Goal: Task Accomplishment & Management: Manage account settings

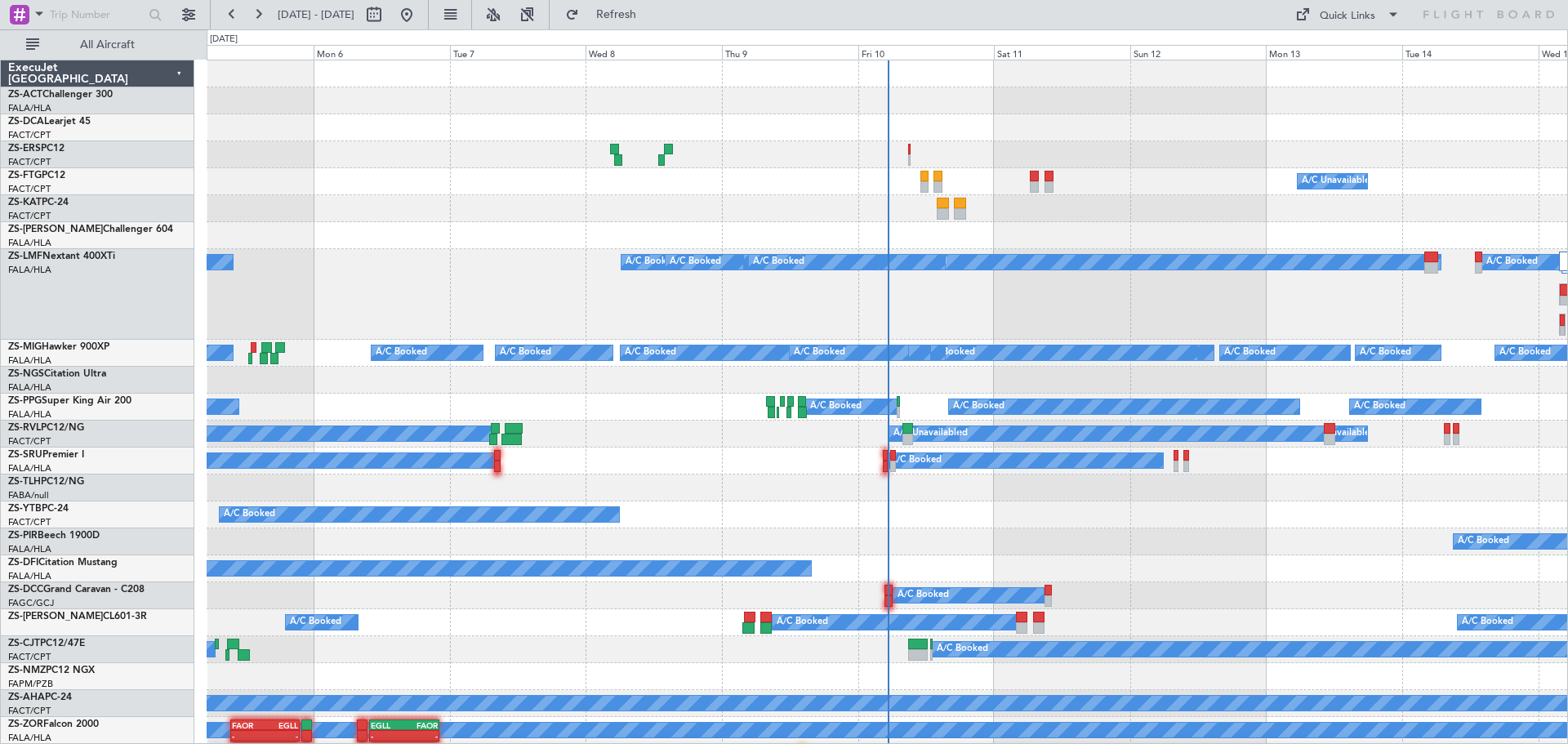
click at [138, 59] on div "All Aircraft" at bounding box center [104, 44] width 209 height 30
click at [146, 42] on span "All Aircraft" at bounding box center [107, 45] width 130 height 11
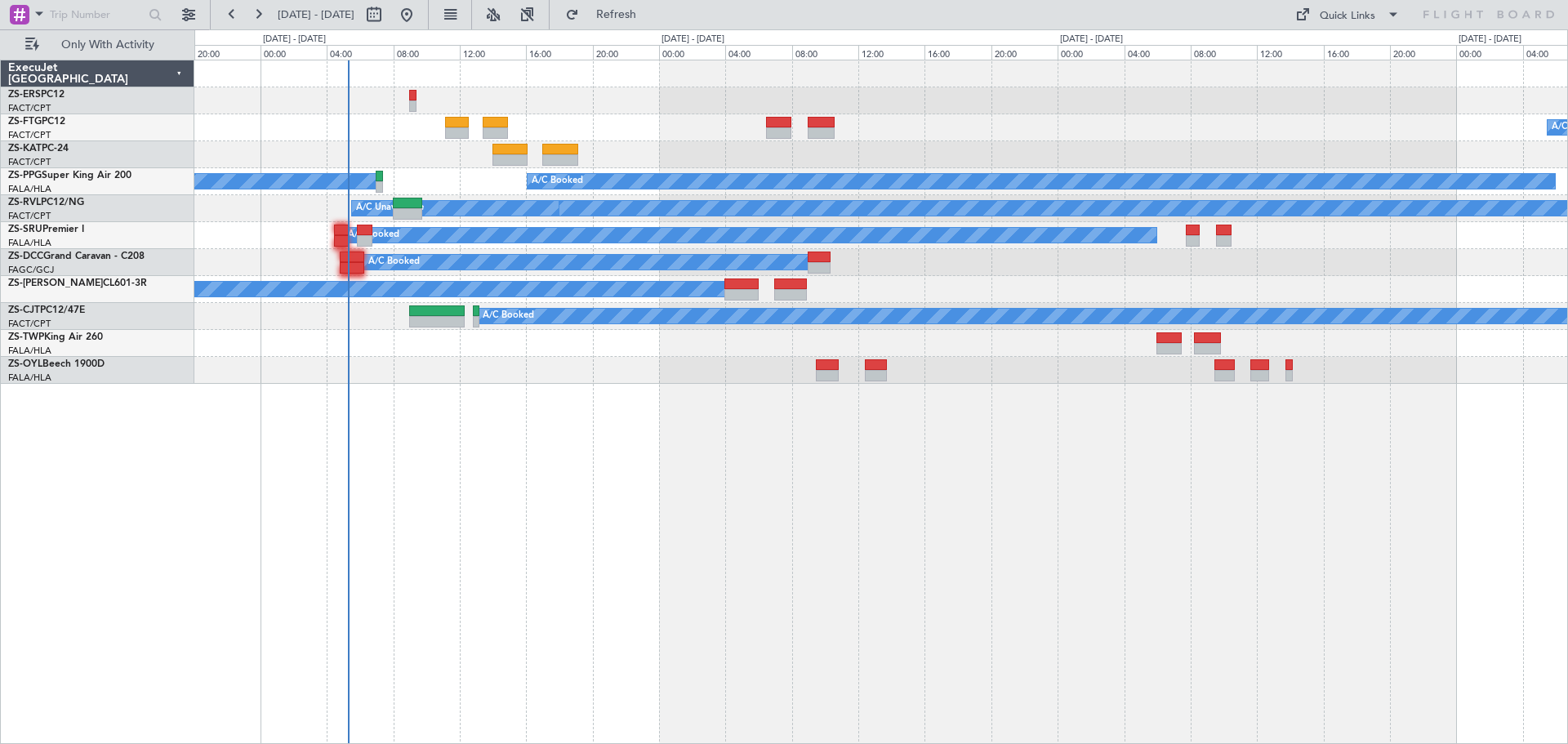
click at [653, 410] on div "A/C Unavailable A/C Booked A/C Booked A/C Booked A/C Unavailable A/C Booked A/C…" at bounding box center [881, 402] width 1374 height 684
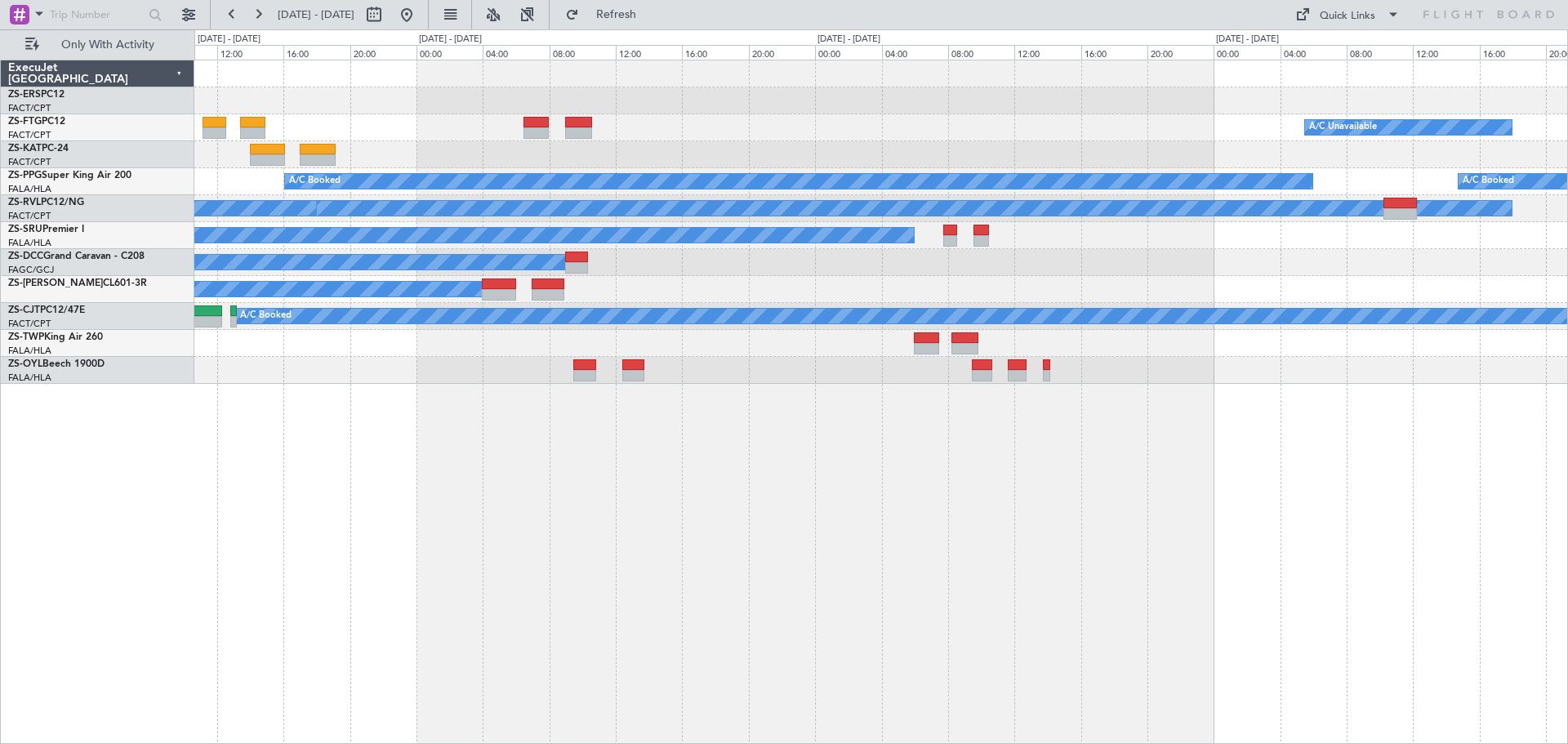
click at [252, 498] on div "A/C Unavailable A/C Booked A/C Booked A/C Booked A/C Unavailable A/C Booked A/C…" at bounding box center [881, 402] width 1374 height 684
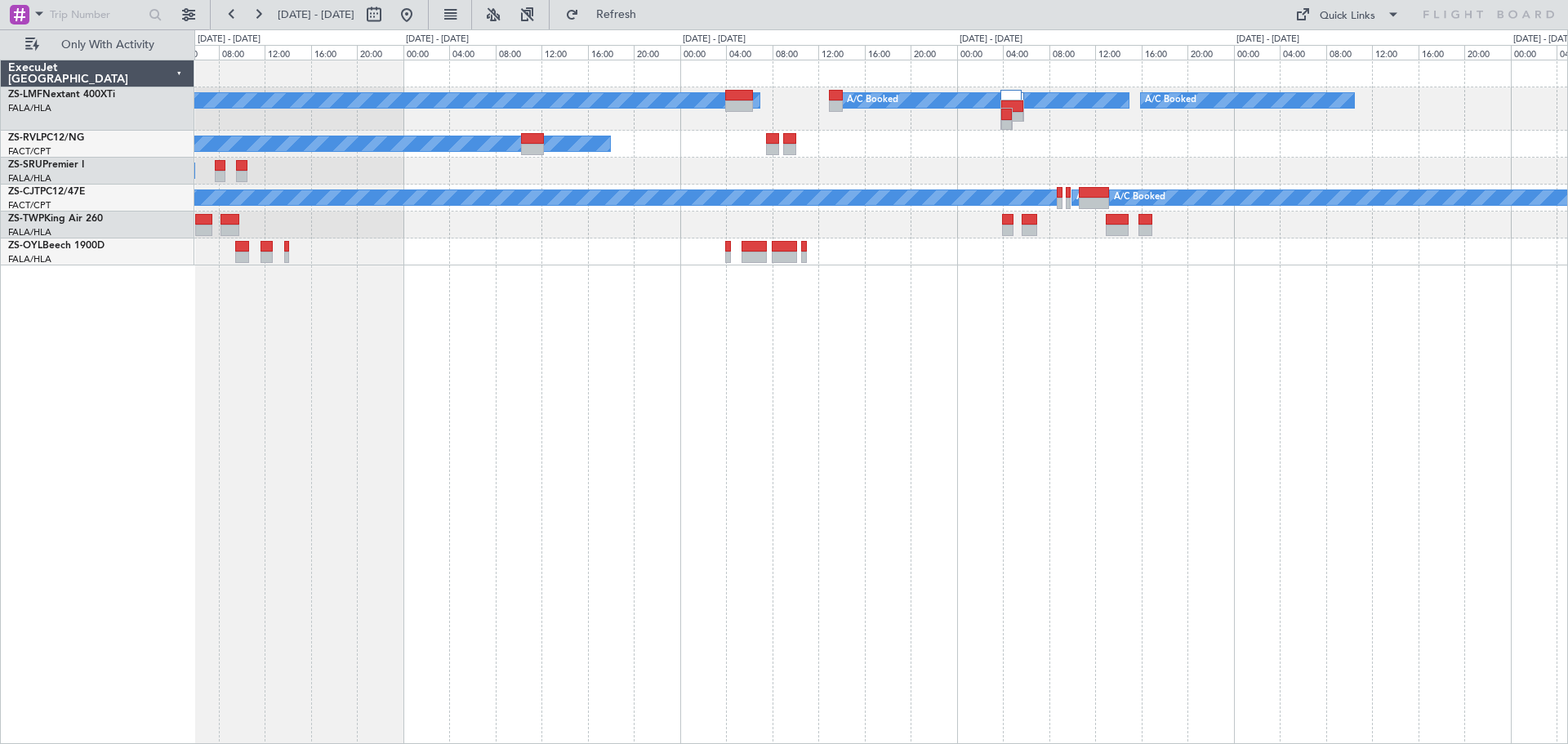
click at [1028, 551] on div "A/C Booked A/C Booked A/C Booked A/C Booked A/C Booked A/C Booked A/C Booked A/…" at bounding box center [881, 402] width 1374 height 684
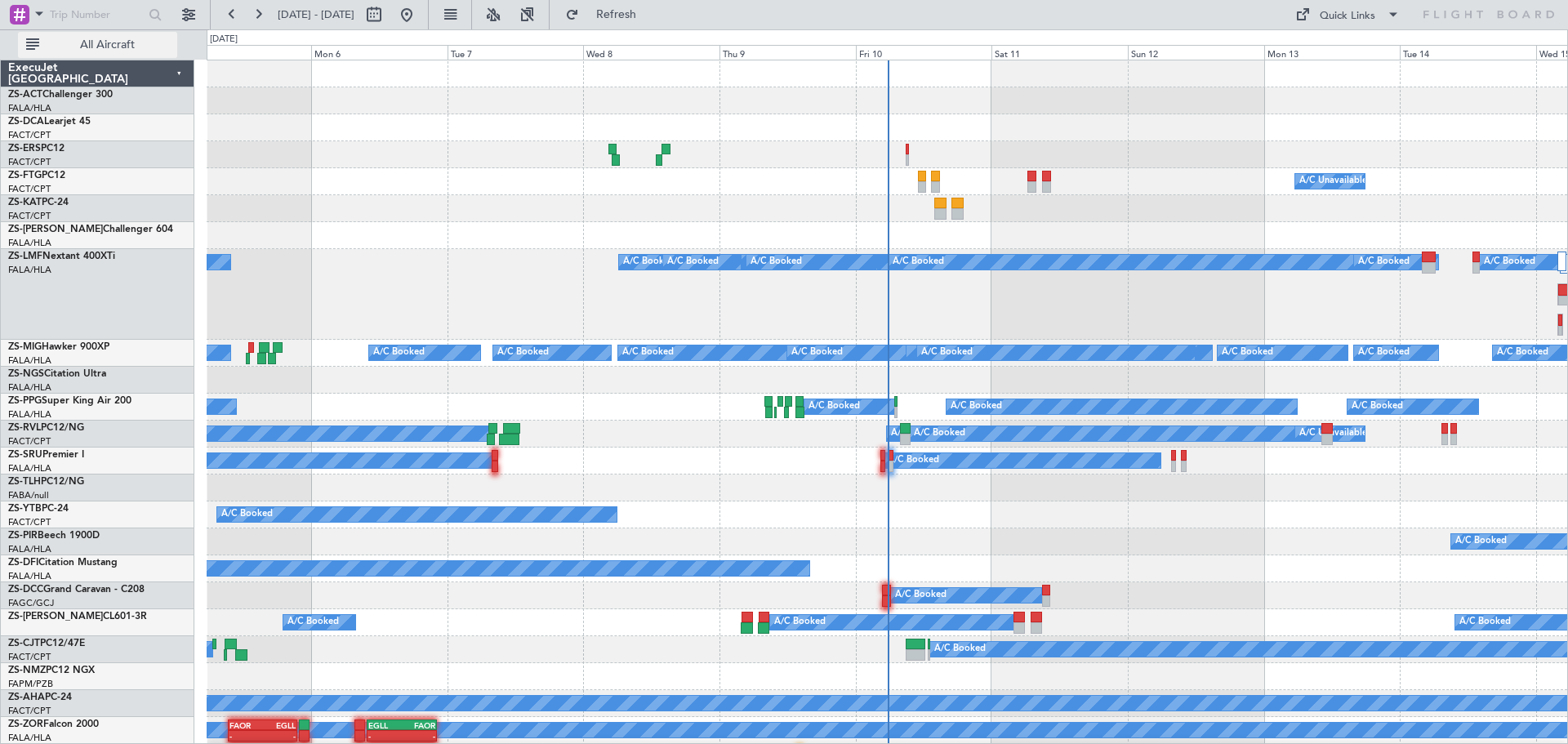
click at [110, 44] on span "All Aircraft" at bounding box center [107, 45] width 130 height 11
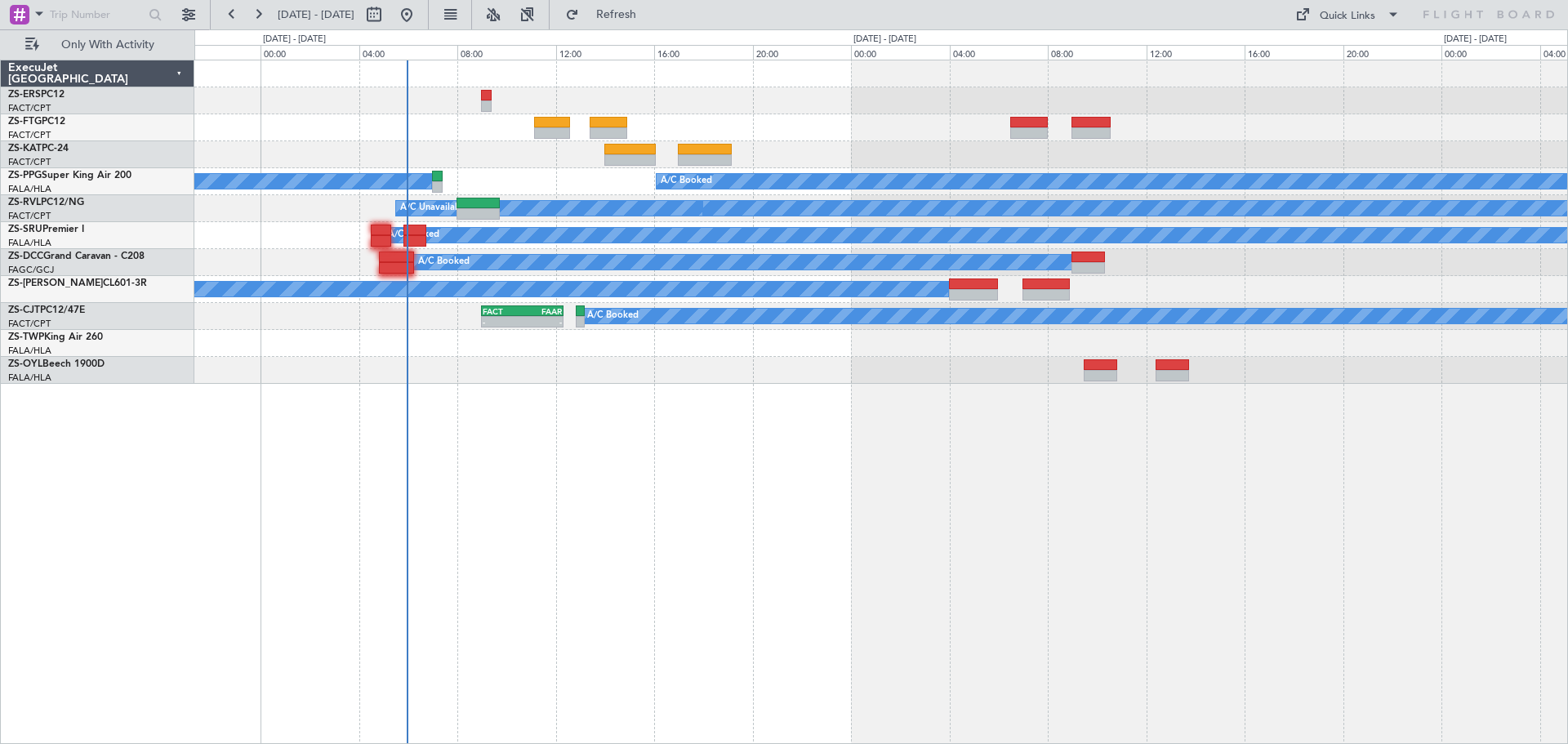
click at [1033, 635] on div "A/C Booked A/C Booked A/C Booked A/C Booked A/C Booked A/C Unavailable A/C Book…" at bounding box center [881, 402] width 1374 height 684
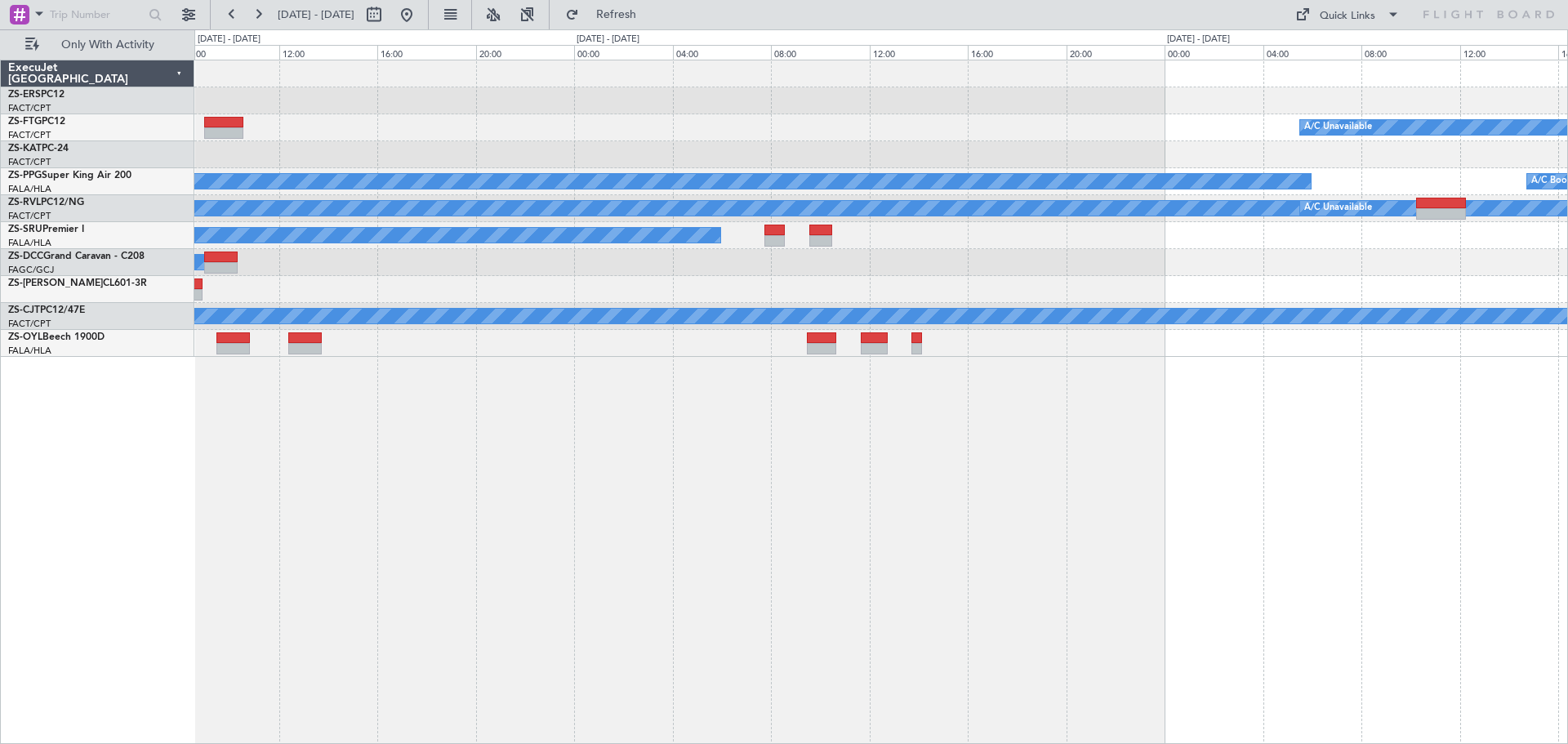
click at [514, 597] on div "A/C Unavailable A/C Booked A/C Booked A/C Booked A/C Booked A/C Booked A/C Unav…" at bounding box center [881, 402] width 1374 height 684
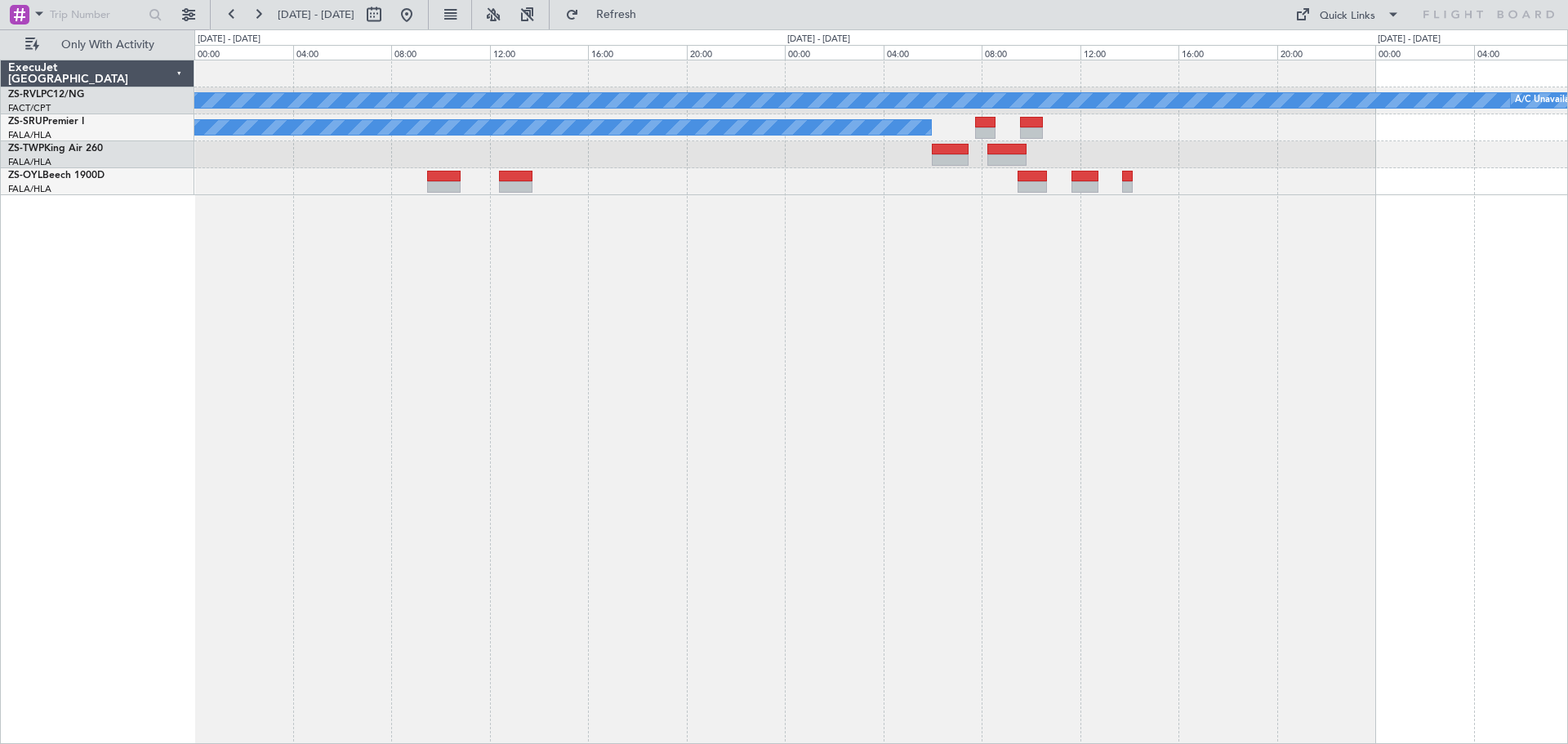
click at [1040, 572] on div "A/C Booked A/C Booked A/C Booked A/C Unavailable A/C Unavailable A/C Booked A/C…" at bounding box center [881, 402] width 1374 height 684
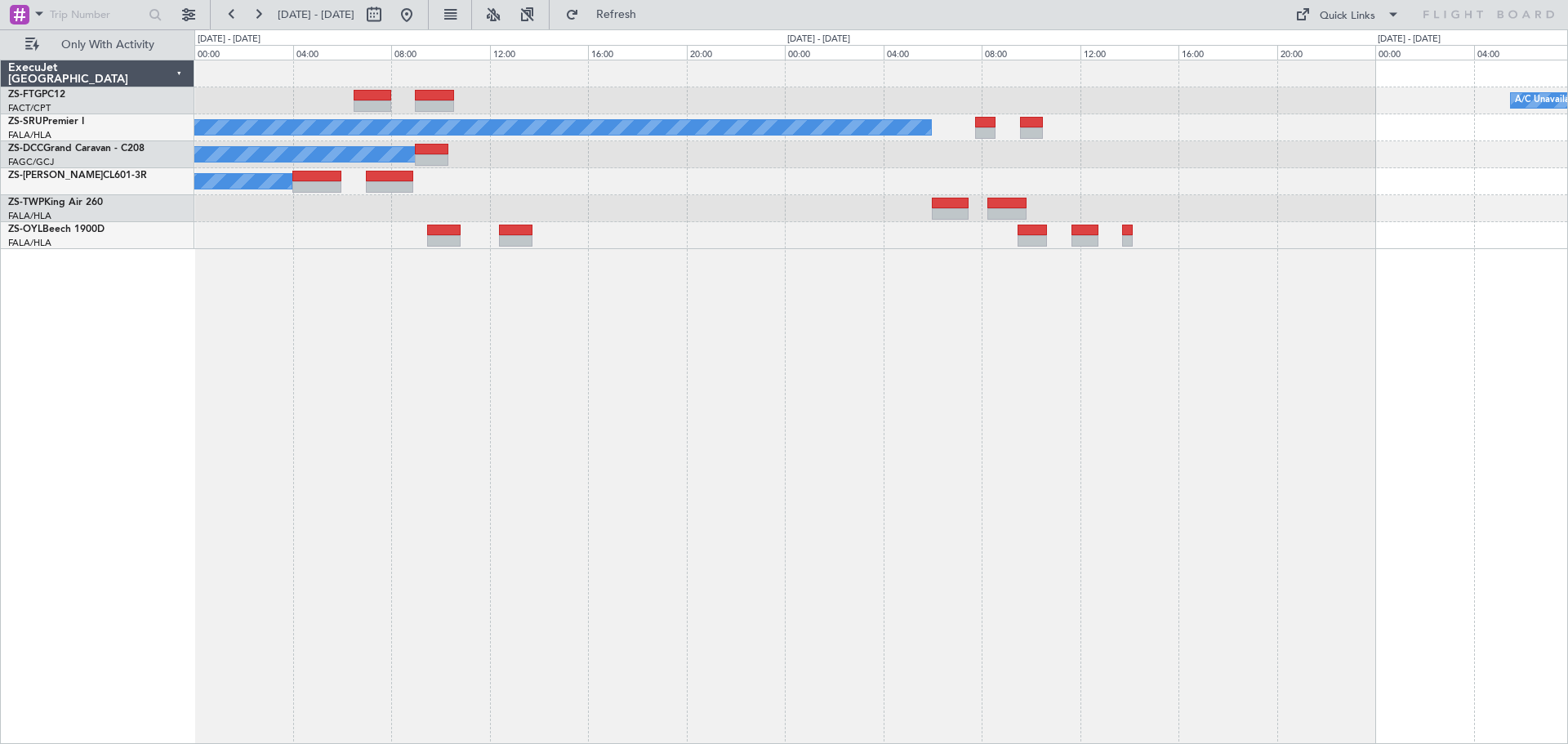
click at [1087, 475] on div "A/C Unavailable A/C Booked A/C Booked A/C Booked A/C Booked A/C Booked" at bounding box center [881, 402] width 1374 height 684
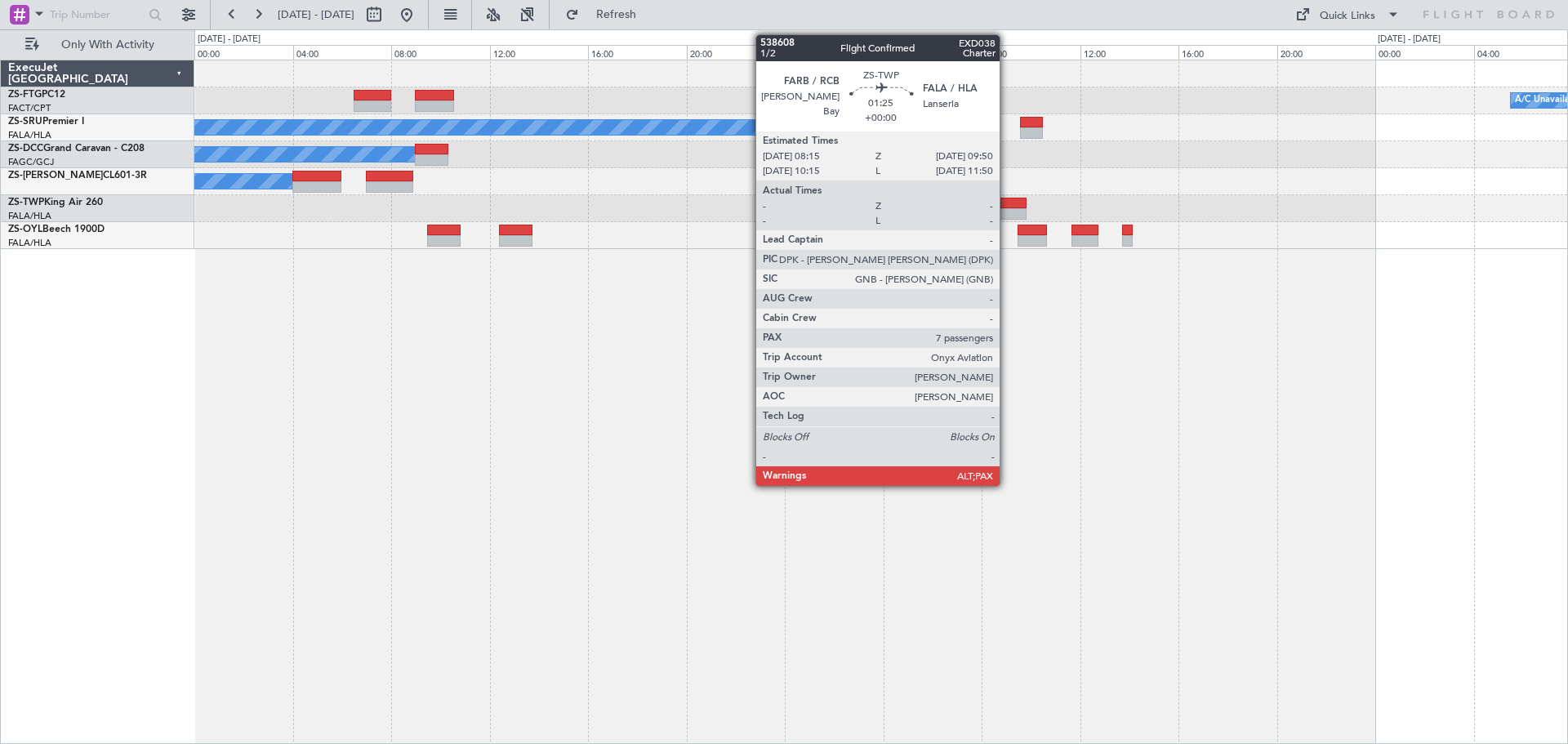
click at [1007, 202] on div at bounding box center [1007, 203] width 39 height 11
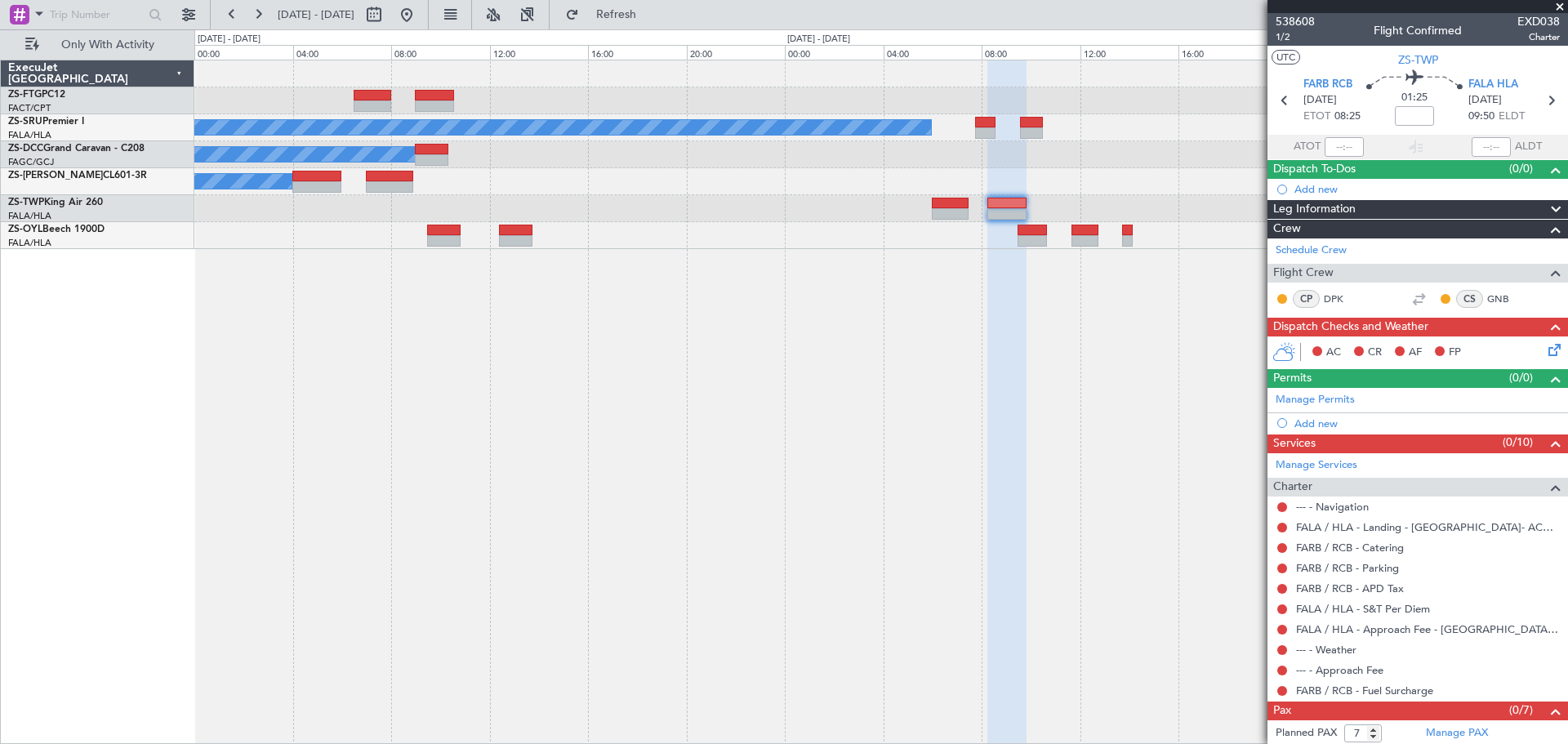
scroll to position [24, 0]
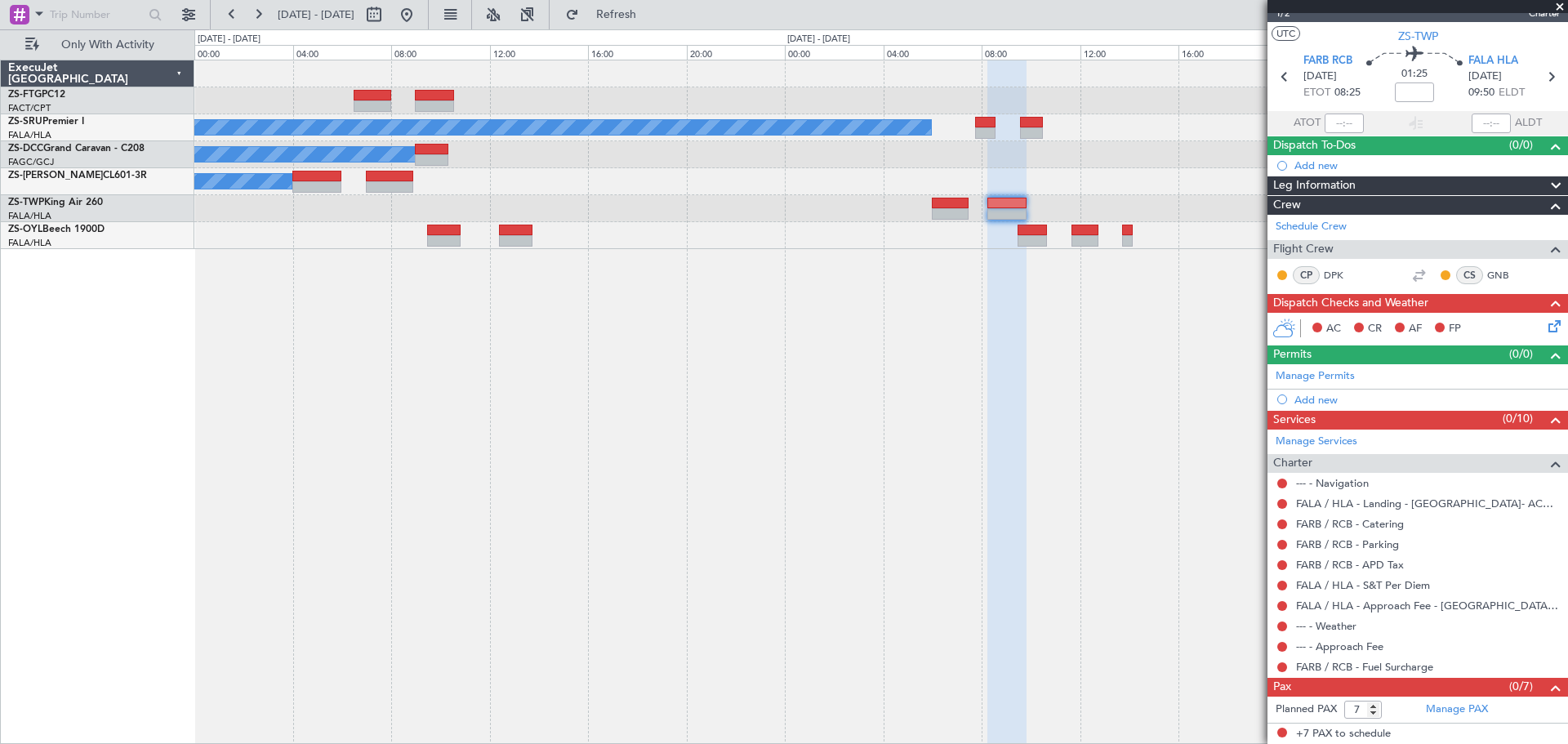
click at [1556, 7] on span at bounding box center [1560, 7] width 16 height 15
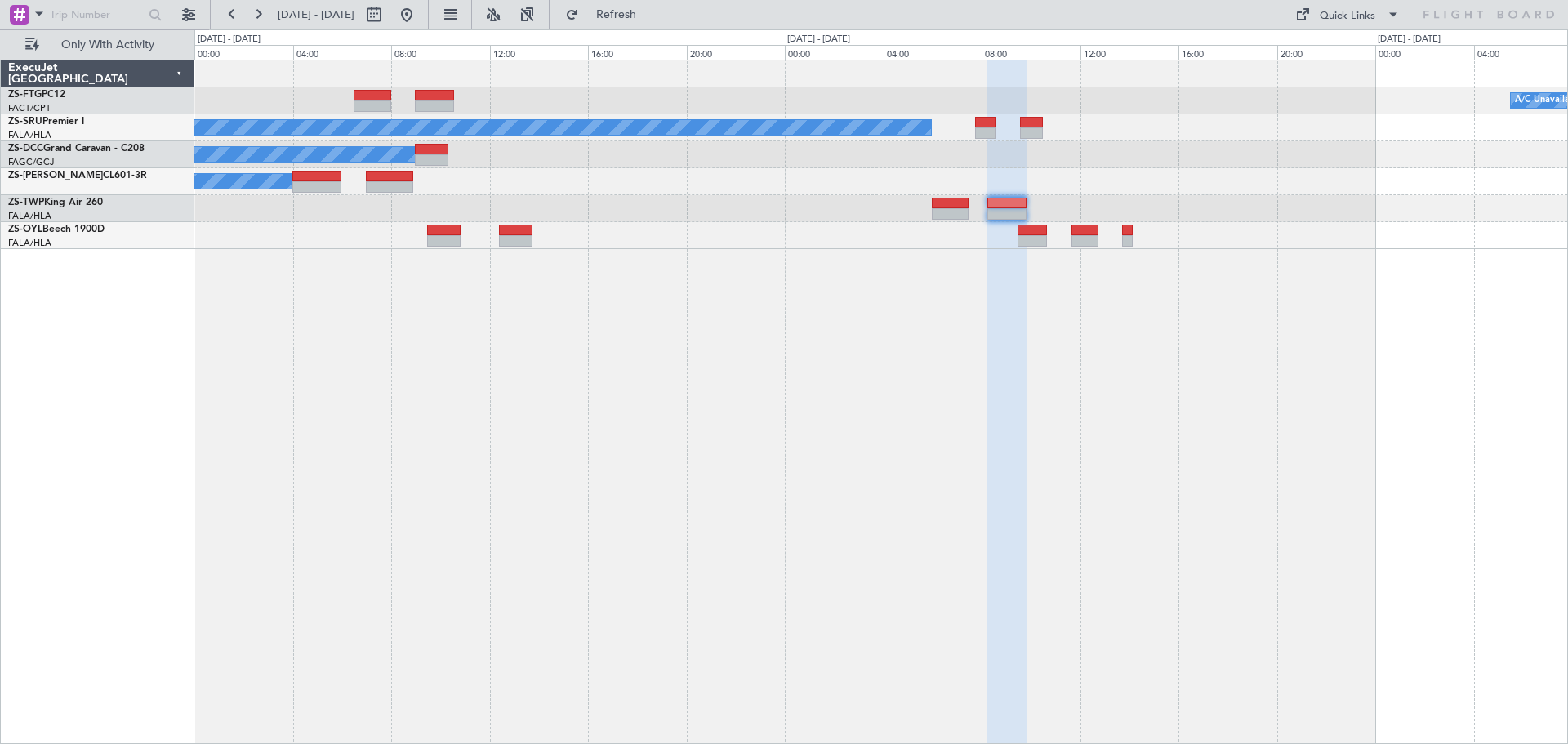
type input "0"
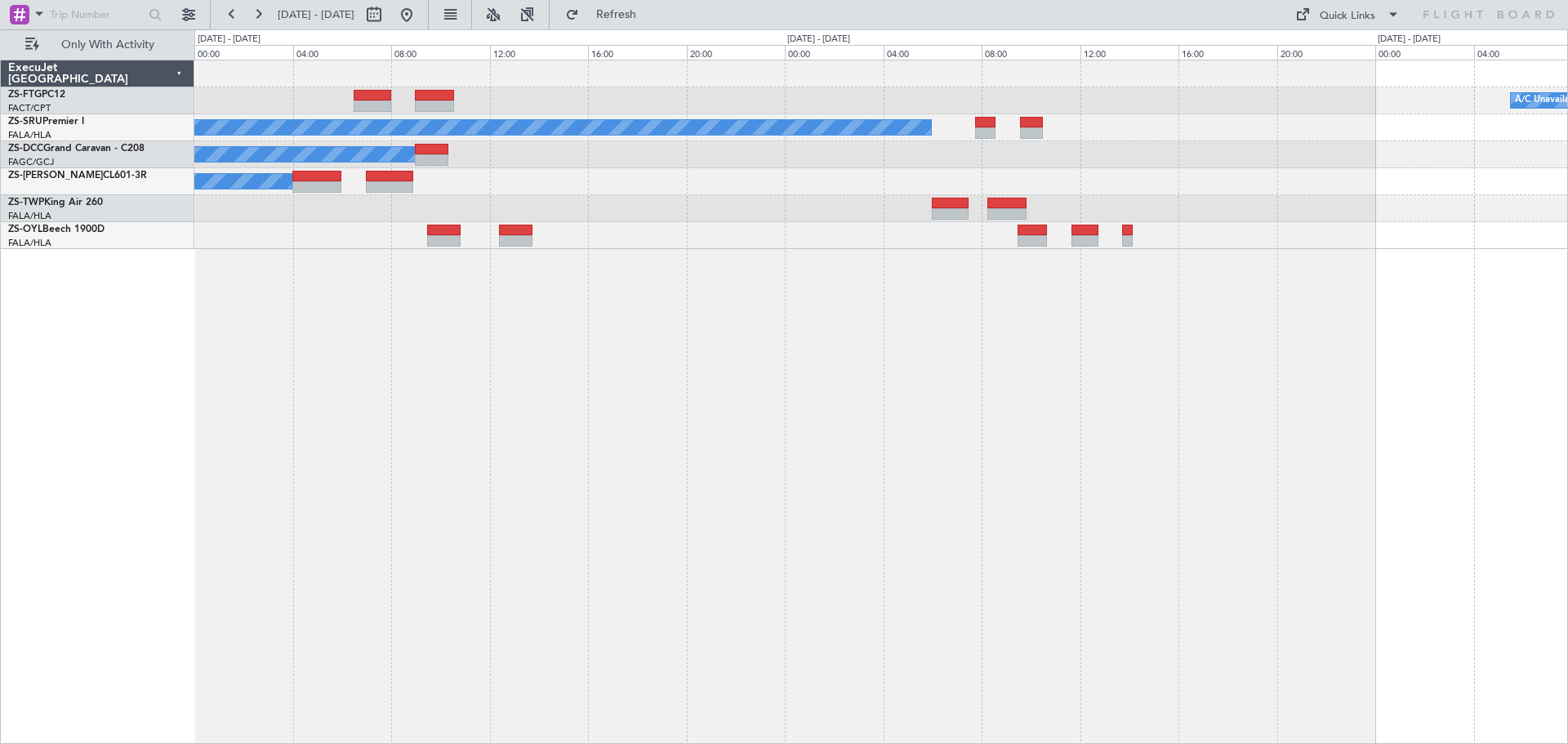
scroll to position [0, 0]
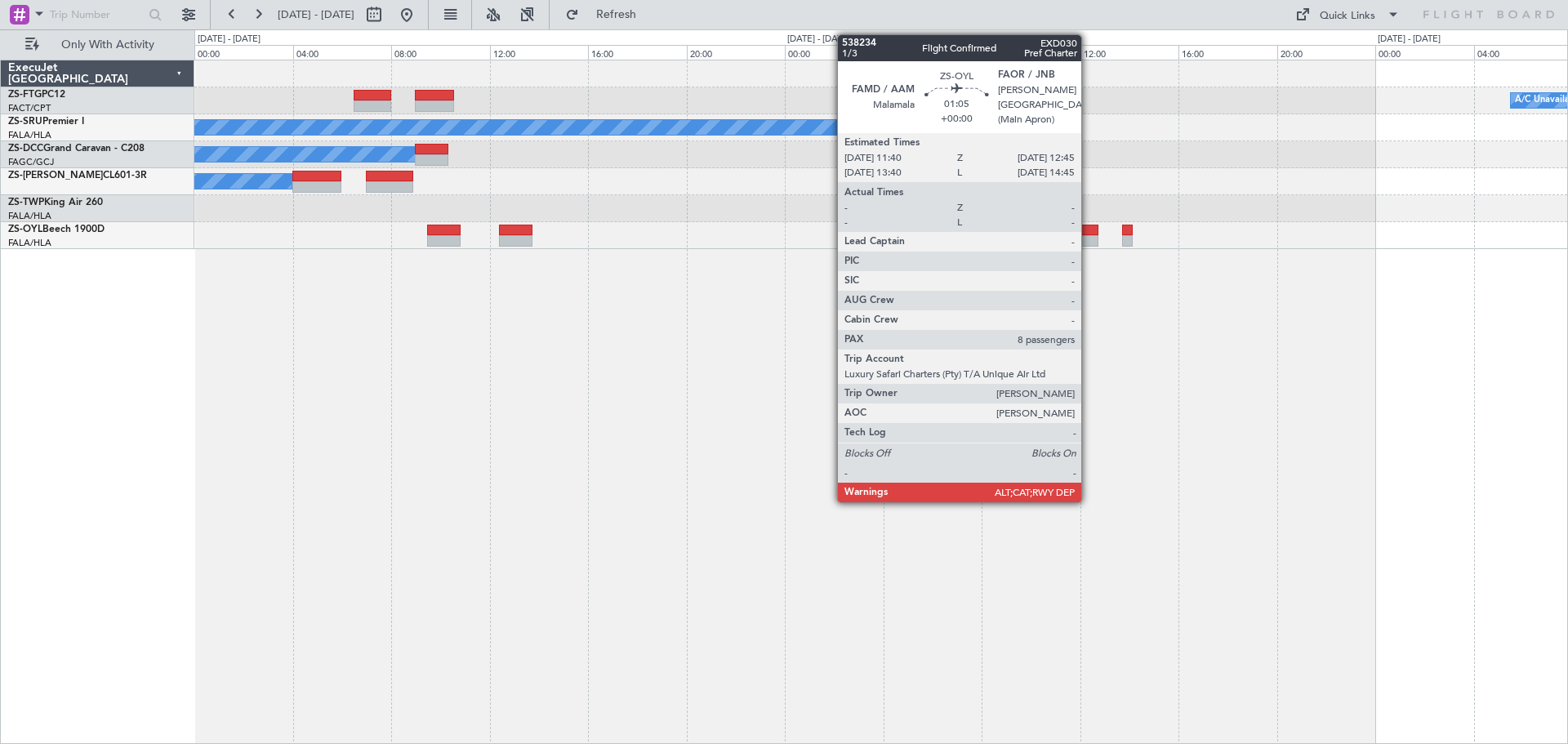
click at [1090, 229] on div at bounding box center [1085, 230] width 27 height 11
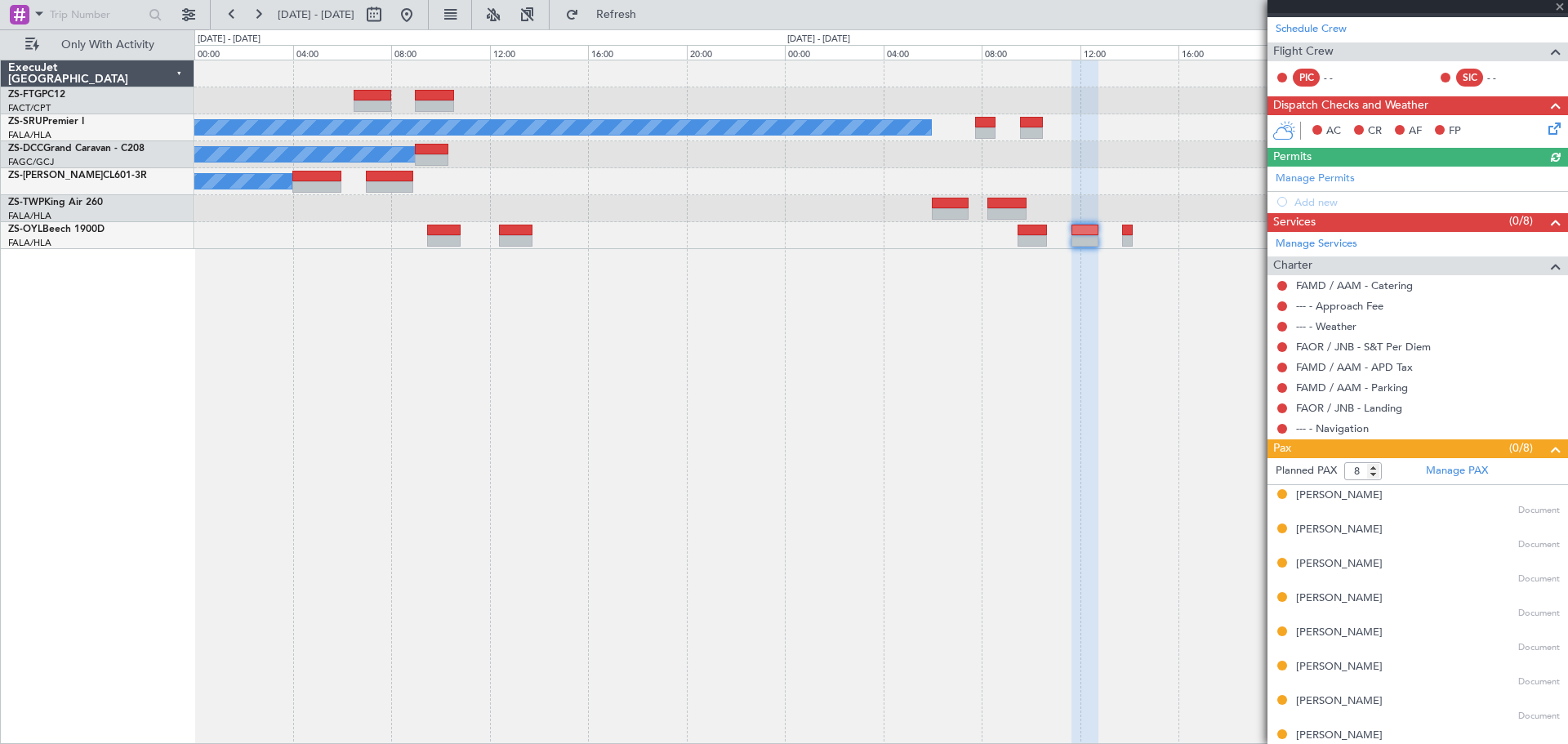
scroll to position [236, 0]
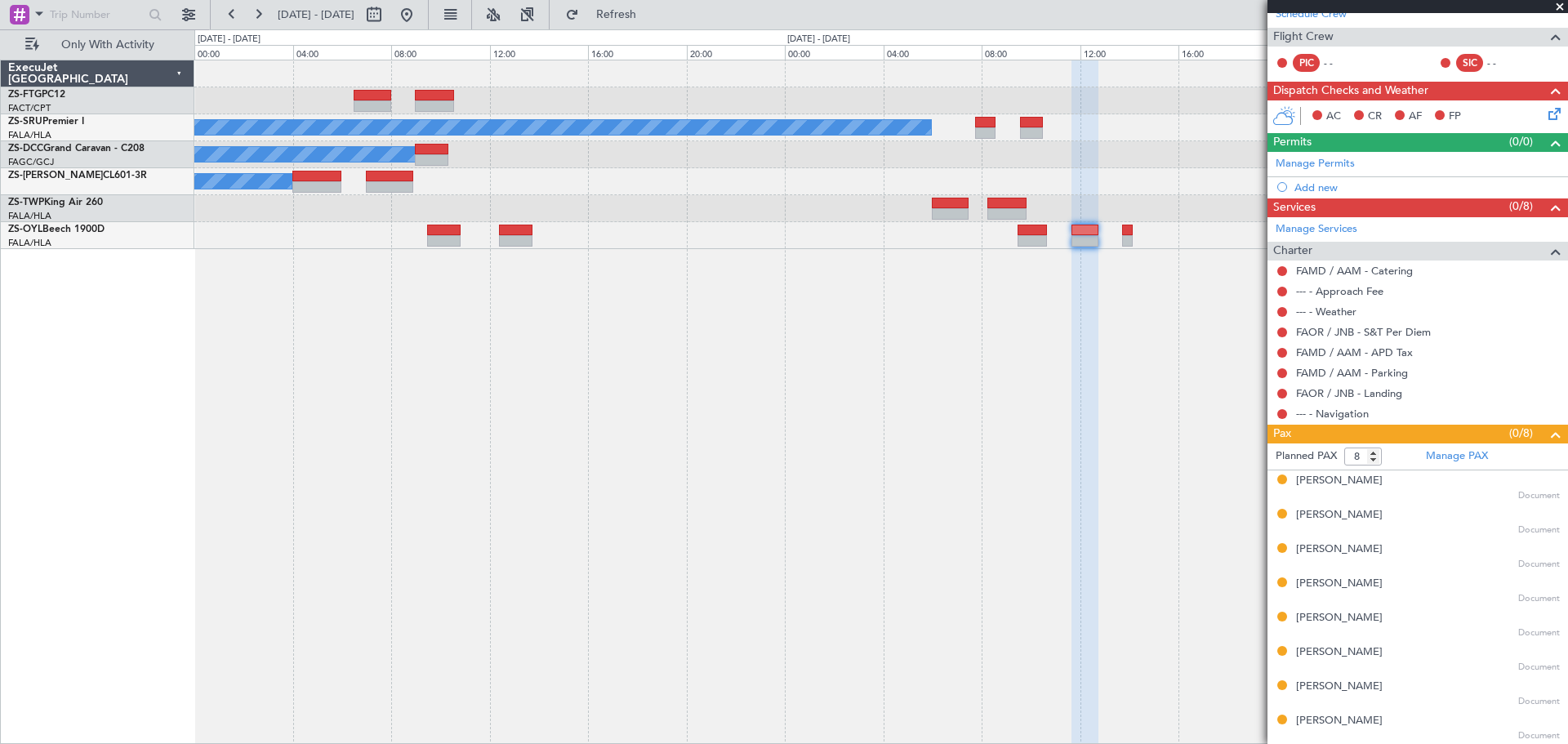
click at [1558, 6] on span at bounding box center [1560, 7] width 16 height 15
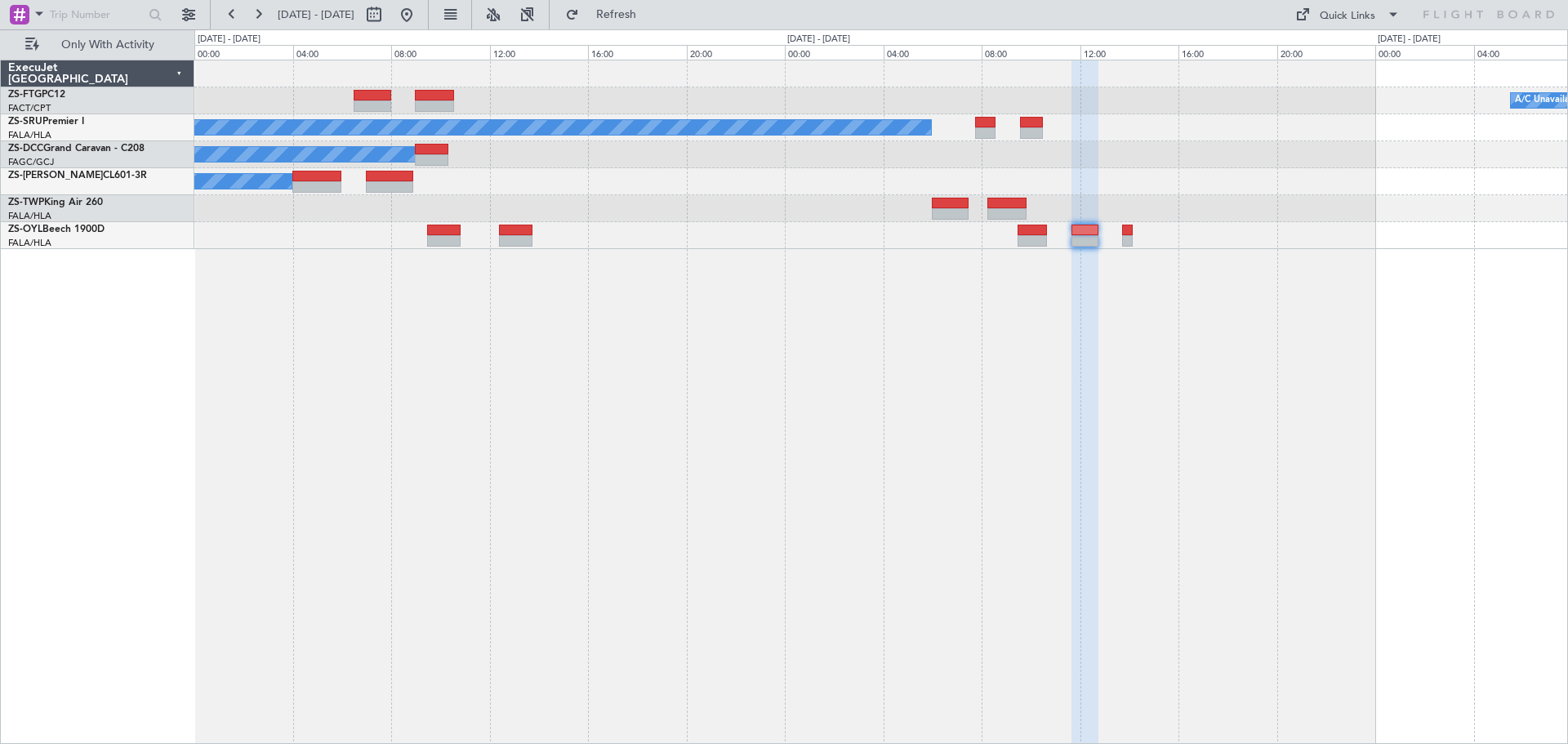
type input "0"
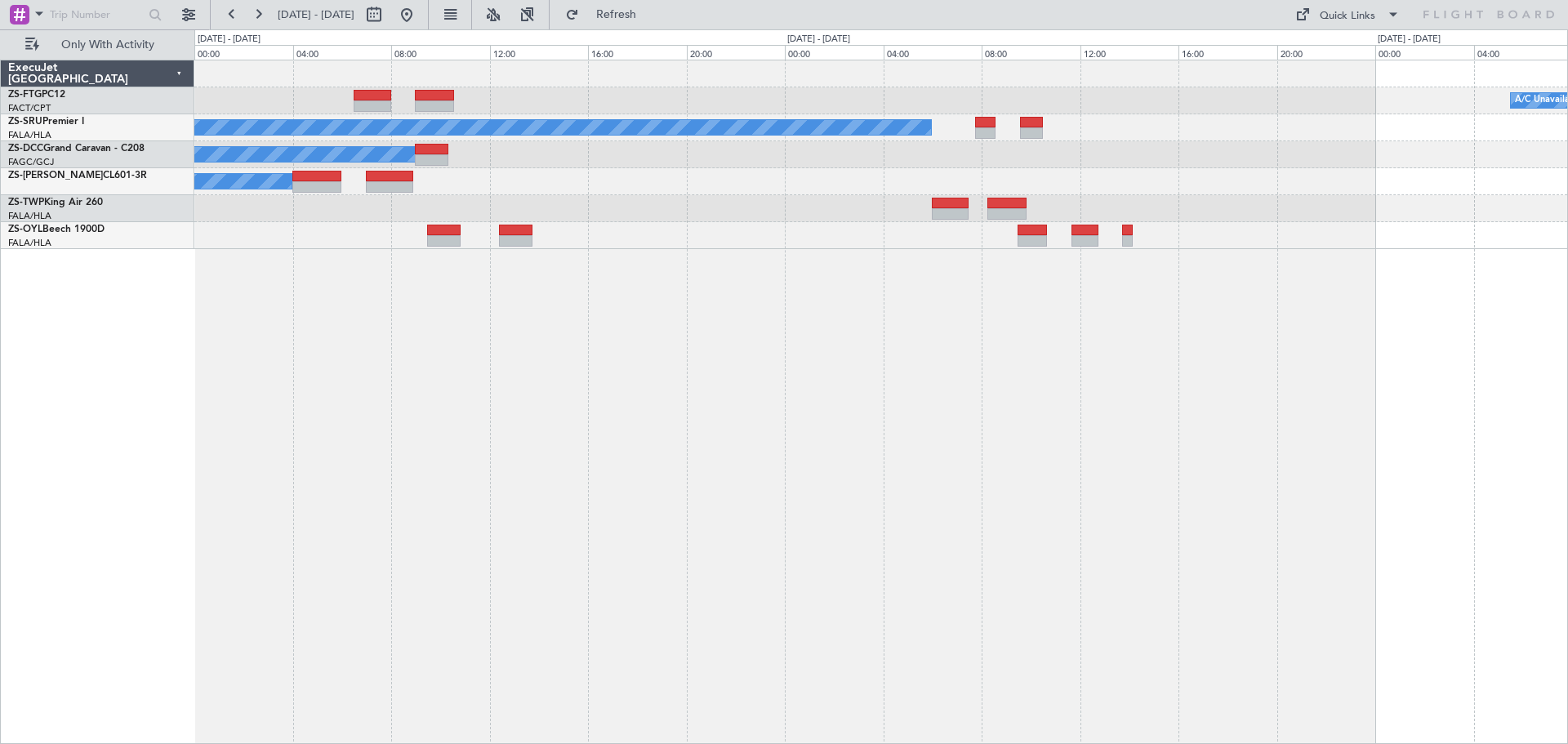
scroll to position [0, 0]
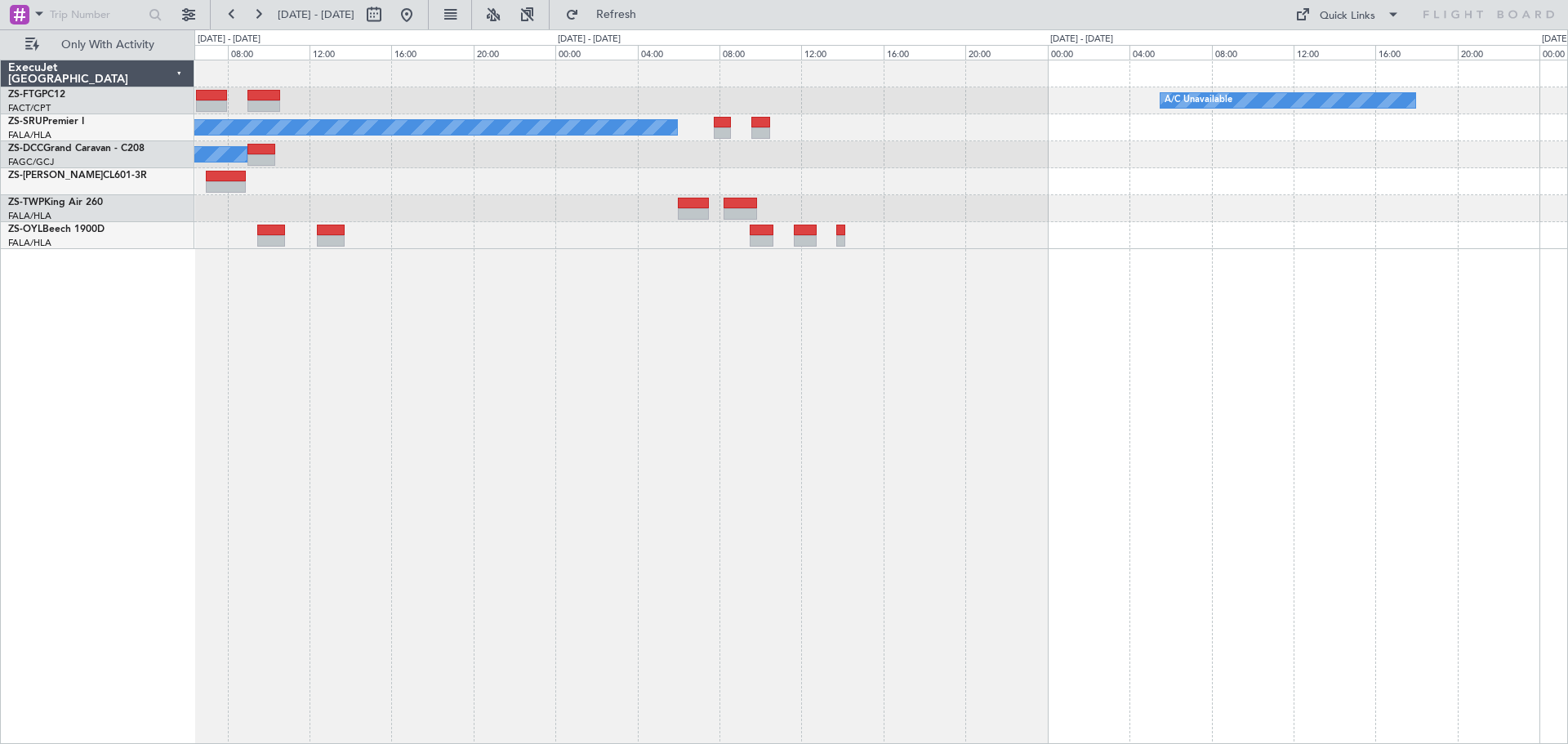
click at [1200, 533] on div "A/C Unavailable A/C Booked A/C Booked A/C Booked A/C Booked A/C Booked A/C Book…" at bounding box center [881, 402] width 1374 height 684
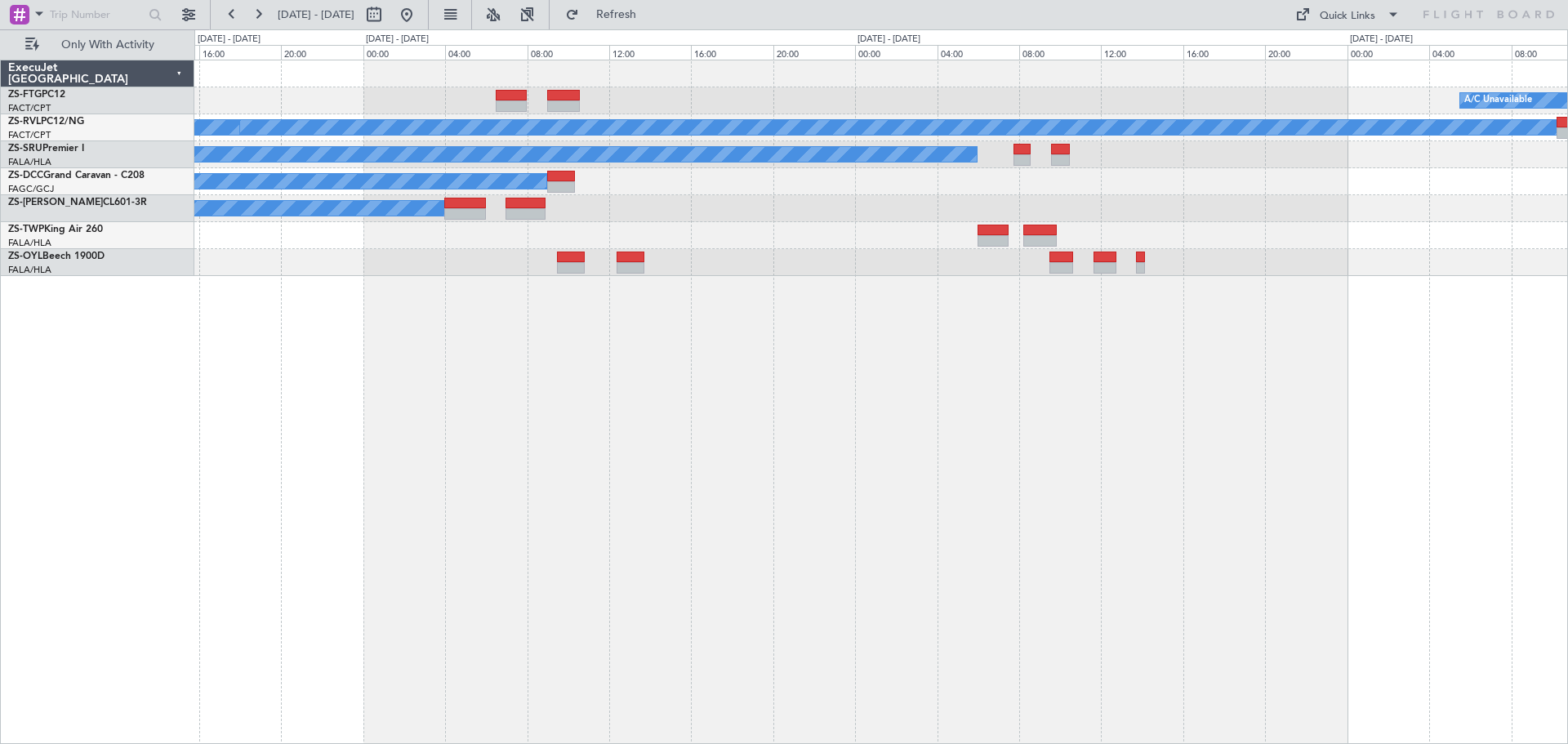
click at [866, 473] on div "A/C Unavailable A/C Unavailable A/C Booked A/C Booked A/C Booked A/C Unavailabl…" at bounding box center [881, 402] width 1374 height 684
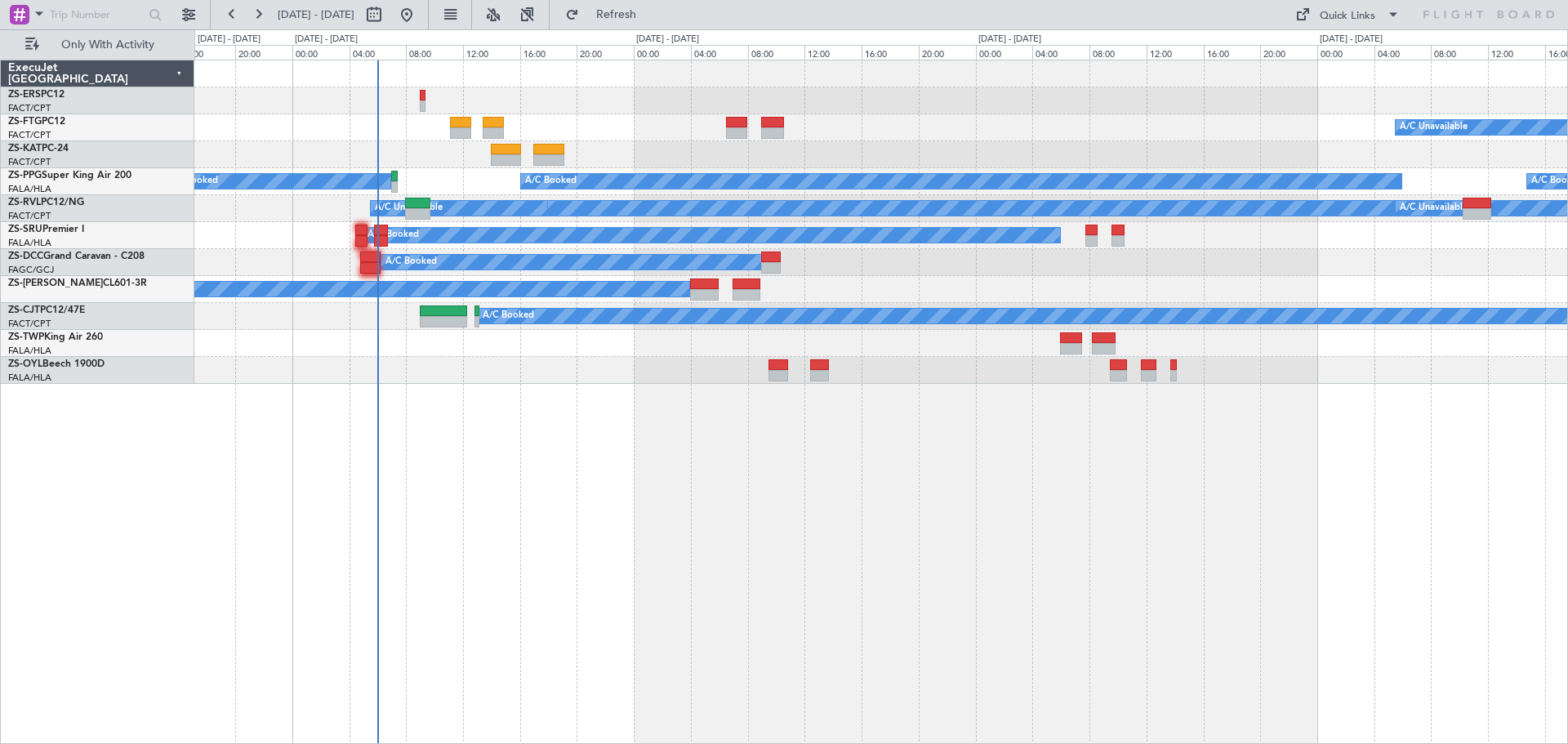
click at [600, 506] on div "A/C Unavailable A/C Booked A/C Booked A/C Booked A/C Booked A/C Booked A/C Book…" at bounding box center [881, 402] width 1374 height 684
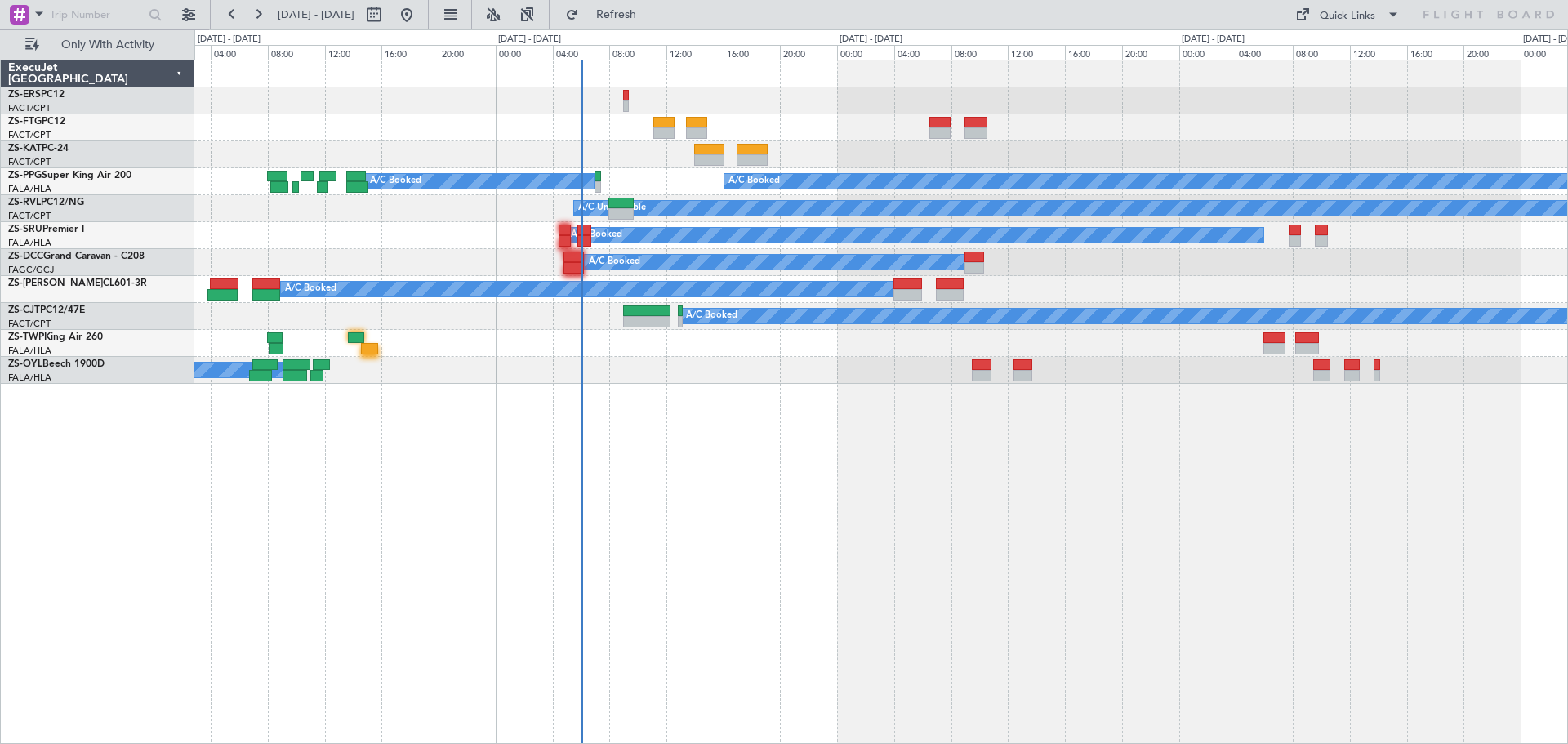
click at [619, 492] on div "A/C Unavailable A/C Booked A/C Booked A/C Booked A/C Booked A/C Booked A/C Book…" at bounding box center [881, 402] width 1374 height 684
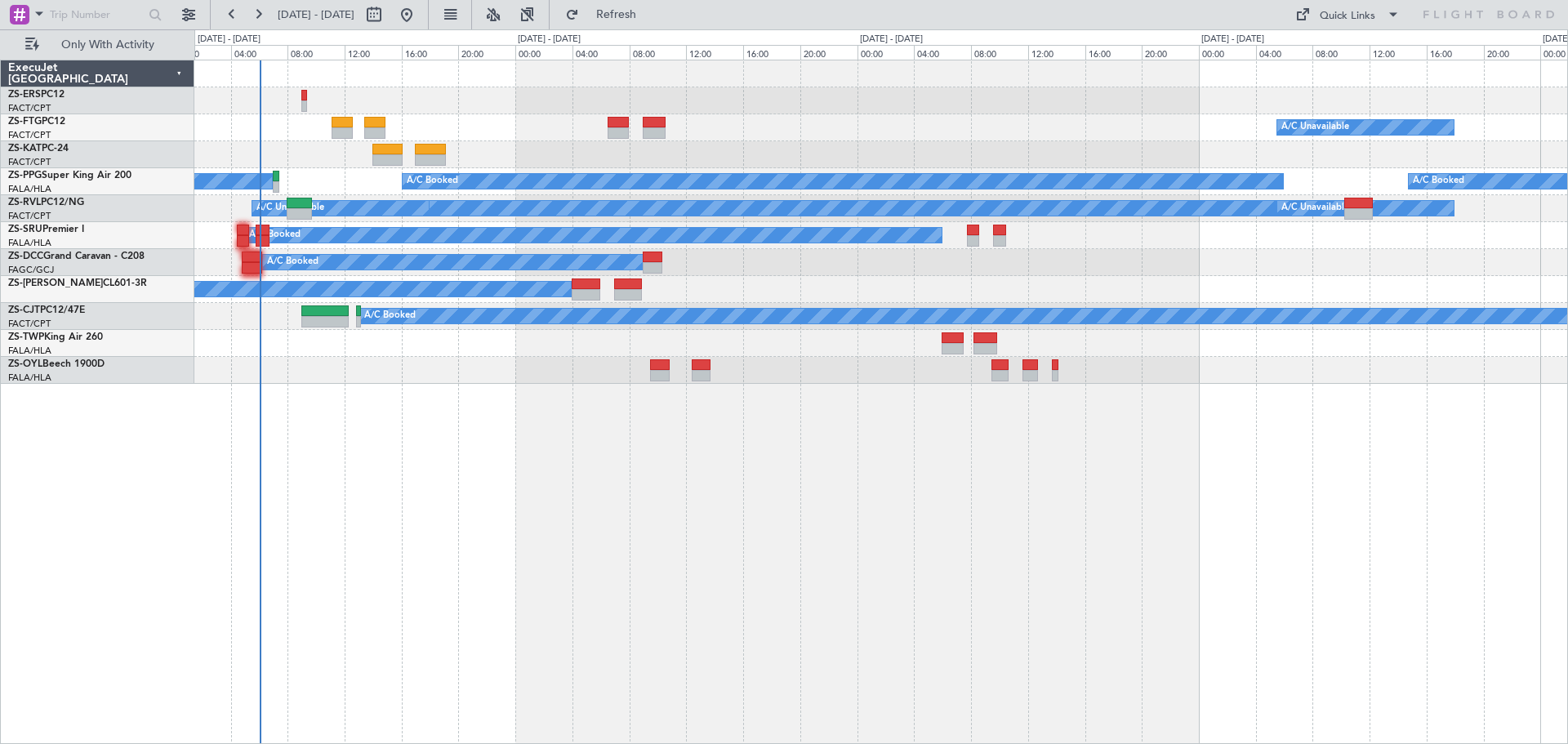
click at [480, 554] on div "A/C Unavailable A/C Booked A/C Booked A/C Booked A/C Booked A/C Booked A/C Book…" at bounding box center [881, 402] width 1374 height 684
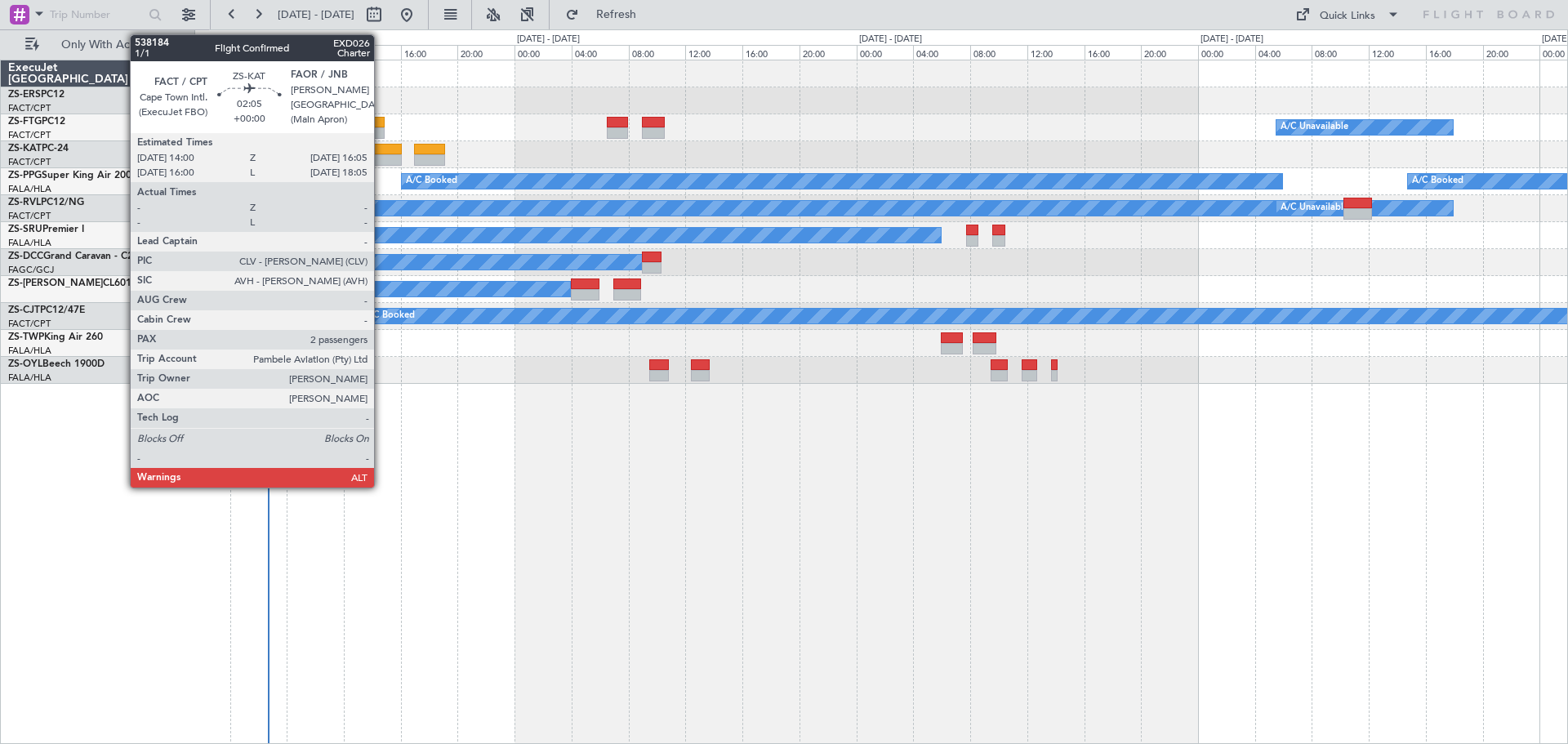
click at [382, 155] on div at bounding box center [386, 160] width 30 height 11
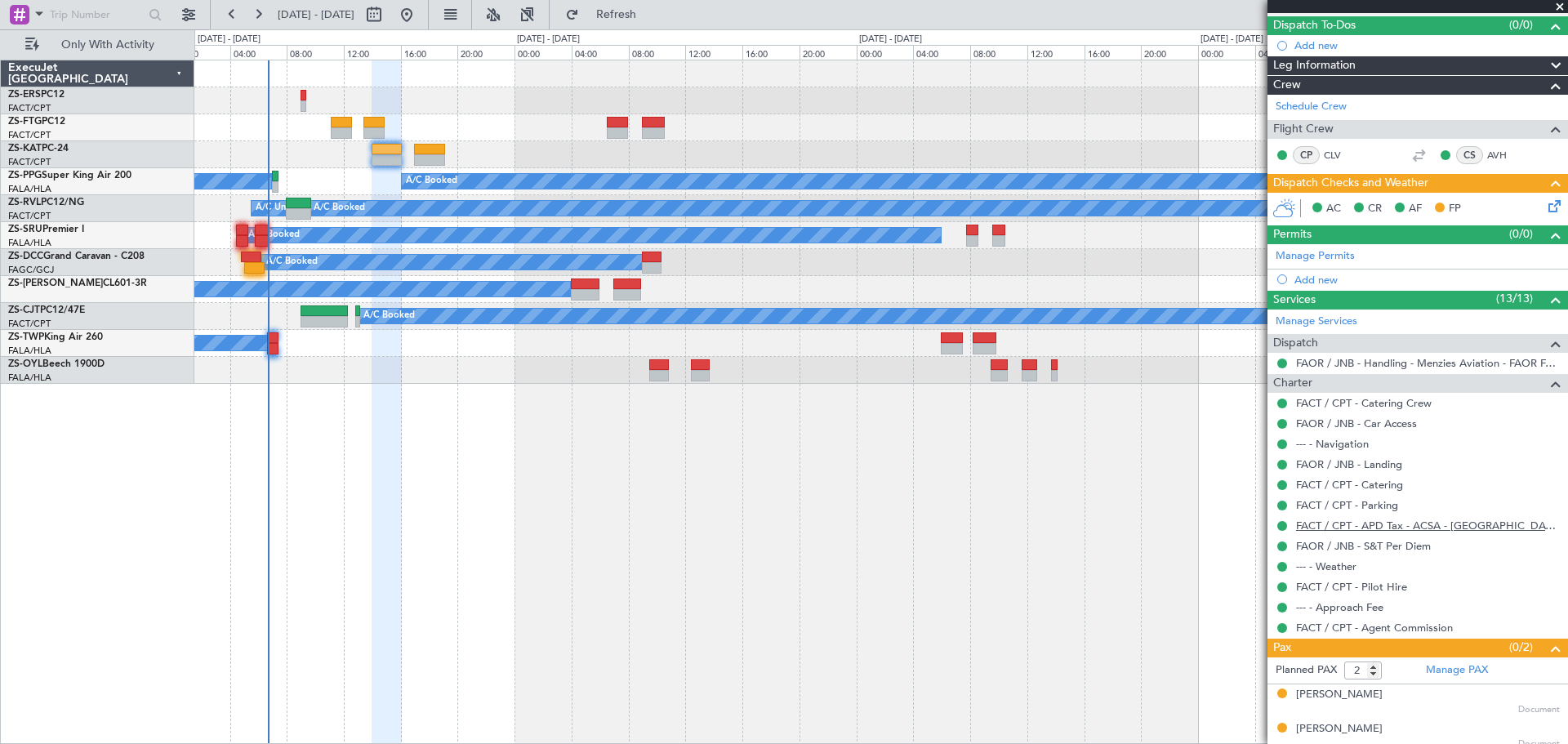
scroll to position [152, 0]
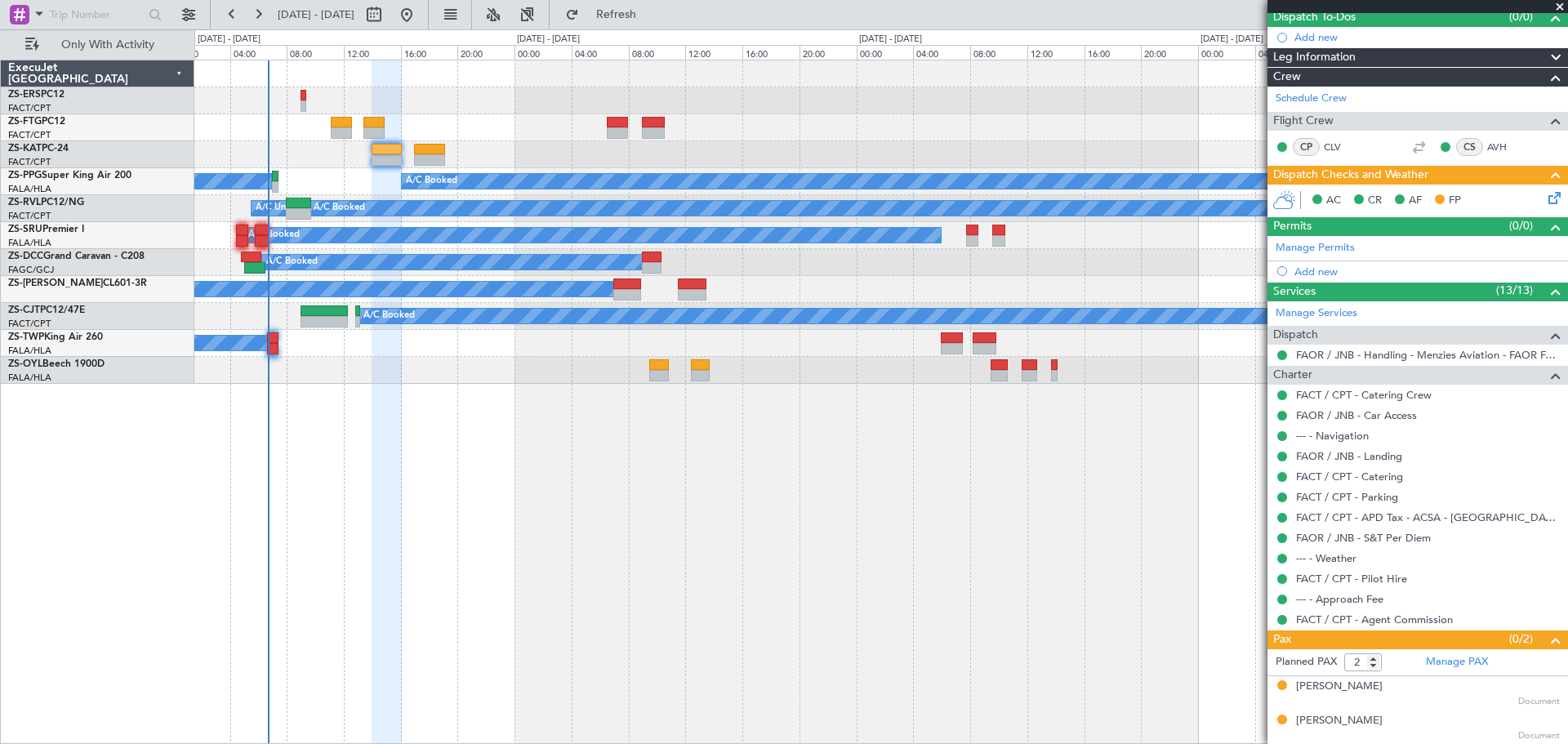
click at [1558, 7] on span at bounding box center [1560, 7] width 16 height 15
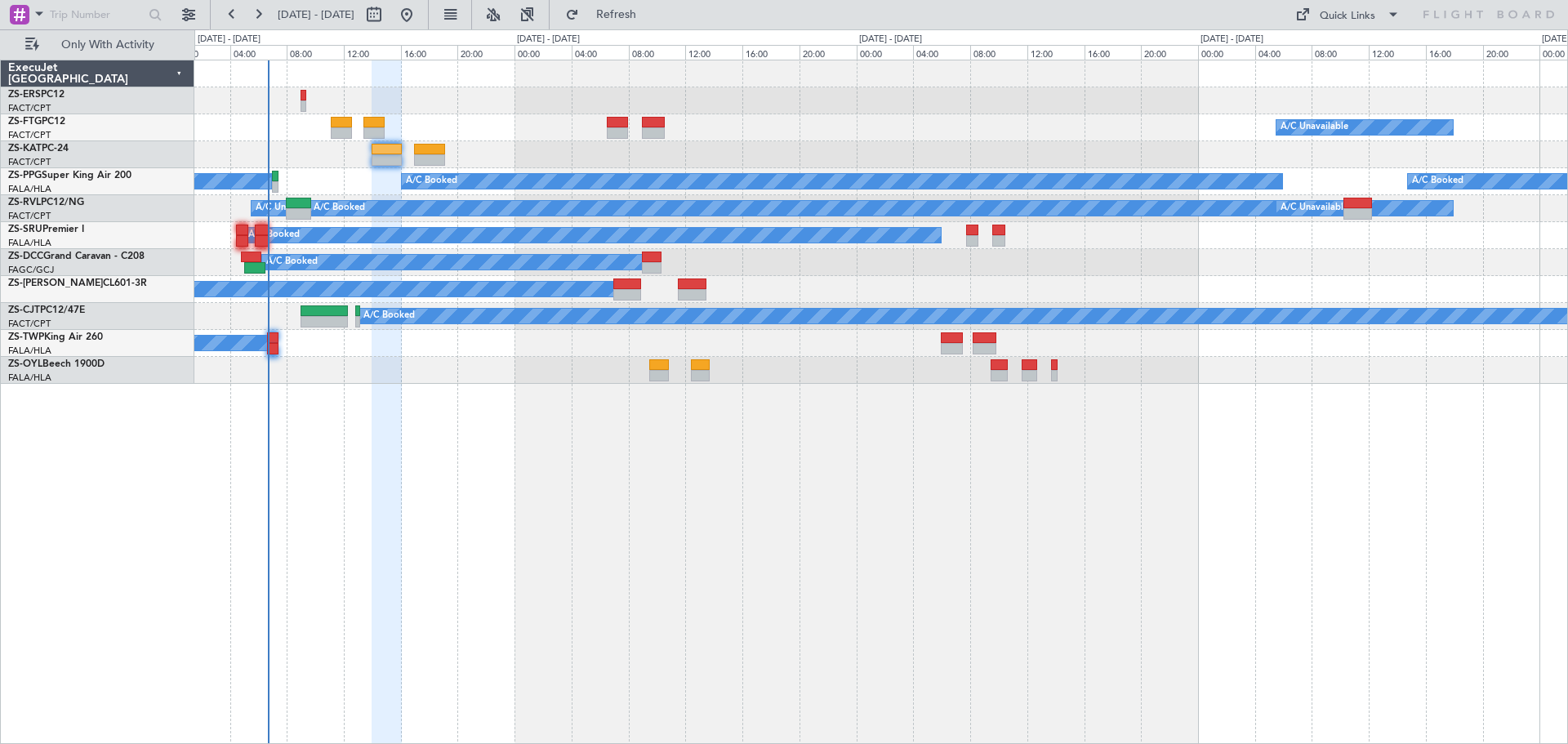
type input "0"
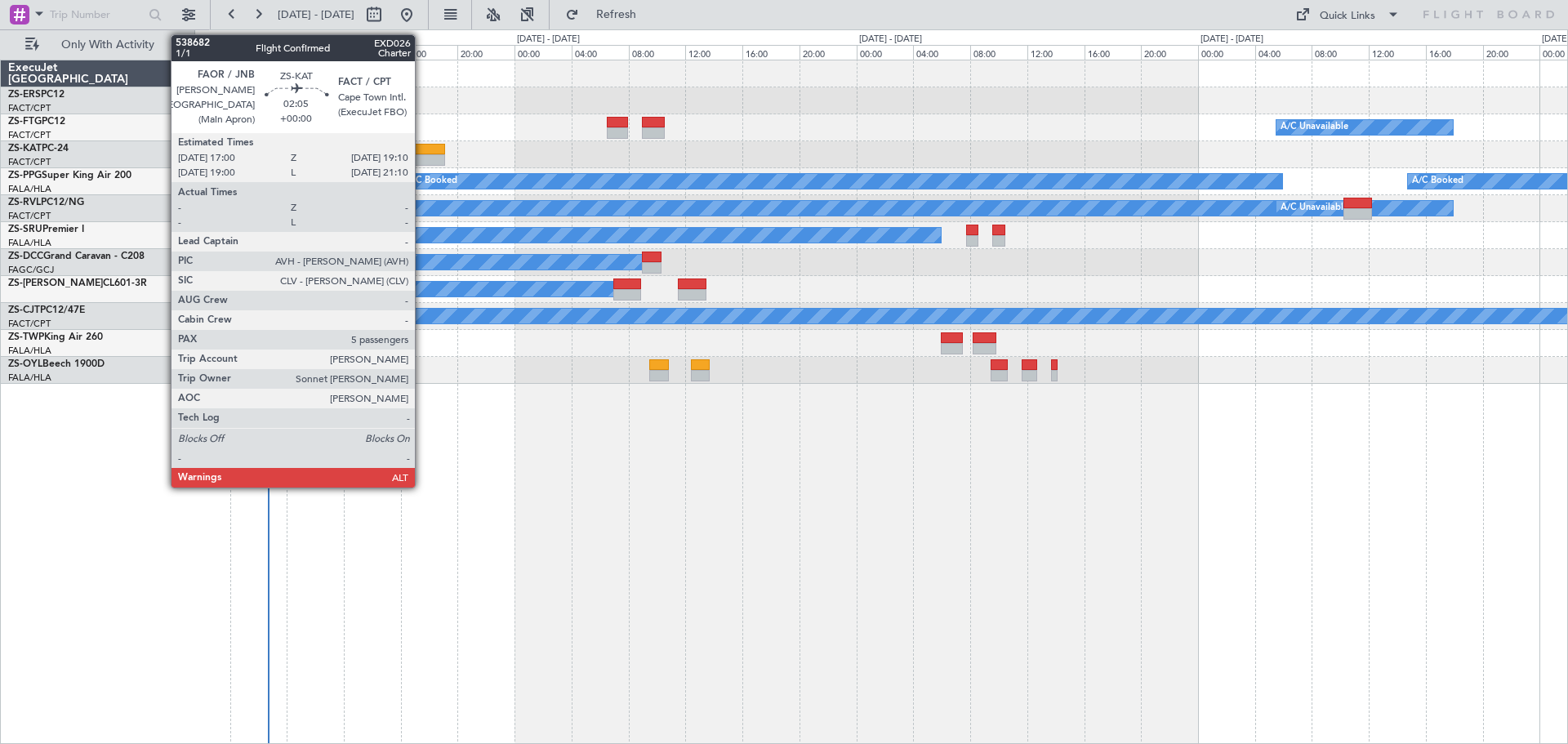
click at [423, 150] on div at bounding box center [430, 150] width 31 height 11
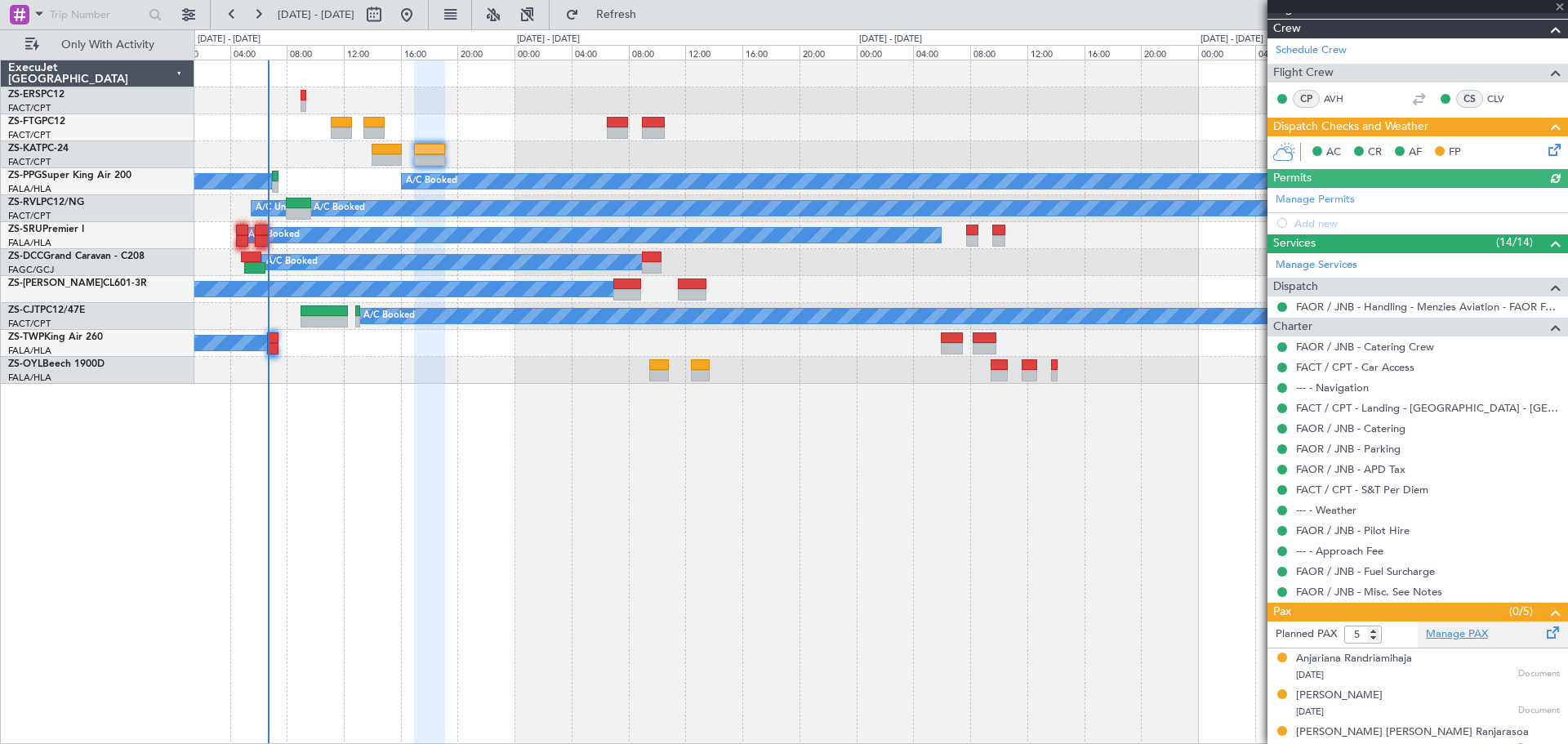
scroll to position [287, 0]
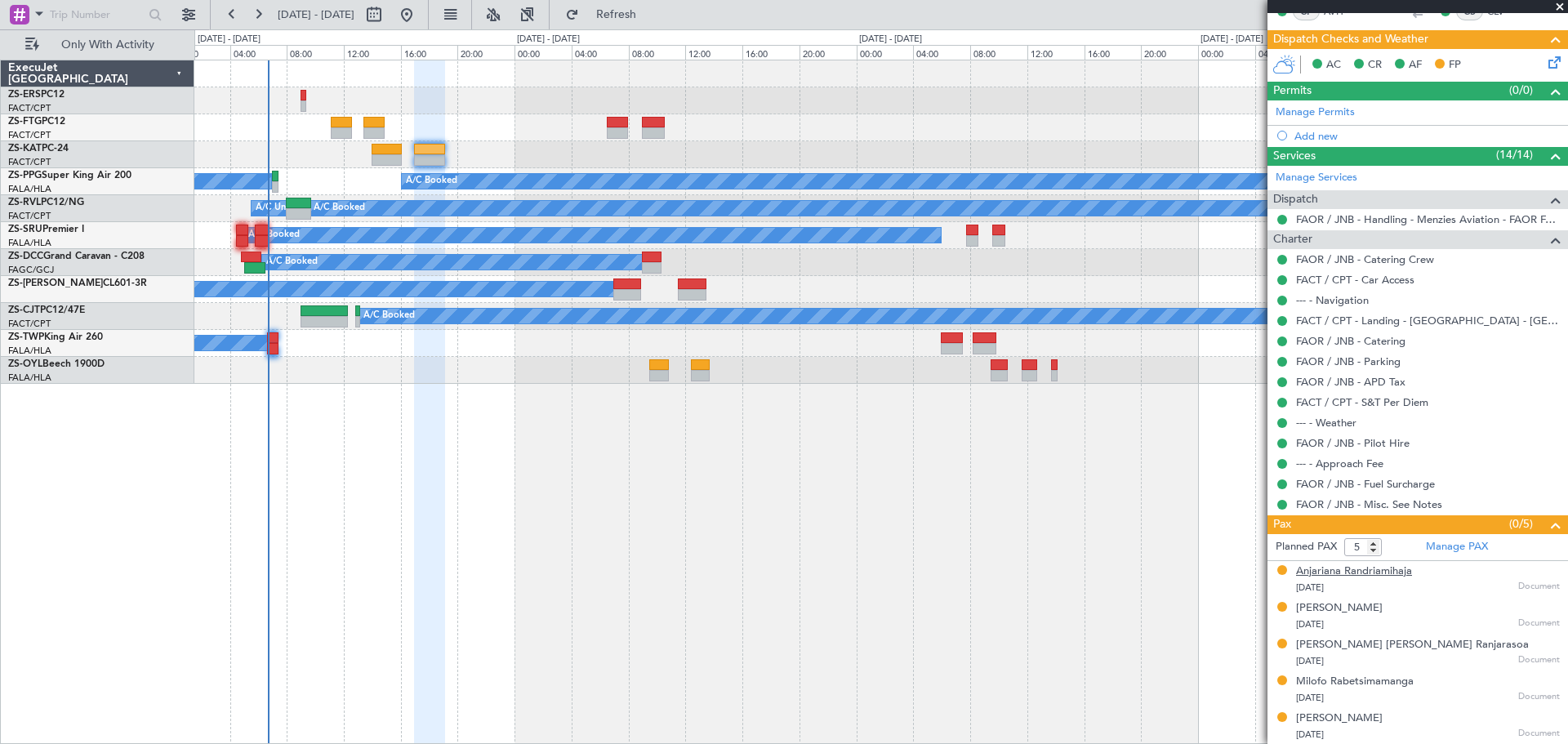
click at [1384, 563] on div "Anjariana Randriamihaja" at bounding box center [1354, 571] width 116 height 16
click at [1339, 607] on div "Hira Ramarlina" at bounding box center [1340, 608] width 87 height 16
click at [1385, 680] on div "Milofo Rabetsimamanga" at bounding box center [1355, 682] width 118 height 16
click at [1362, 721] on div "Tojosoa Ramarlina" at bounding box center [1340, 719] width 87 height 16
drag, startPoint x: 1554, startPoint y: 11, endPoint x: 298, endPoint y: 209, distance: 1271.5
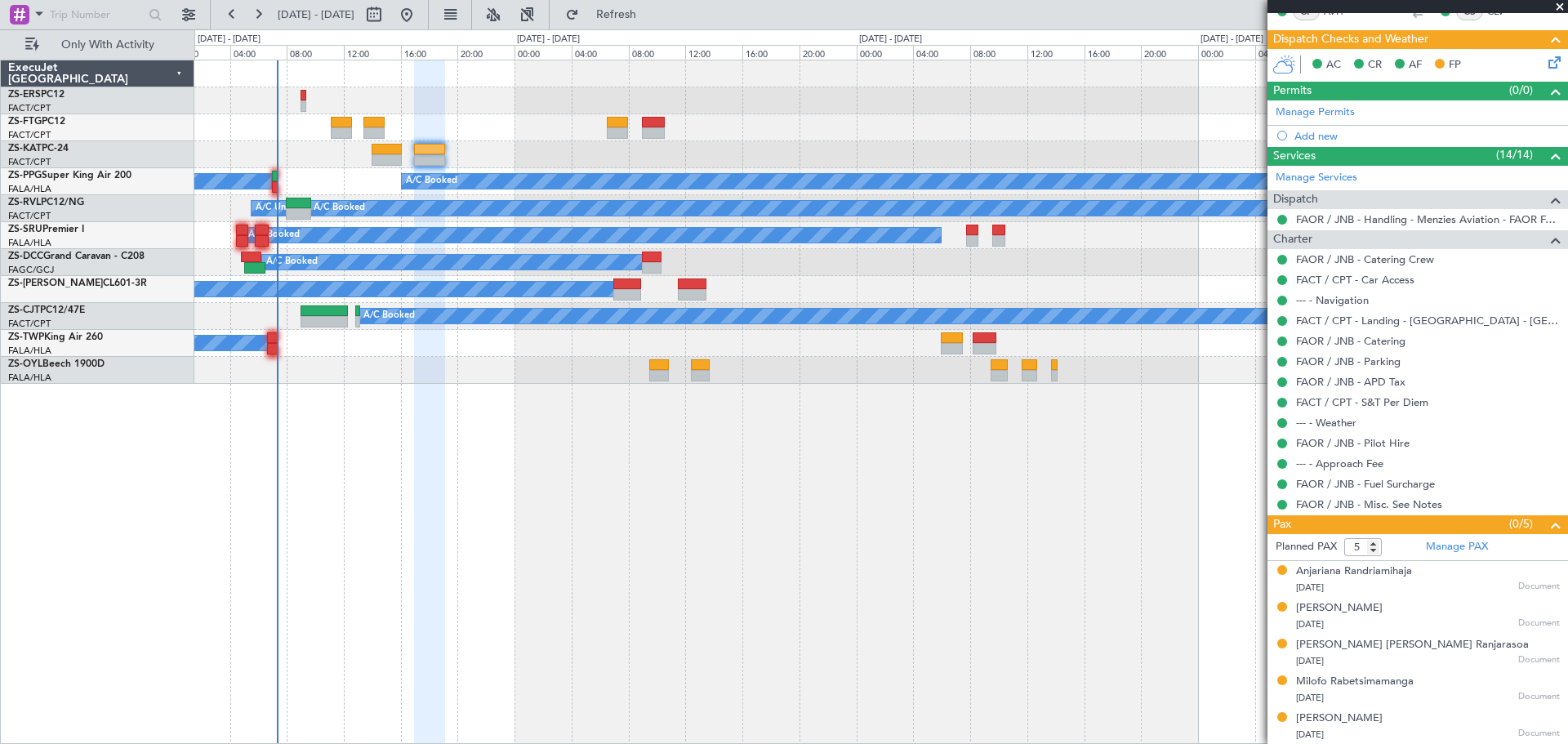
click at [1555, 11] on span at bounding box center [1560, 7] width 16 height 15
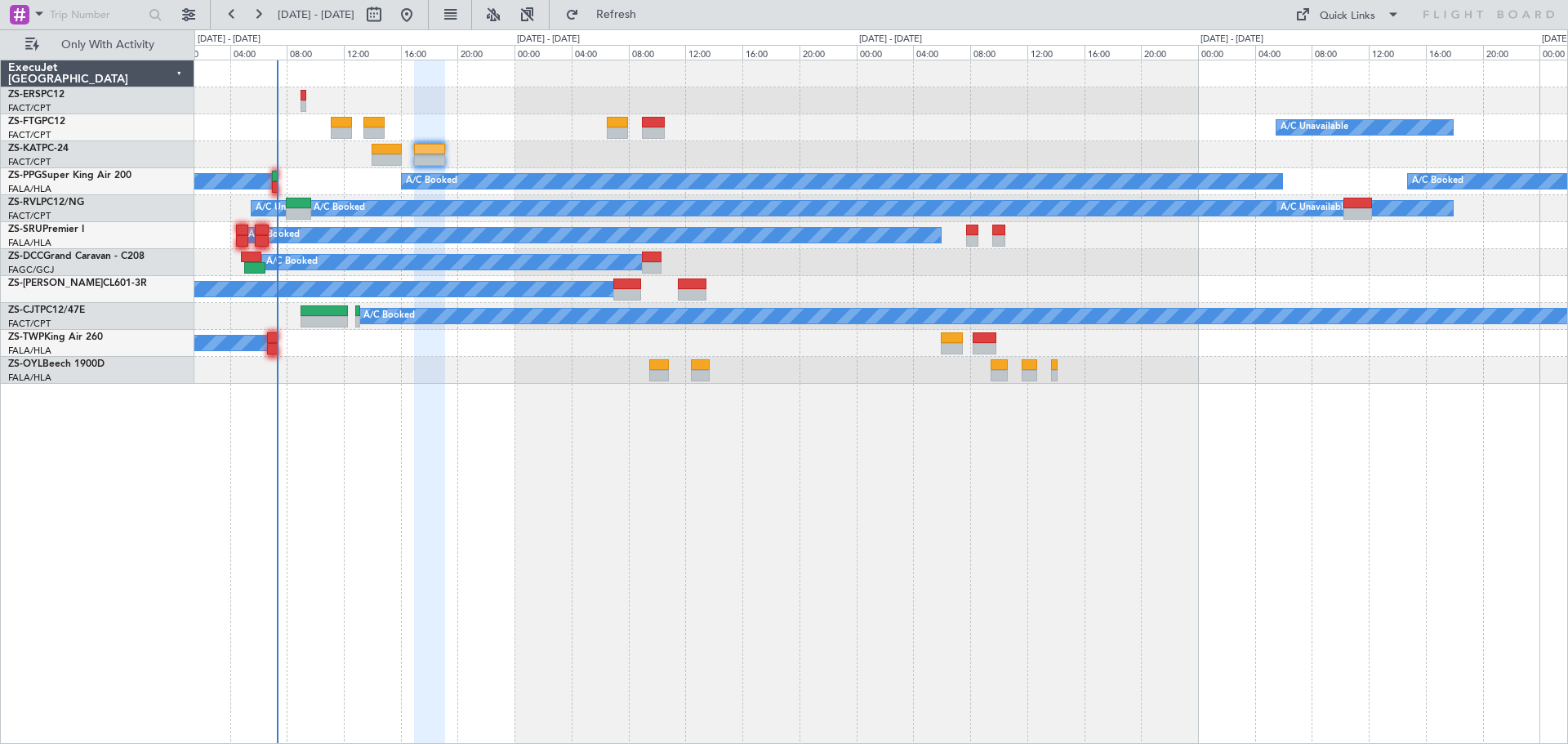
type input "0"
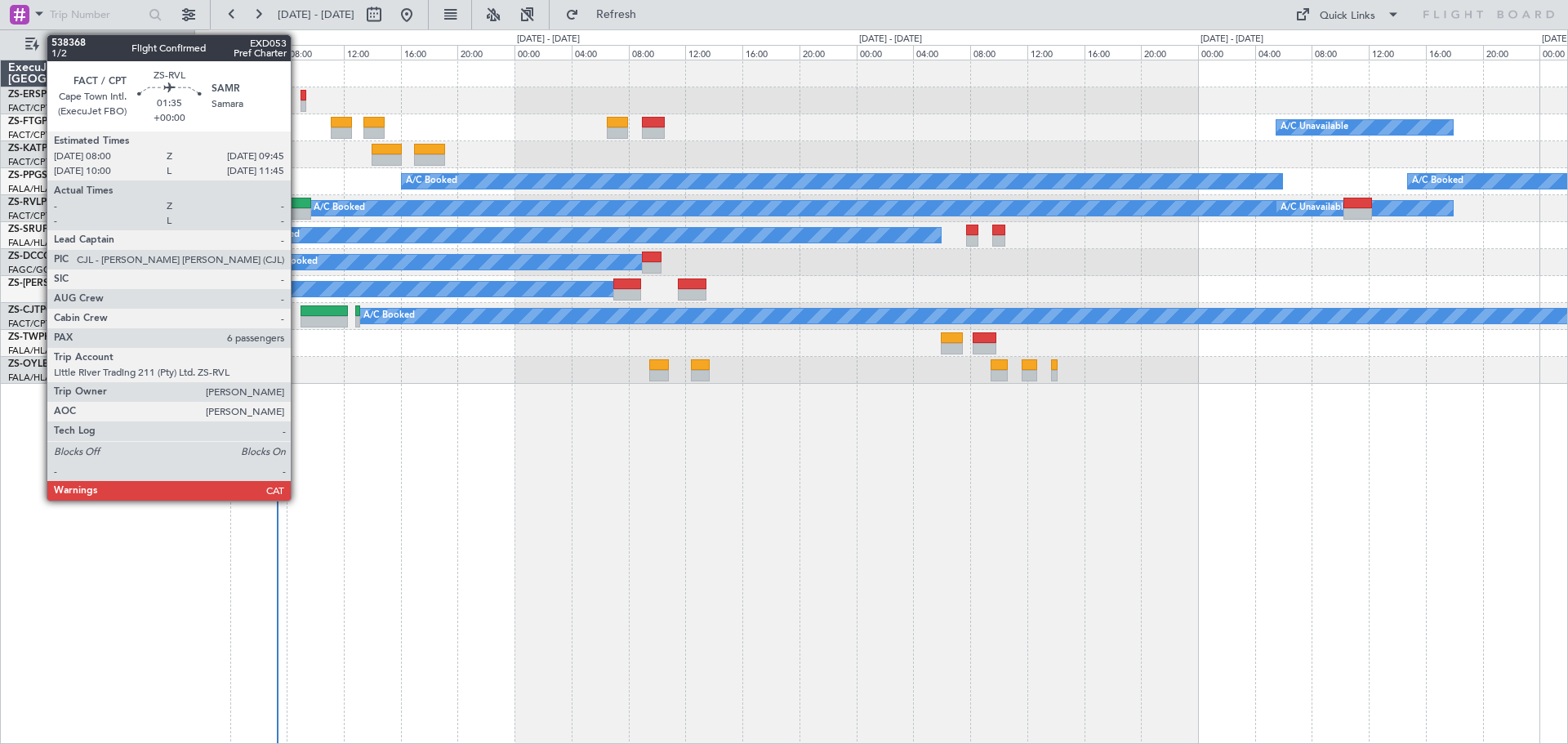
scroll to position [0, 0]
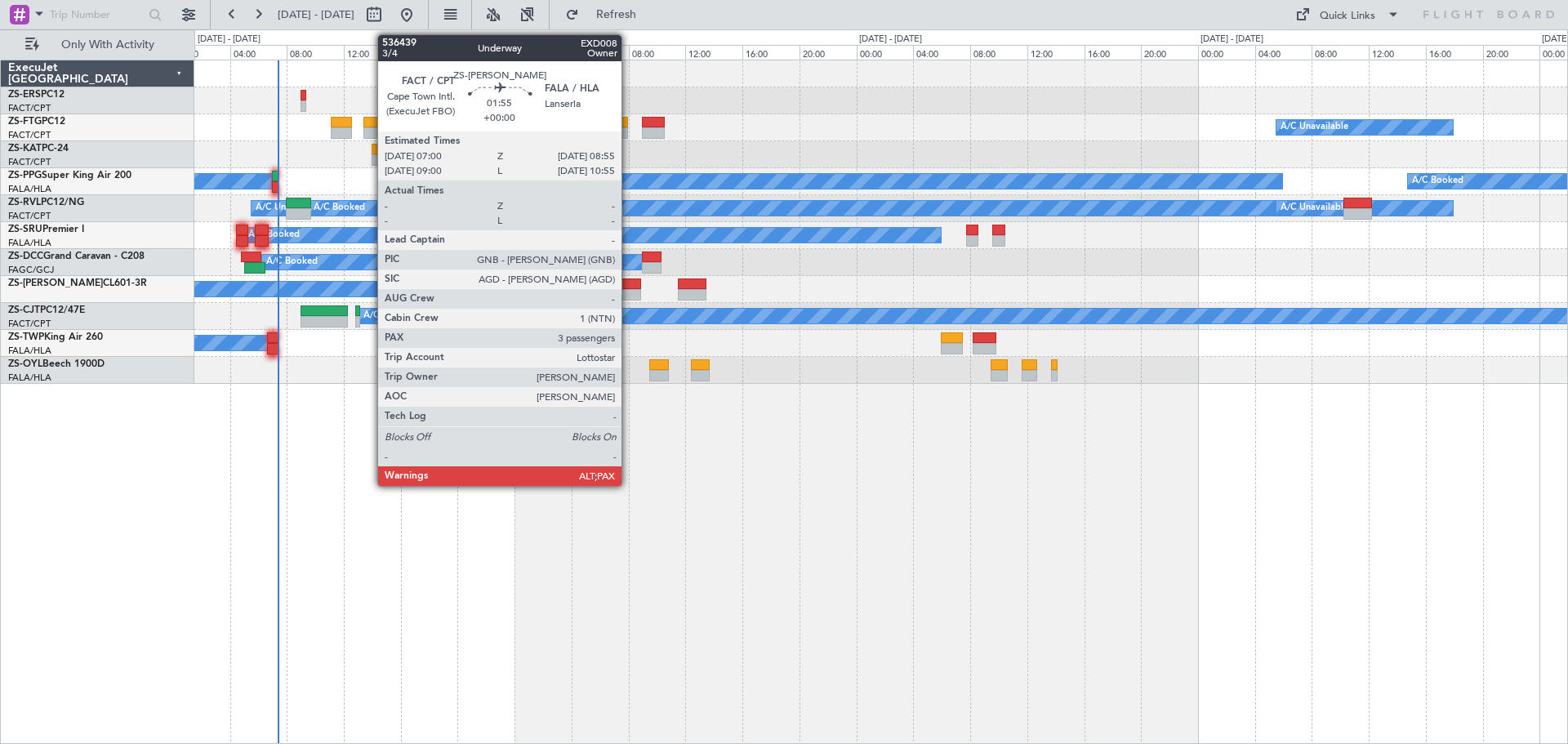
click at [629, 291] on div at bounding box center [627, 295] width 28 height 11
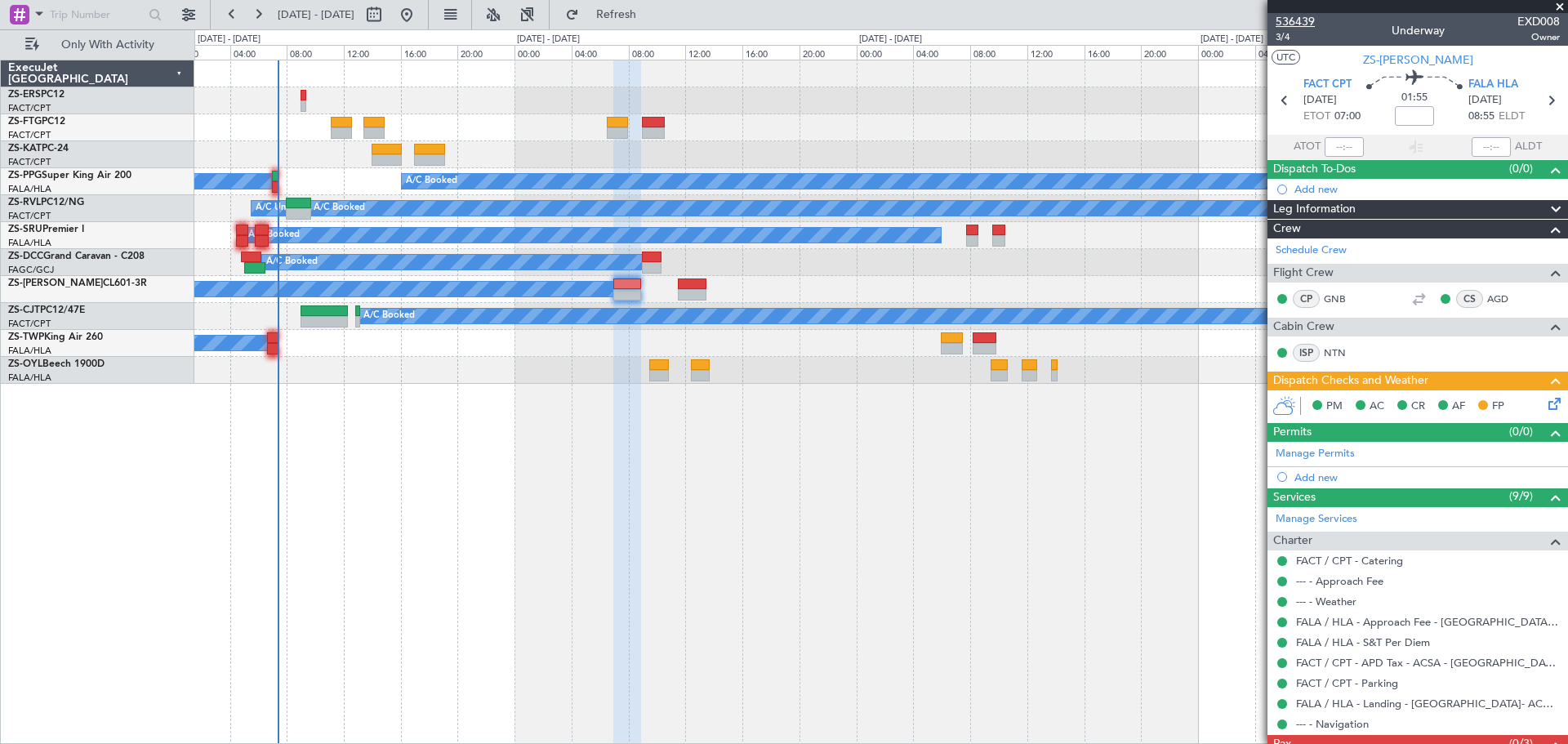
click at [1308, 16] on span "536439" at bounding box center [1295, 21] width 39 height 17
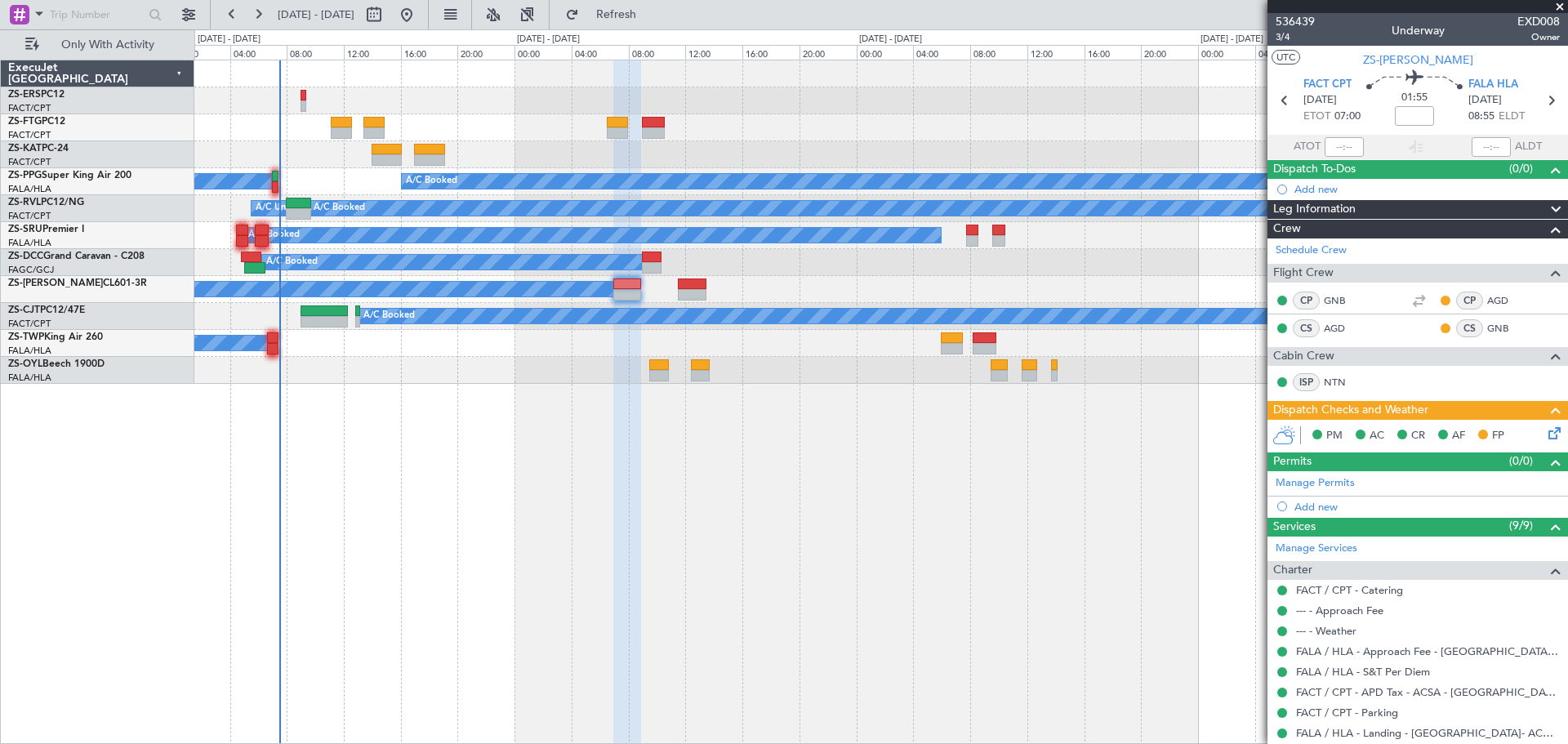
click at [1561, 6] on span at bounding box center [1560, 7] width 16 height 15
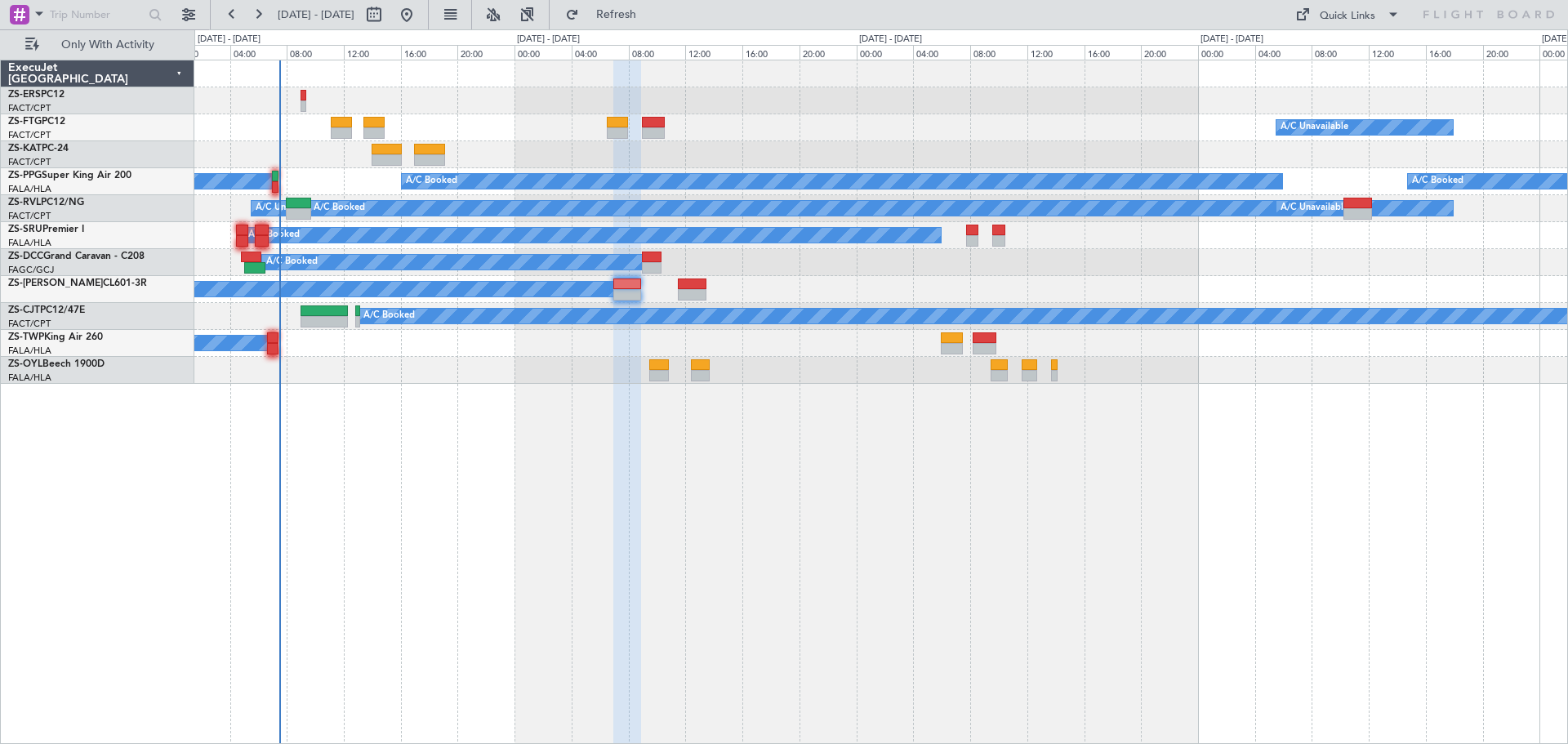
type input "0"
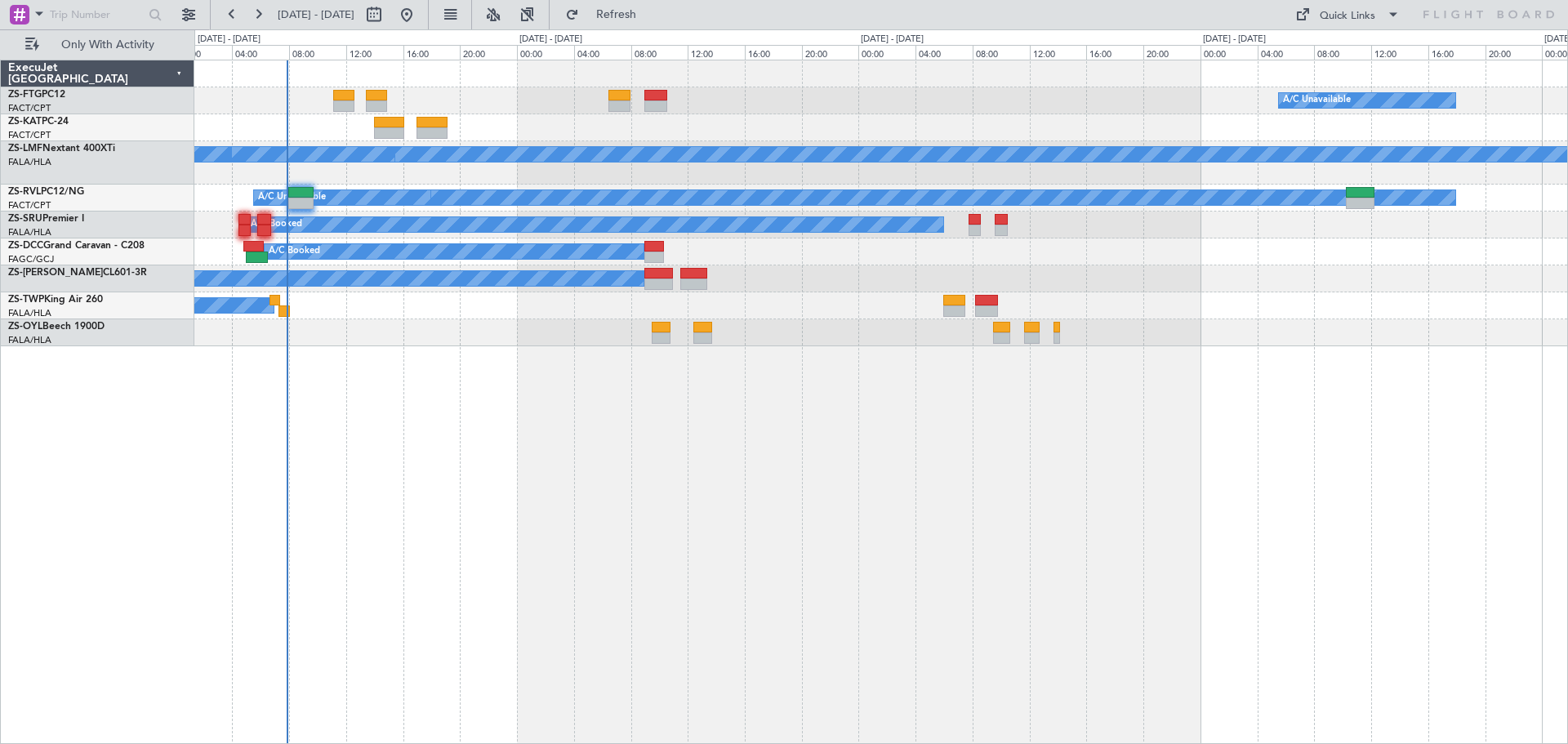
click at [555, 539] on div "A/C Unavailable A/C Booked A/C Booked A/C Booked A/C Booked A/C Booked A/C Book…" at bounding box center [881, 402] width 1374 height 684
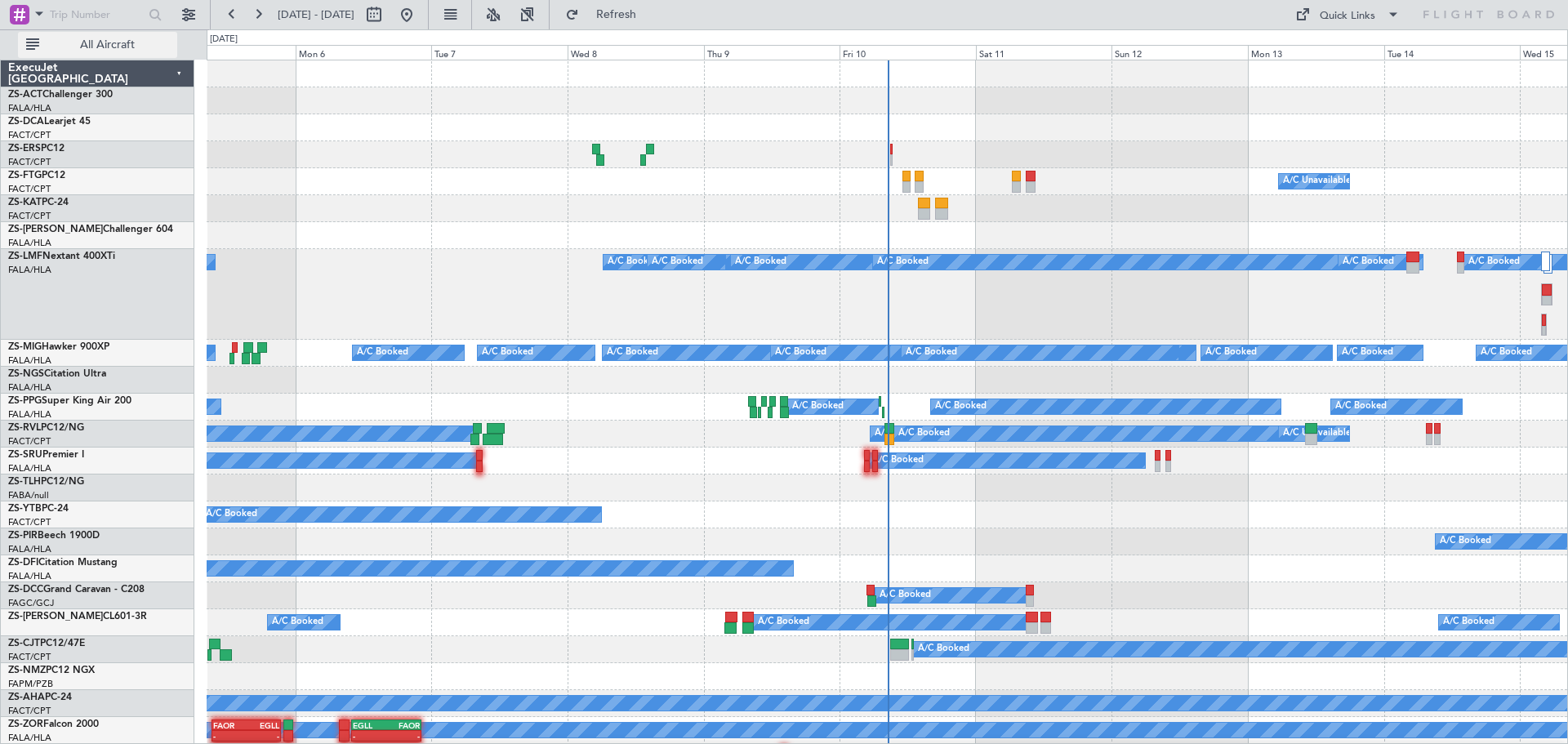
click at [97, 51] on span "All Aircraft" at bounding box center [107, 45] width 130 height 11
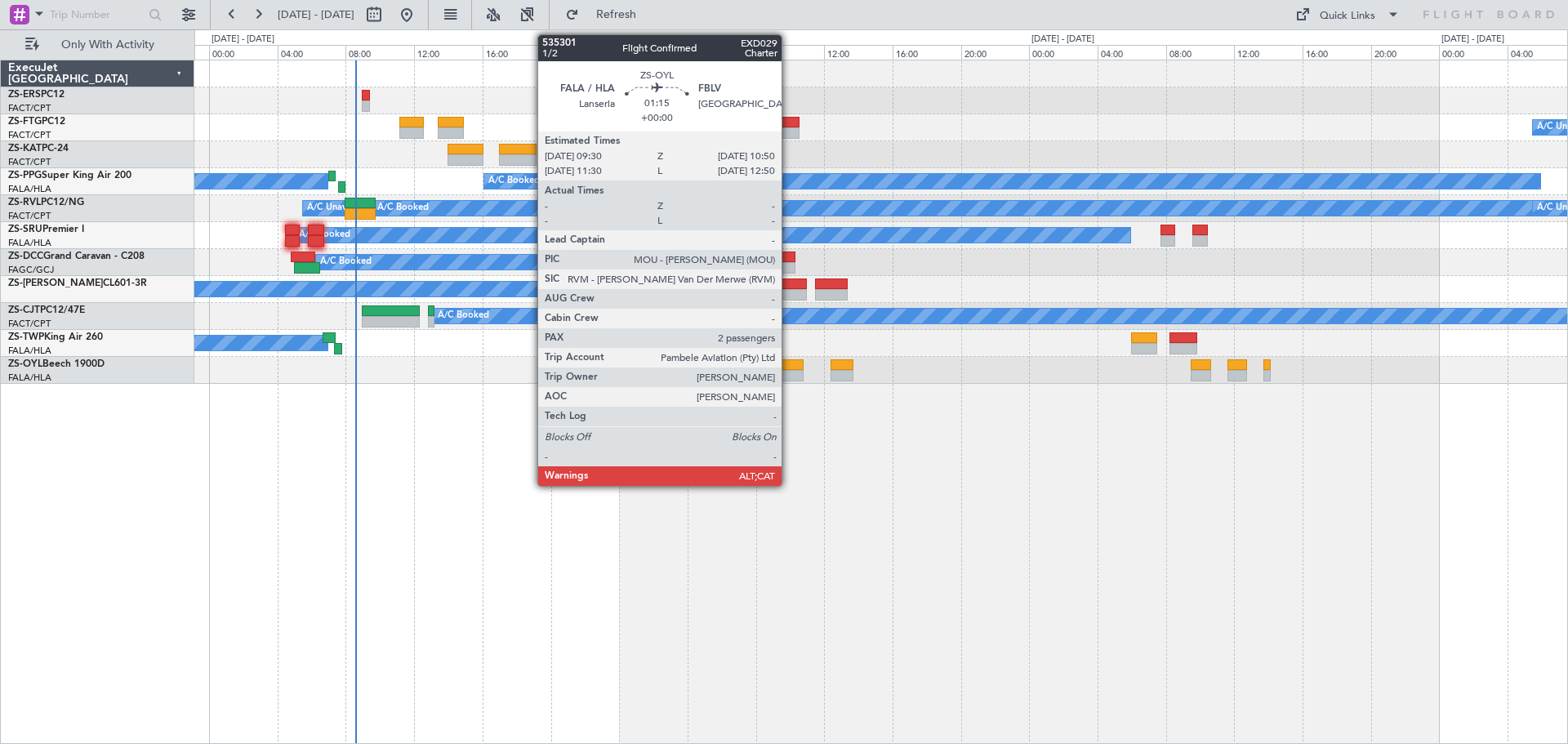
click at [790, 369] on div at bounding box center [793, 365] width 23 height 11
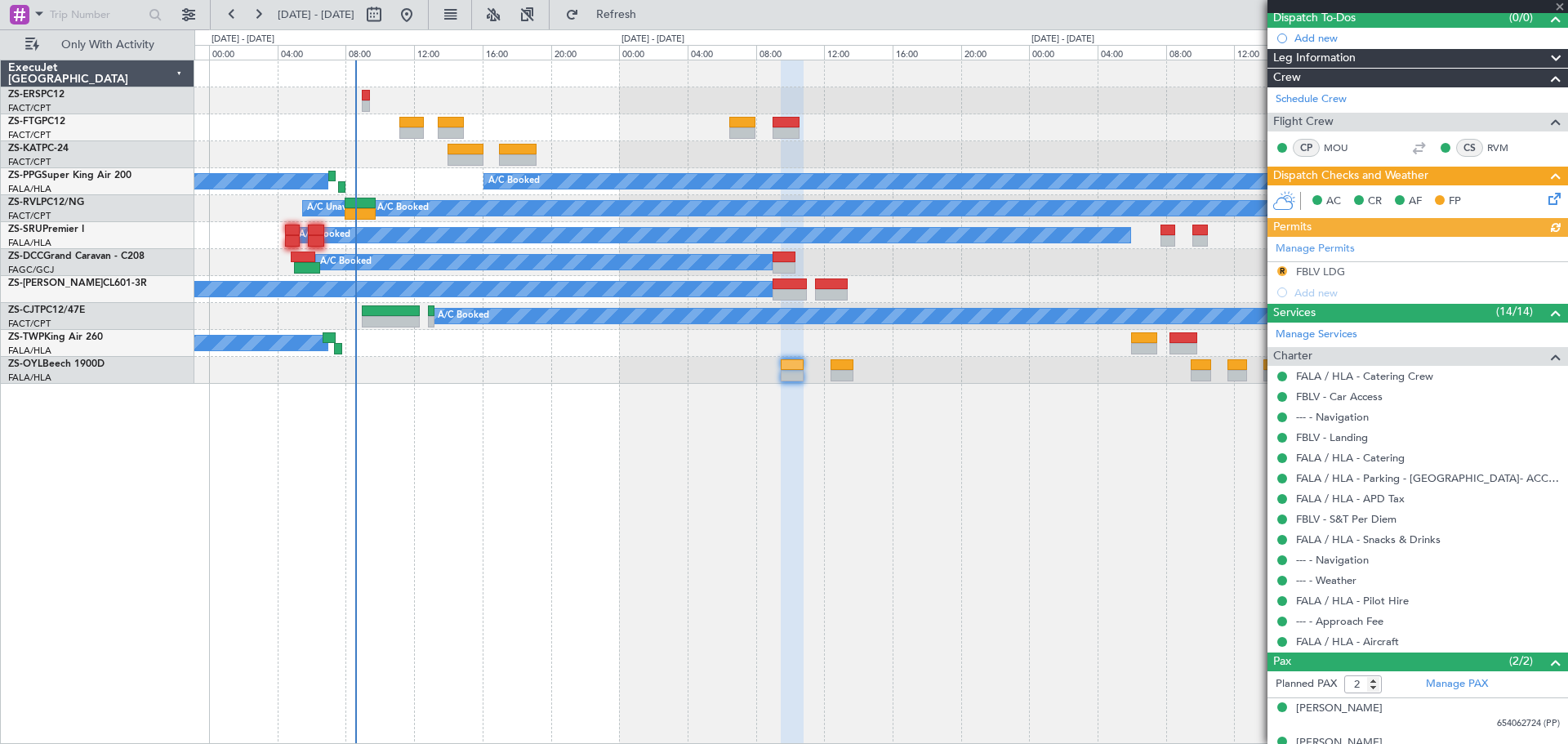
scroll to position [173, 0]
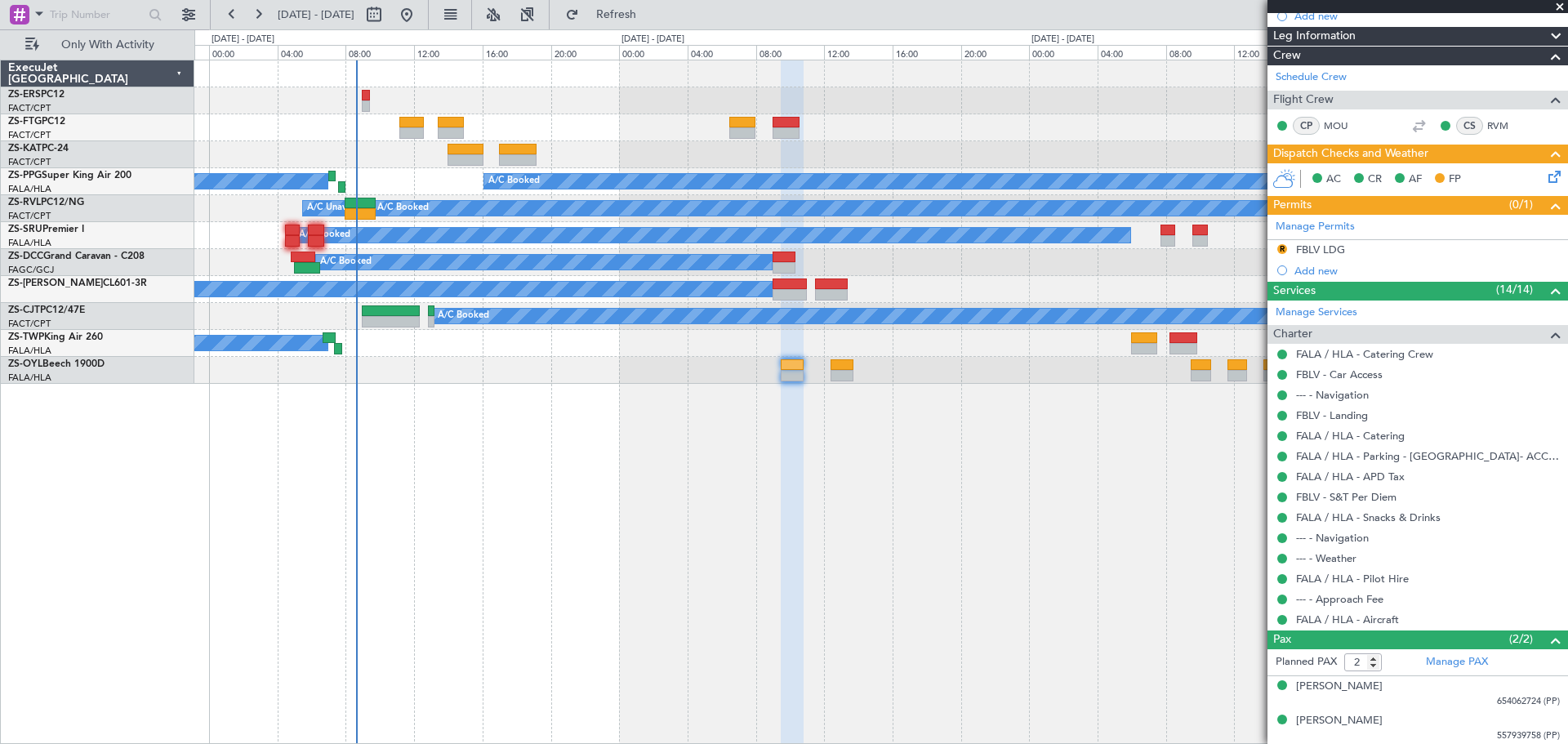
click at [1560, 8] on span at bounding box center [1560, 7] width 16 height 15
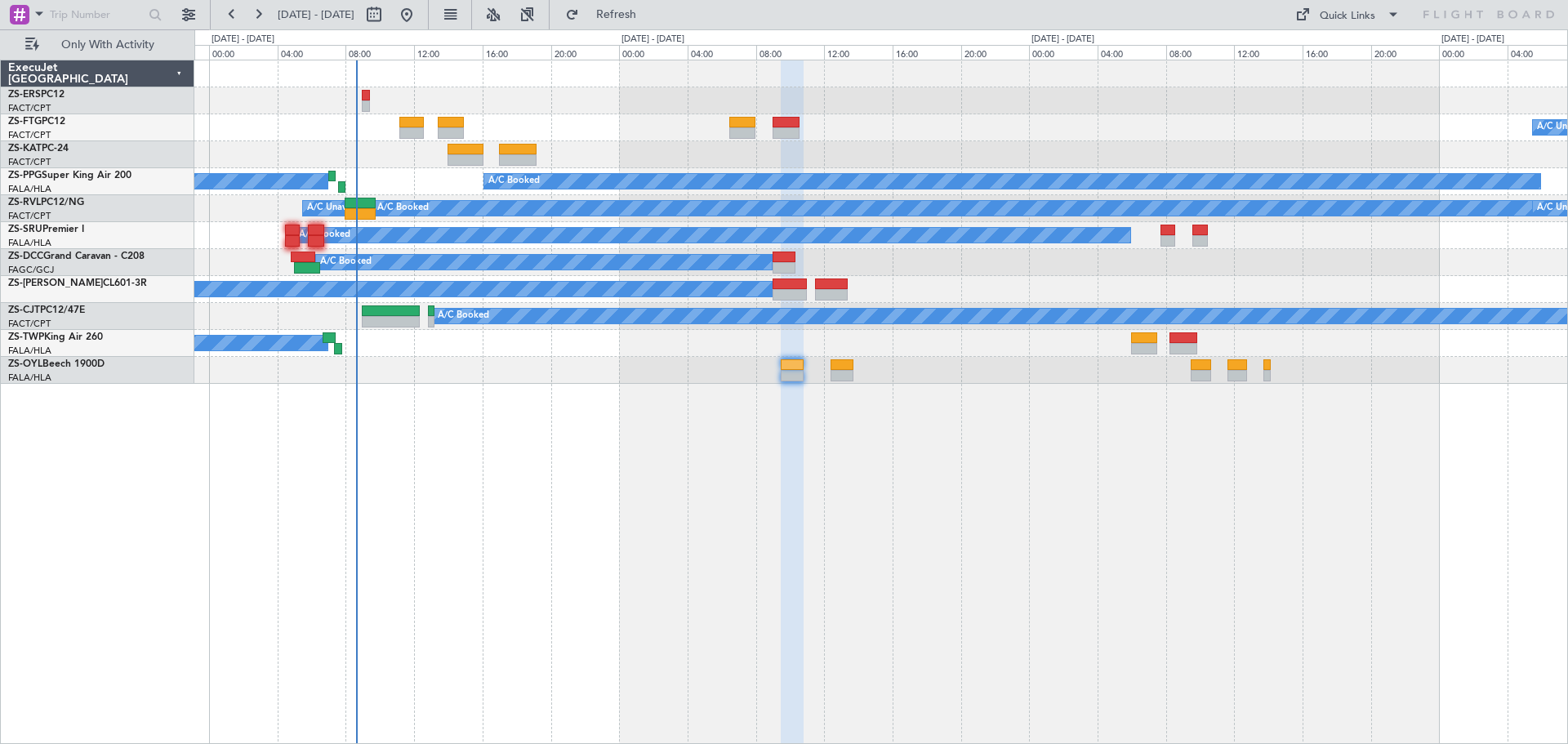
type input "0"
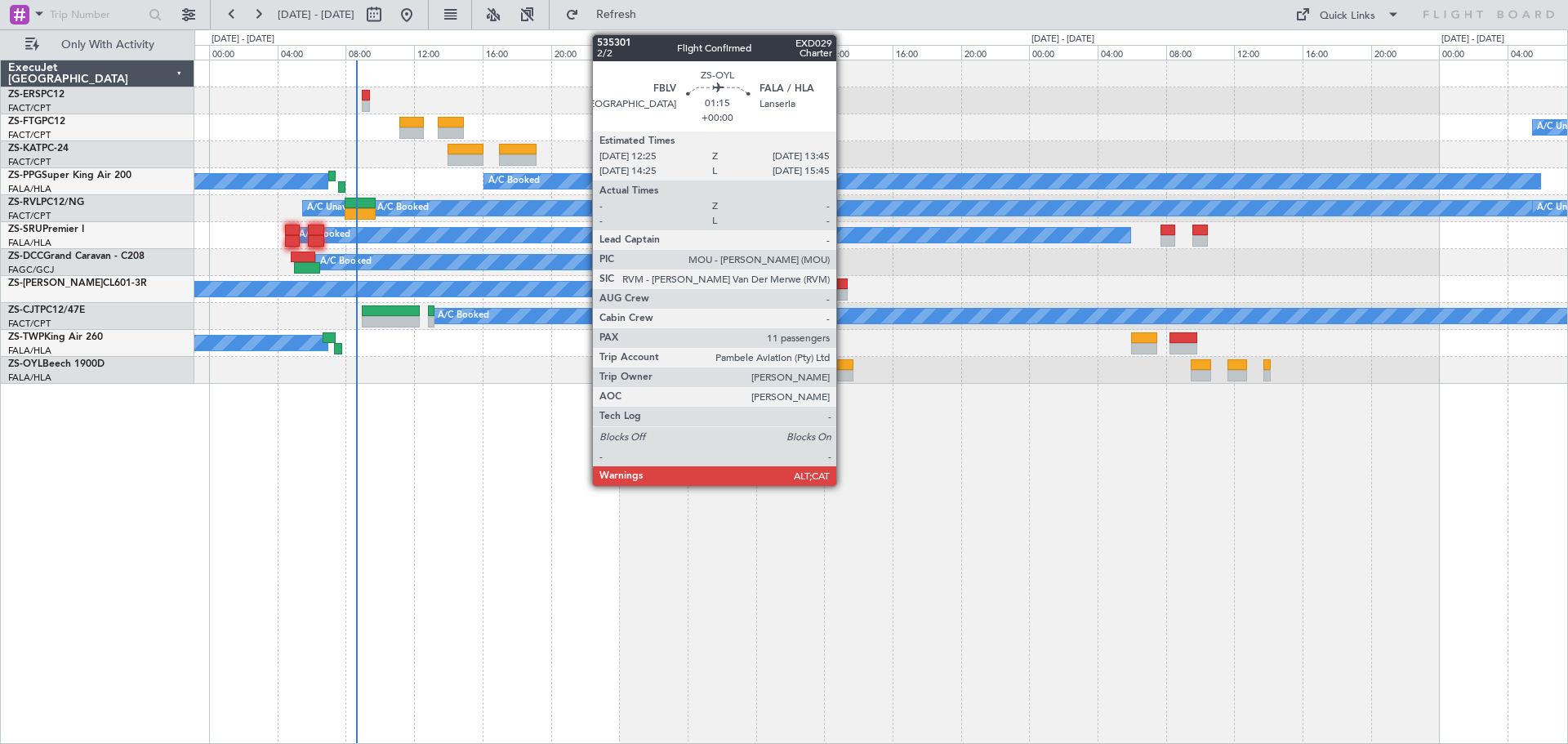
click at [843, 370] on div at bounding box center [842, 376] width 23 height 11
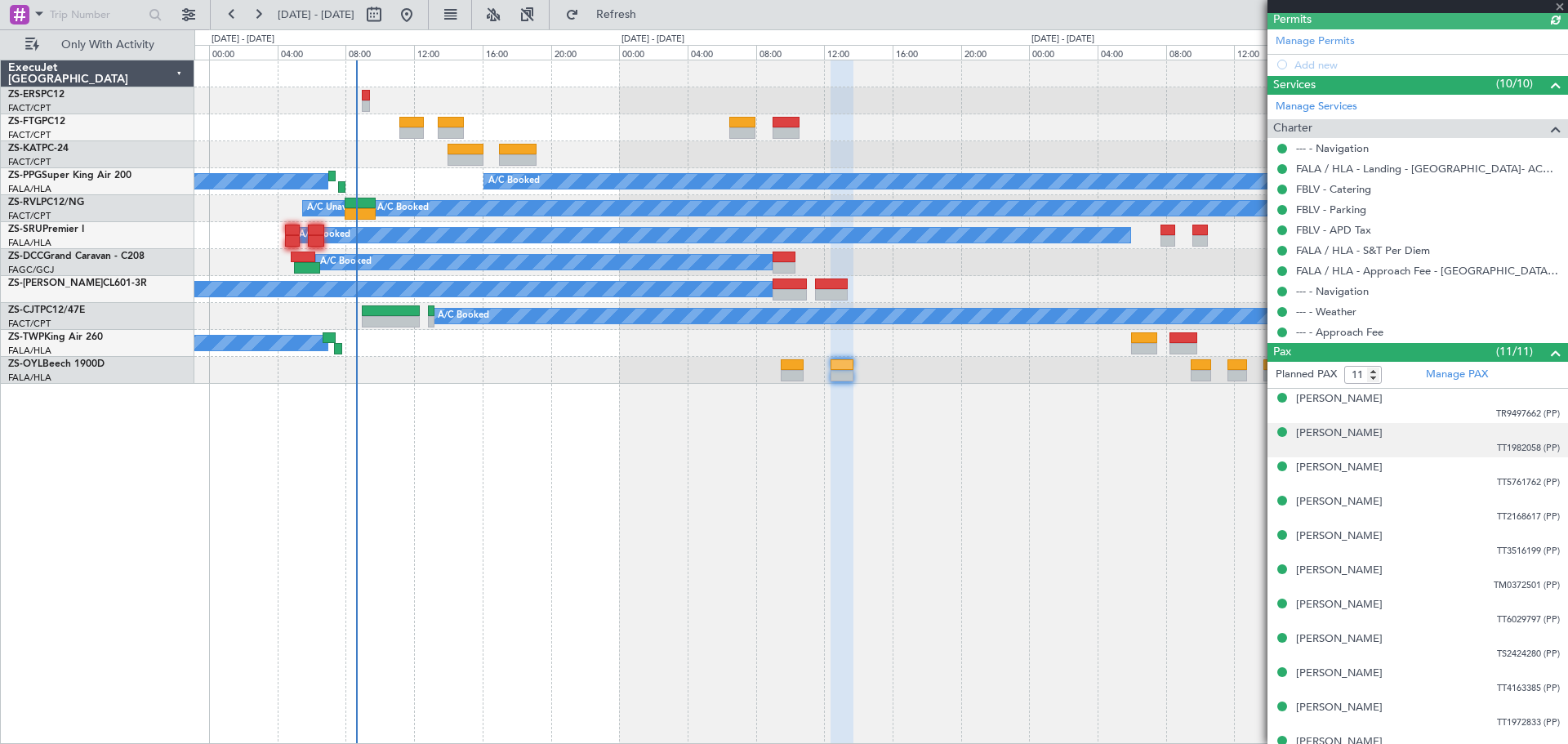
scroll to position [380, 0]
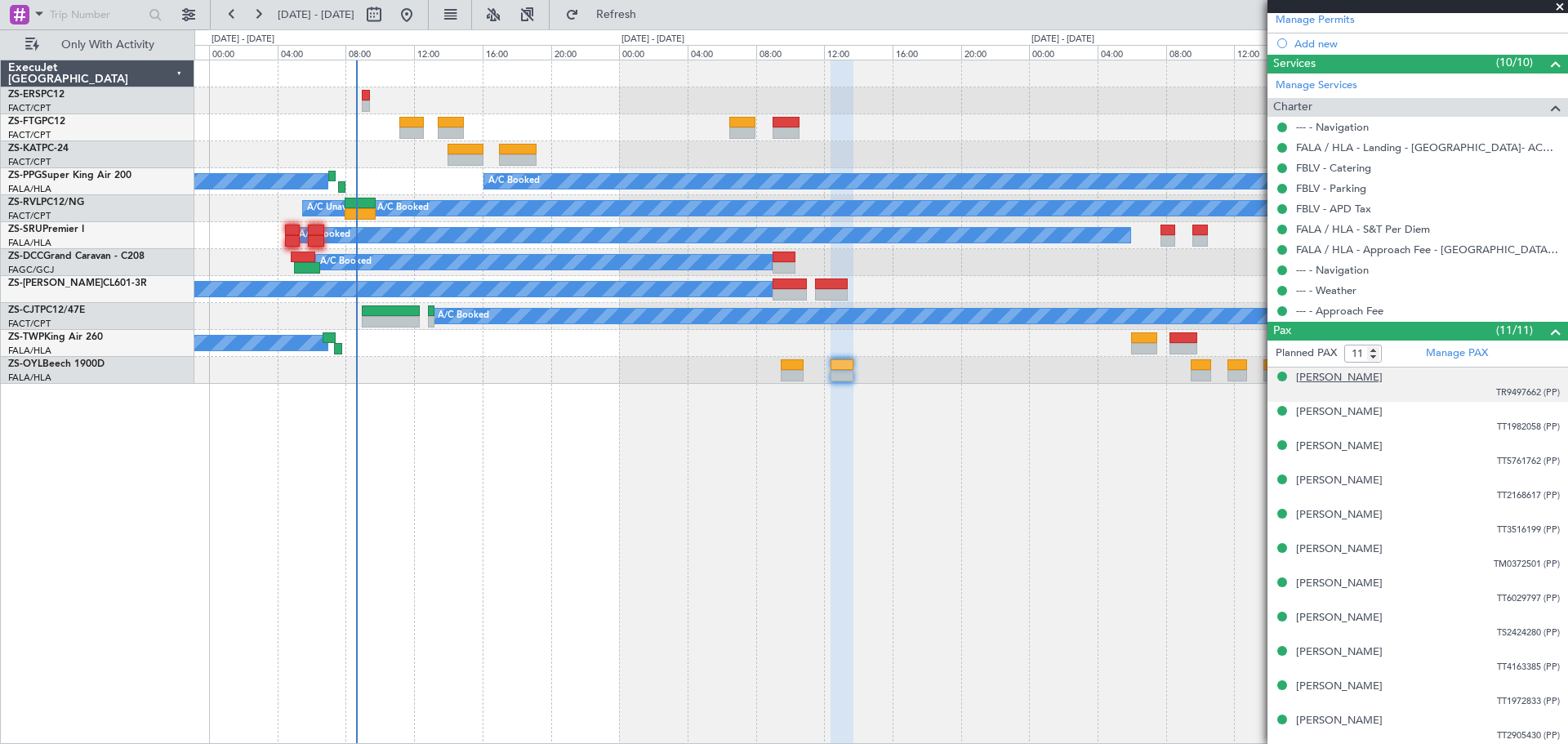
click at [1335, 374] on div "Hiroki Tobita" at bounding box center [1340, 378] width 87 height 16
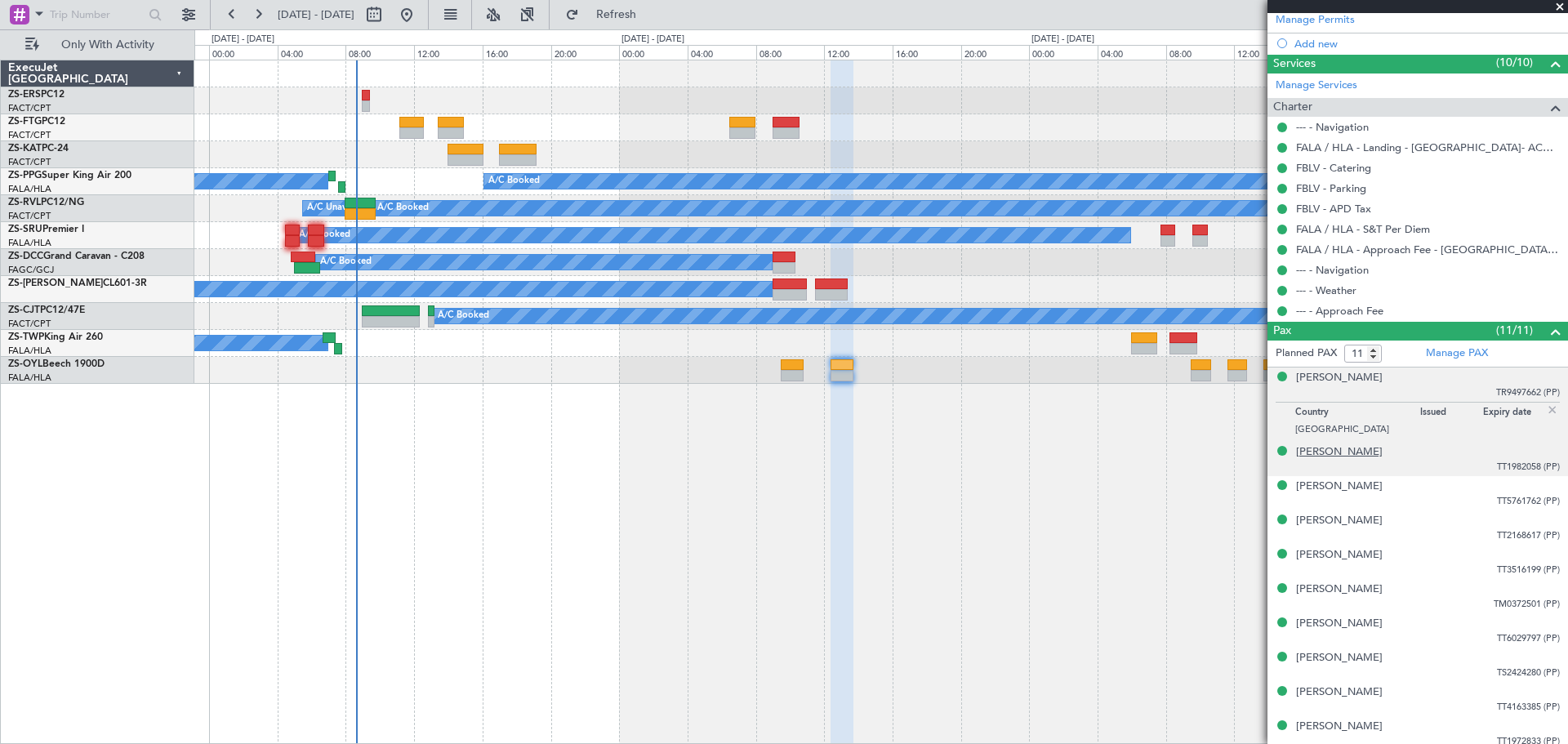
click at [1333, 452] on div "Hironori Watanabe" at bounding box center [1340, 453] width 87 height 16
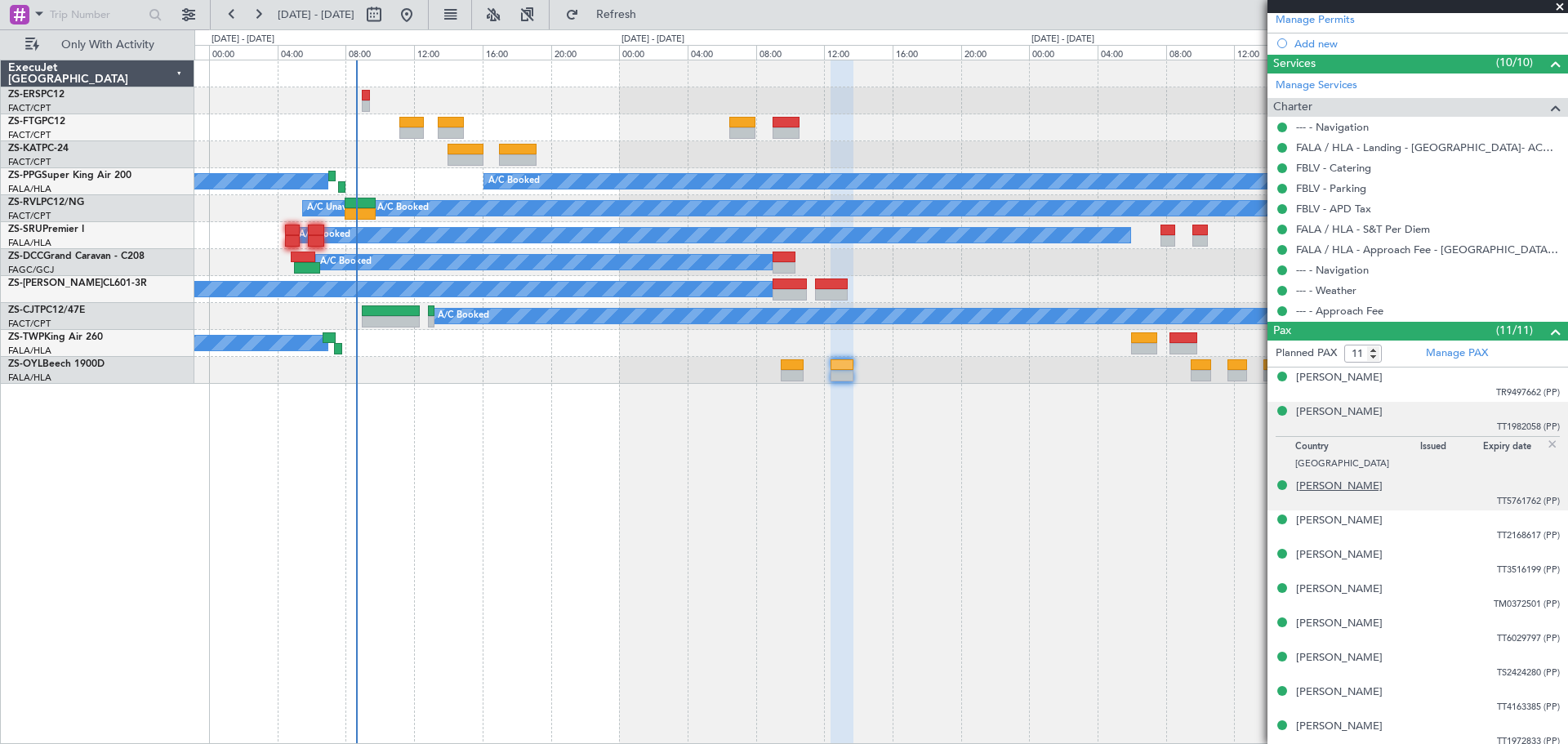
click at [1328, 486] on div "Kazuyoshi Takamizawa" at bounding box center [1340, 487] width 87 height 16
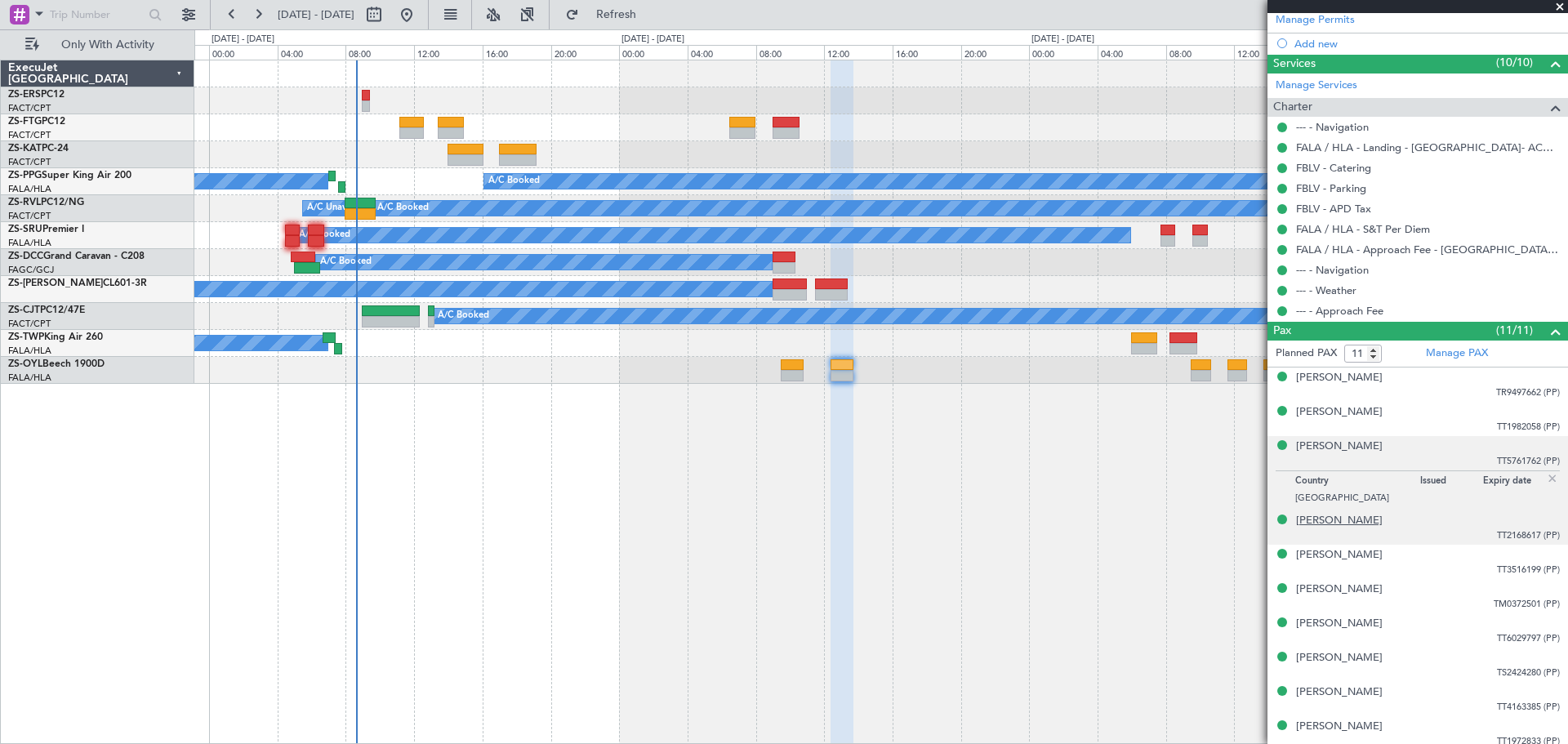
click at [1342, 517] on div "Makoto Furuya" at bounding box center [1340, 521] width 87 height 16
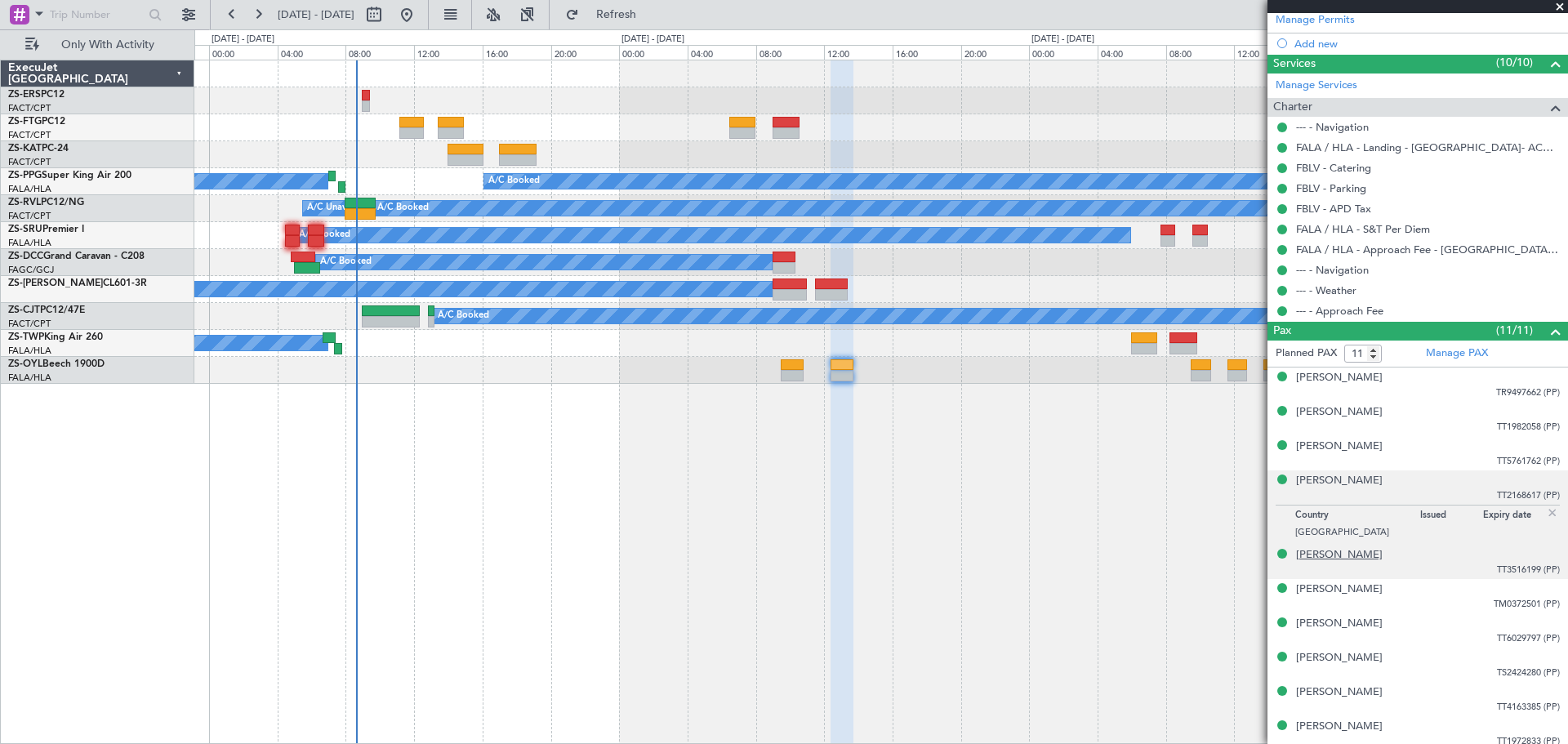
click at [1332, 553] on div "Mariko Takagi" at bounding box center [1340, 555] width 87 height 16
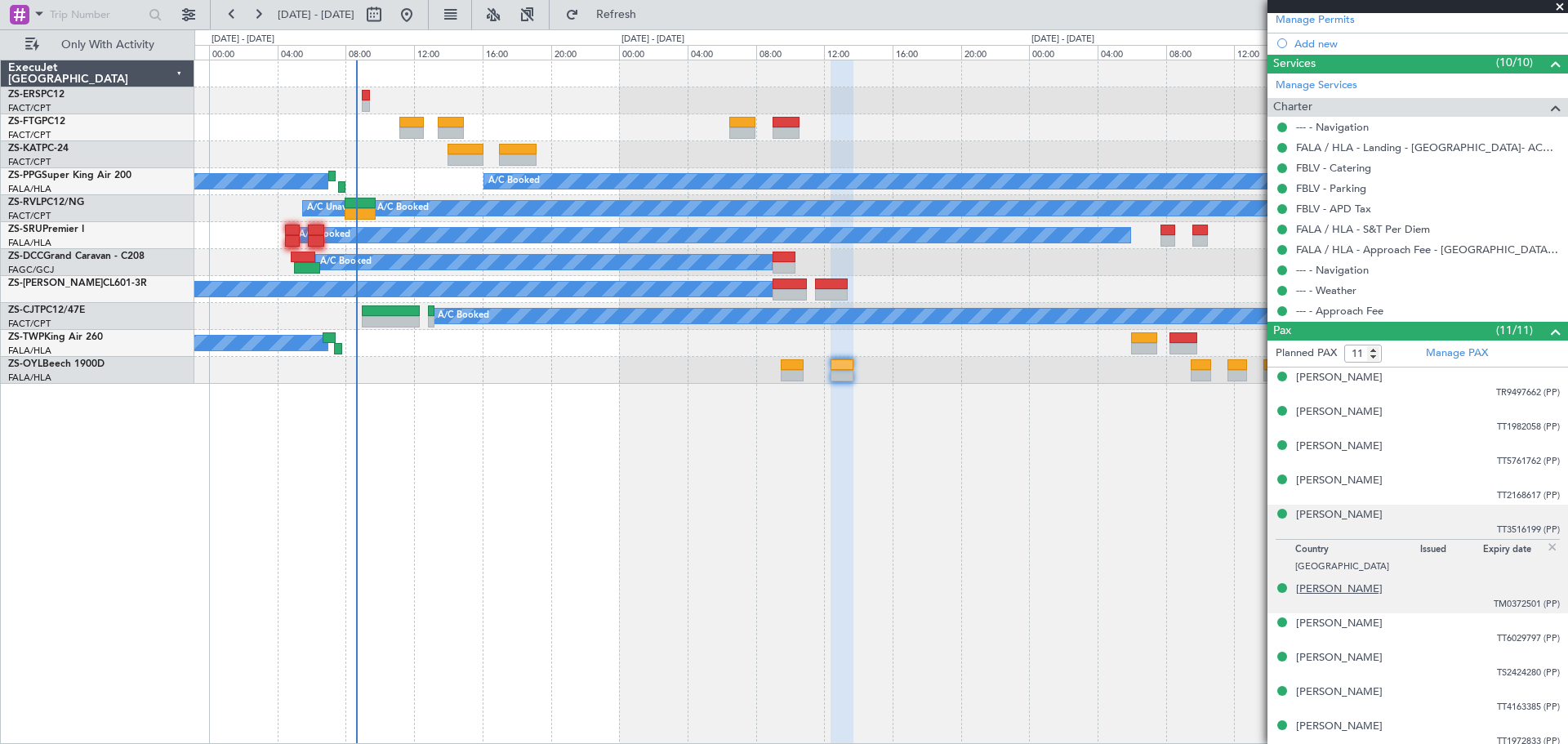
click at [1341, 588] on div "Masami Maruyama" at bounding box center [1340, 589] width 87 height 16
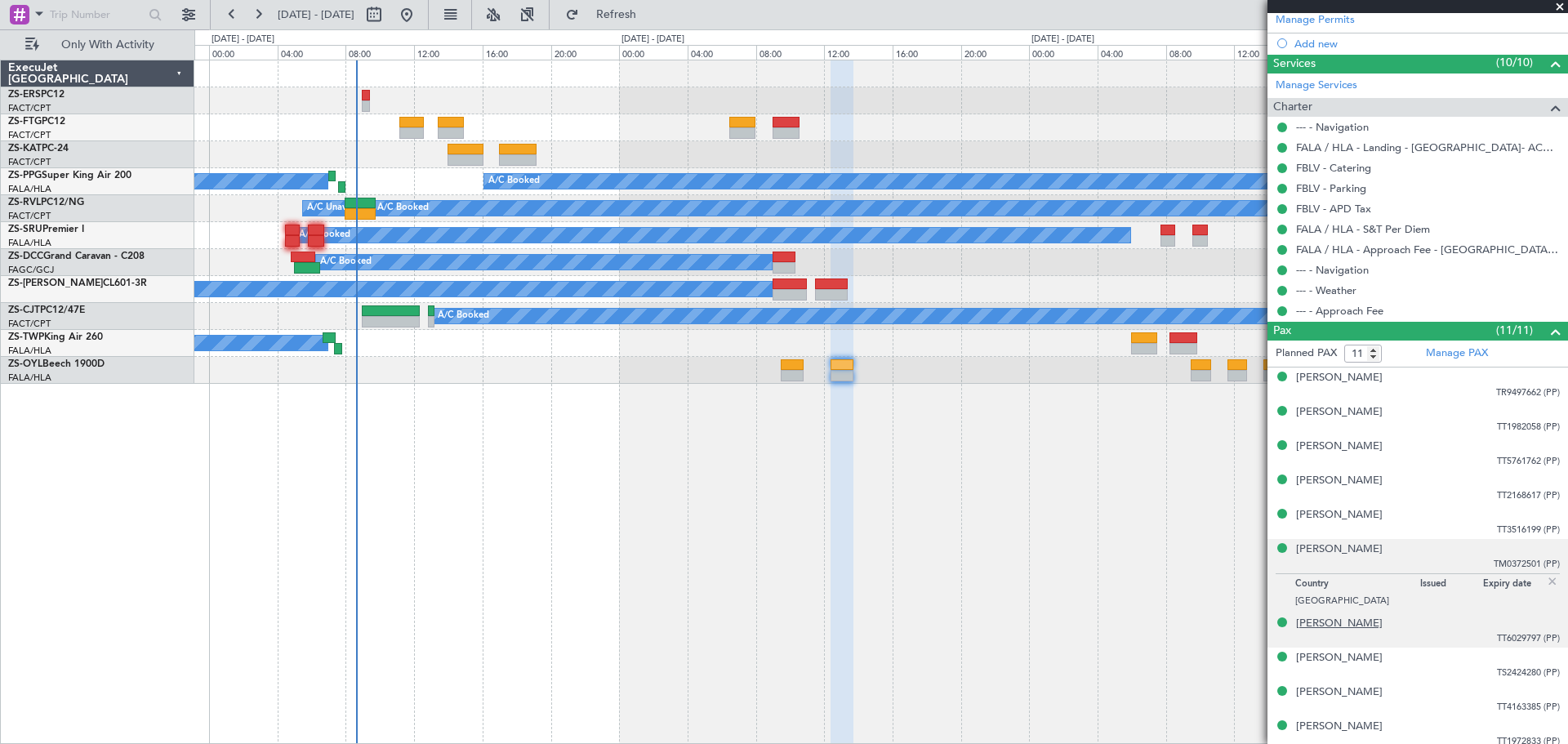
click at [1353, 625] on div "Miki Morimoto" at bounding box center [1340, 624] width 87 height 16
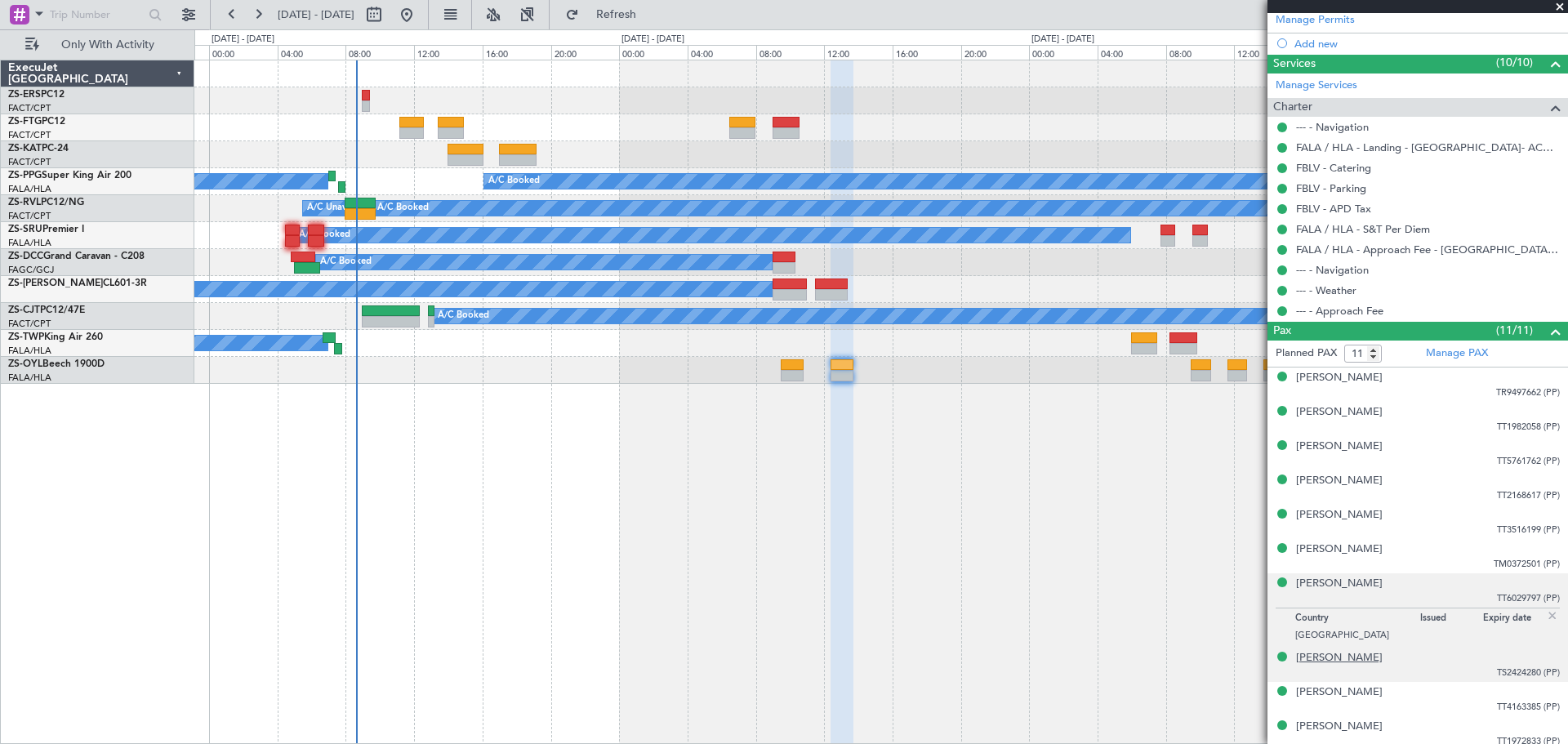
click at [1326, 656] on div "Mitsuo Kanitani" at bounding box center [1340, 658] width 87 height 16
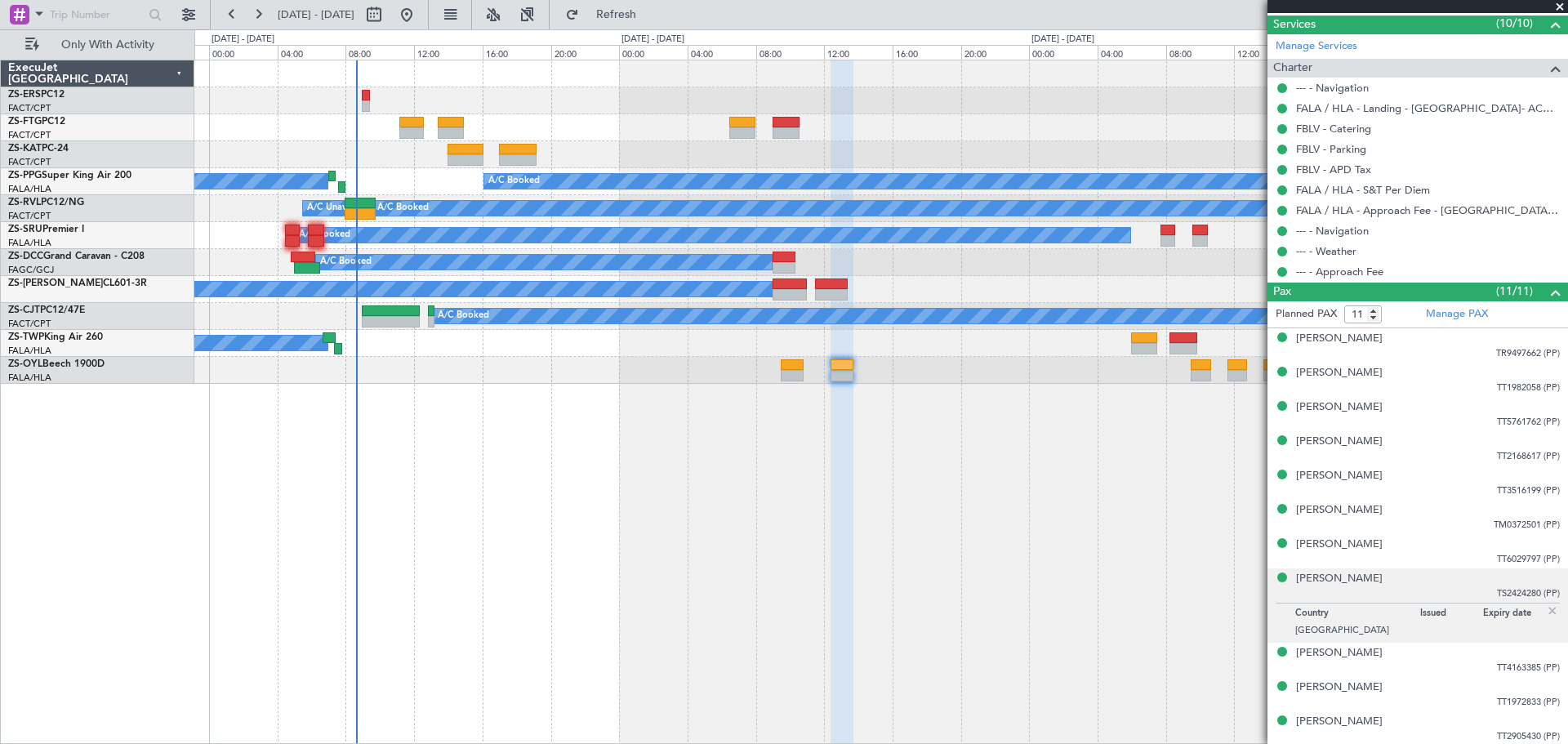
scroll to position [420, 0]
click at [1353, 648] on div "Noriko Shimode" at bounding box center [1340, 652] width 87 height 16
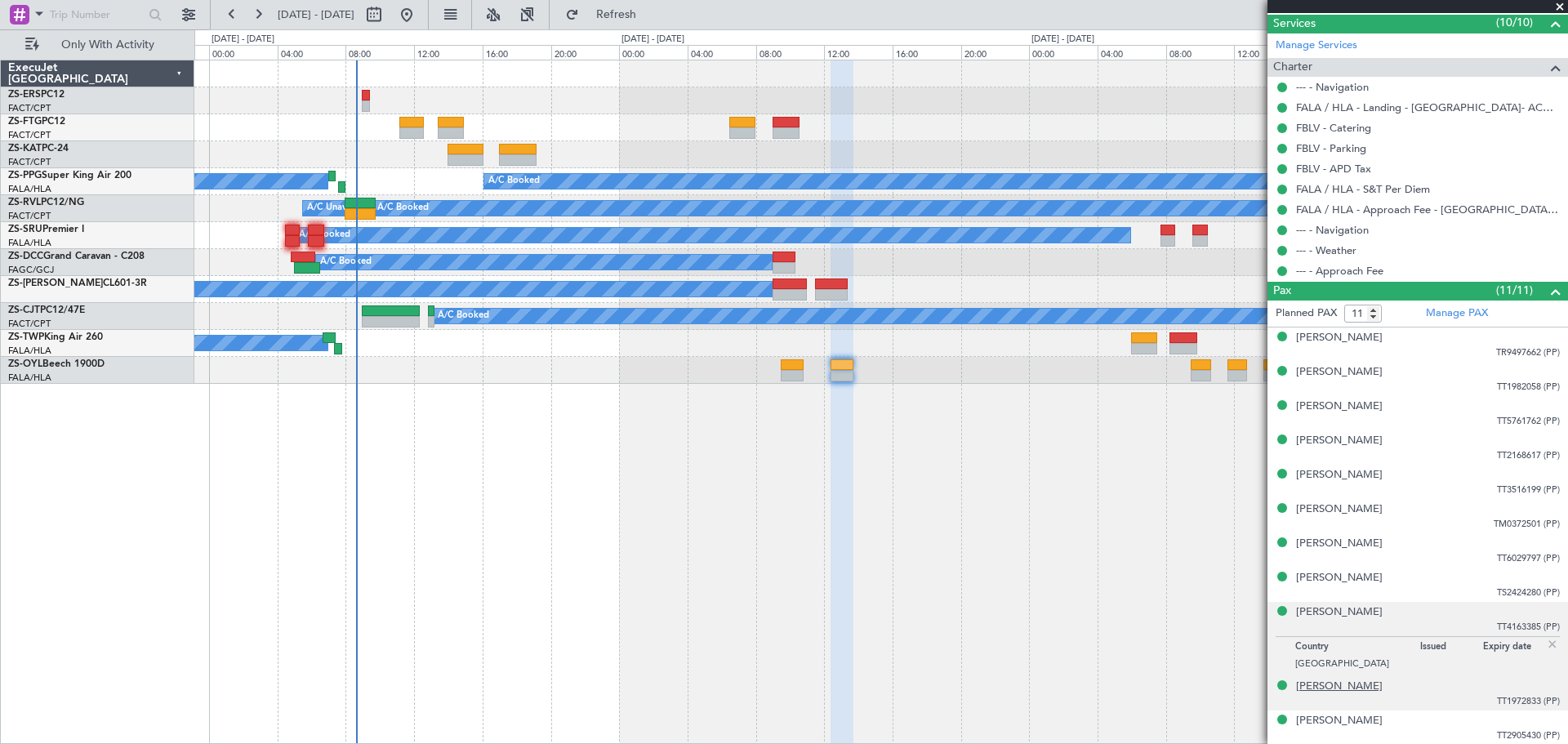
click at [1318, 683] on div "Reiko Sebe" at bounding box center [1340, 687] width 87 height 16
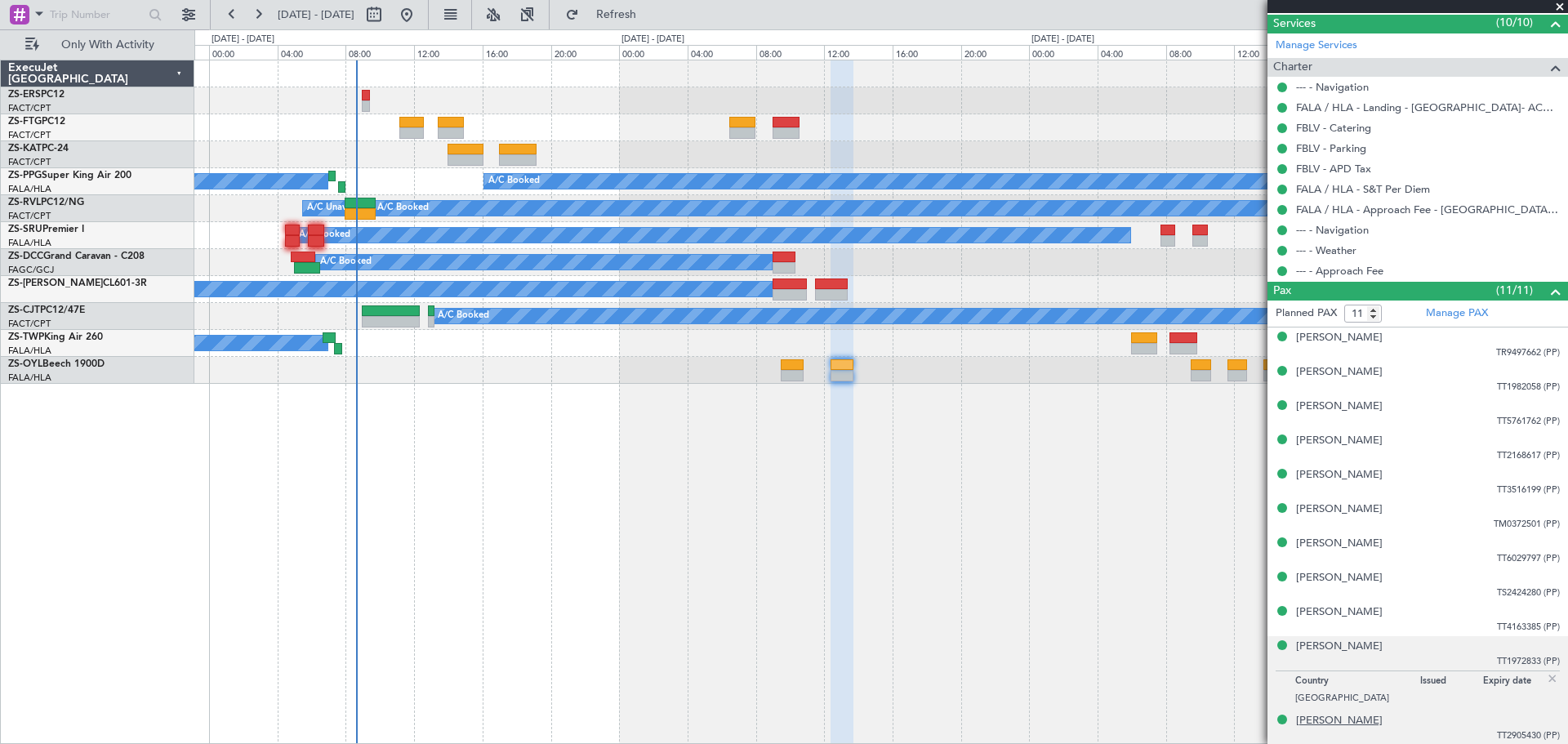
click at [1300, 718] on div "Seika Kurami" at bounding box center [1340, 721] width 87 height 16
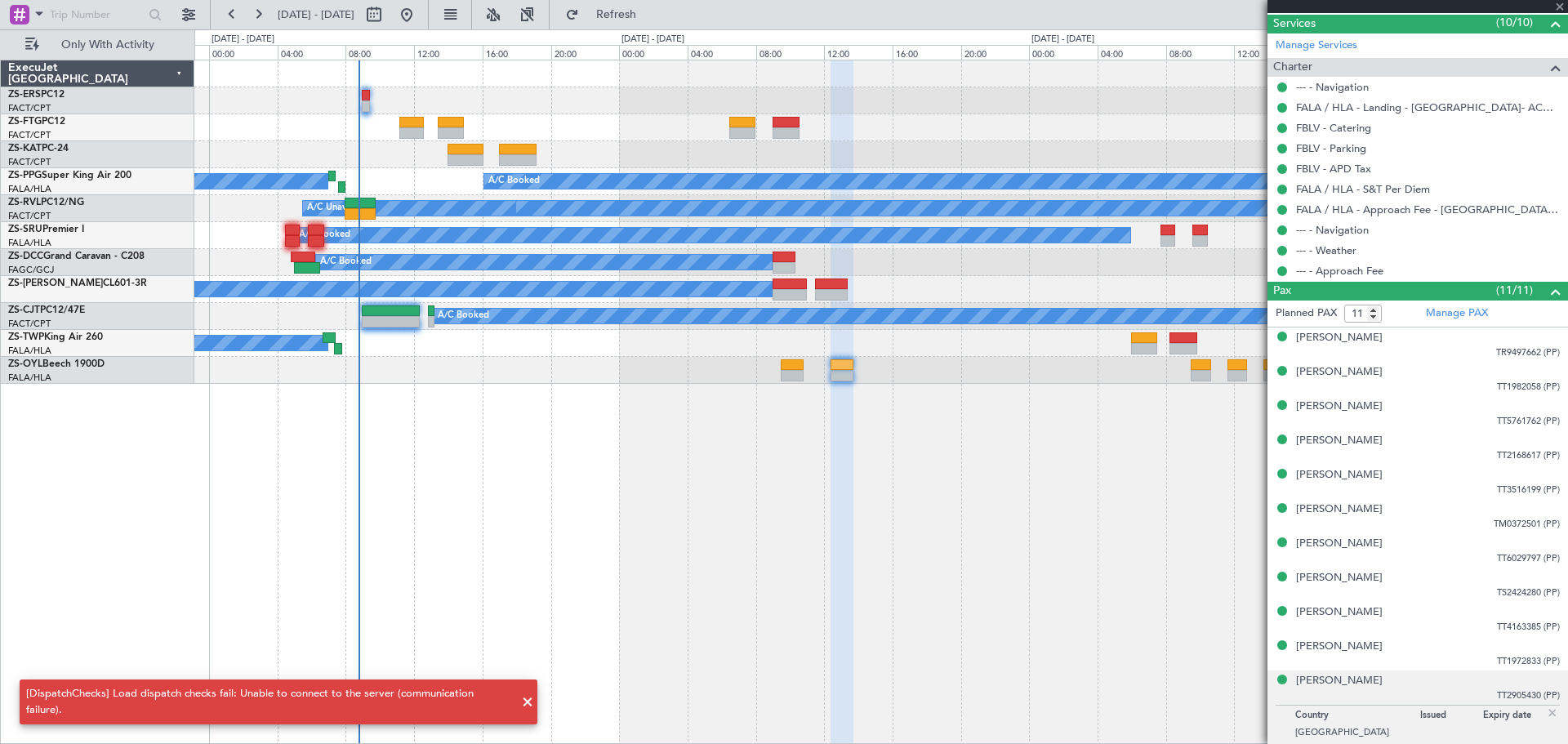
click at [524, 710] on span at bounding box center [527, 702] width 20 height 20
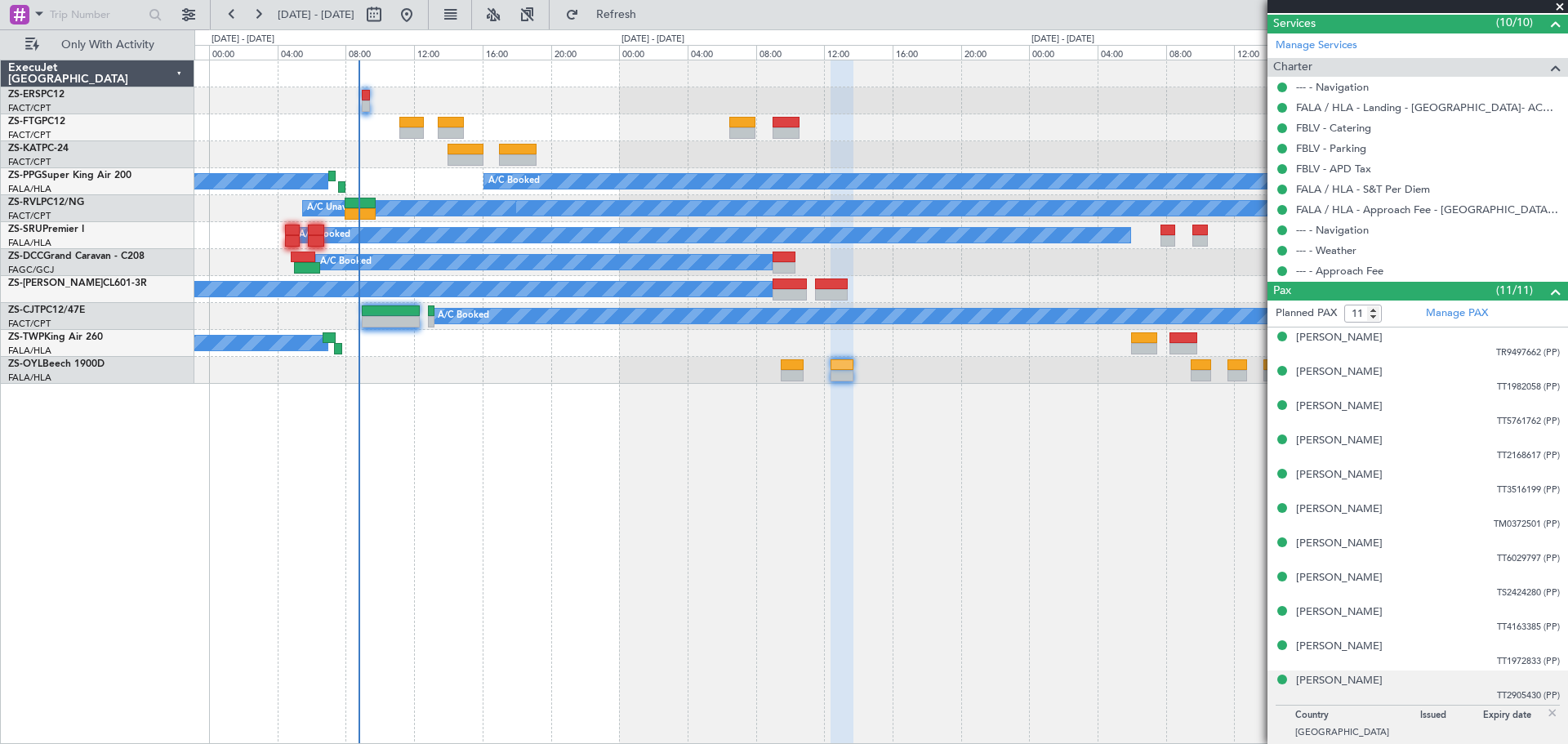
click at [1561, 7] on span at bounding box center [1560, 7] width 16 height 15
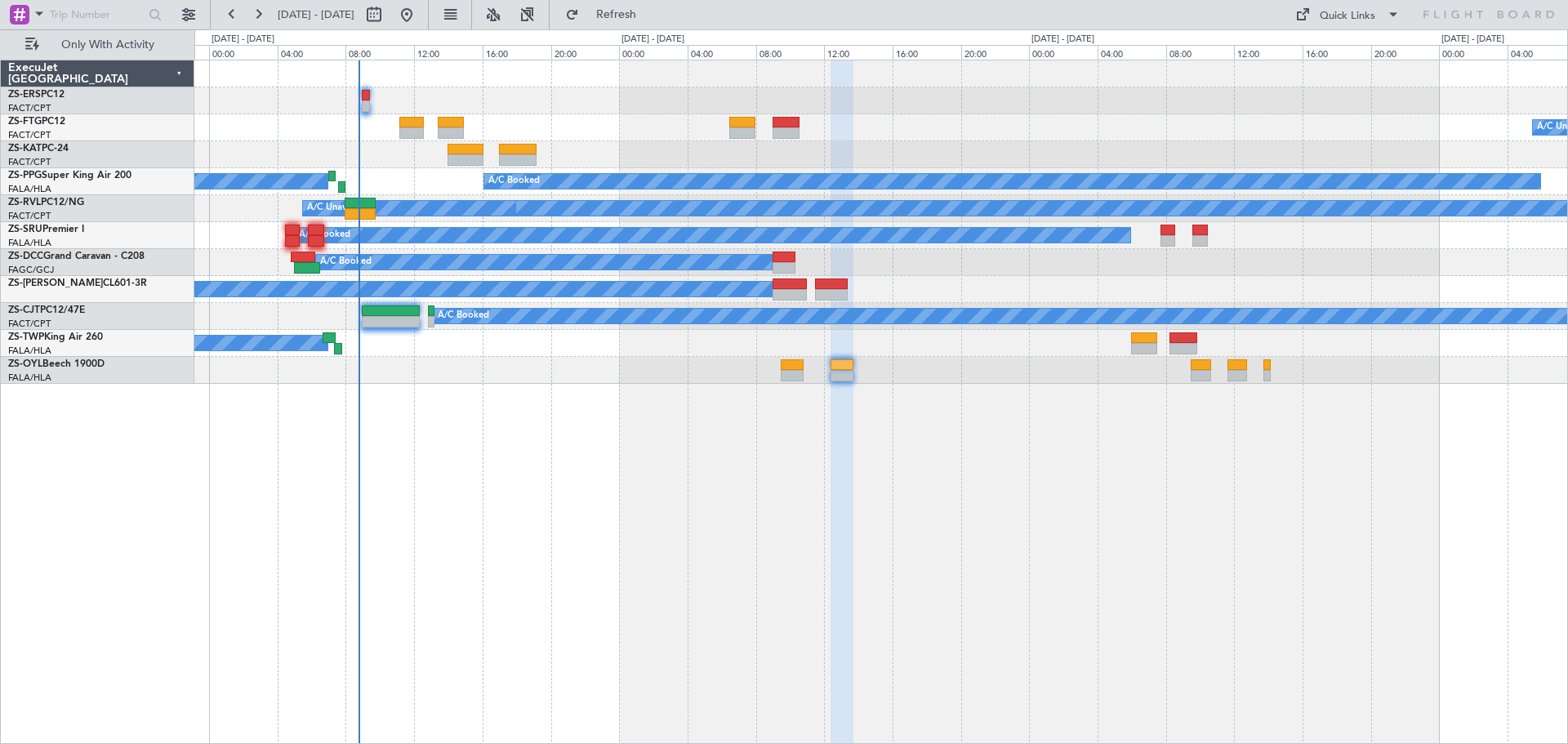
type input "0"
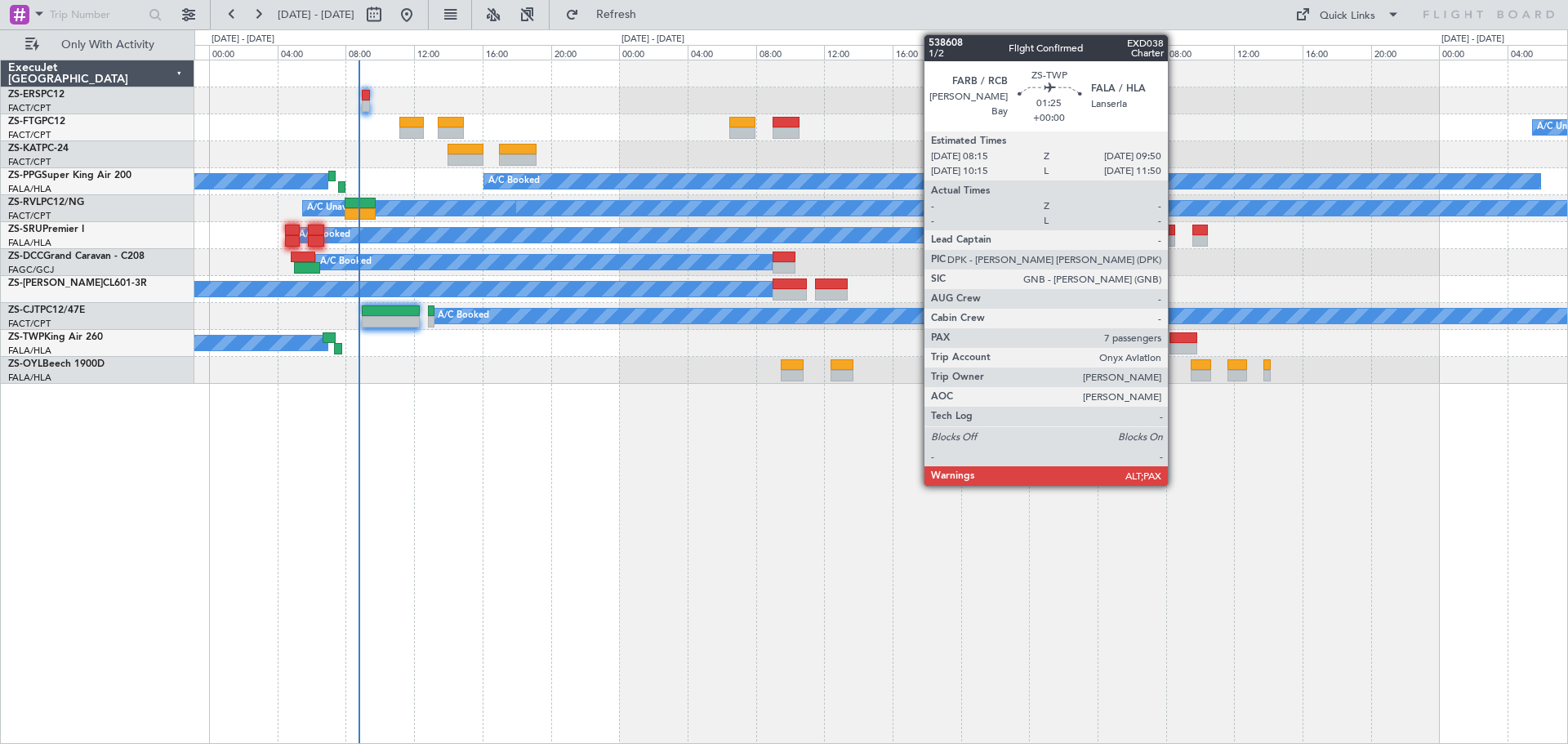
click at [1175, 342] on div at bounding box center [1183, 338] width 28 height 11
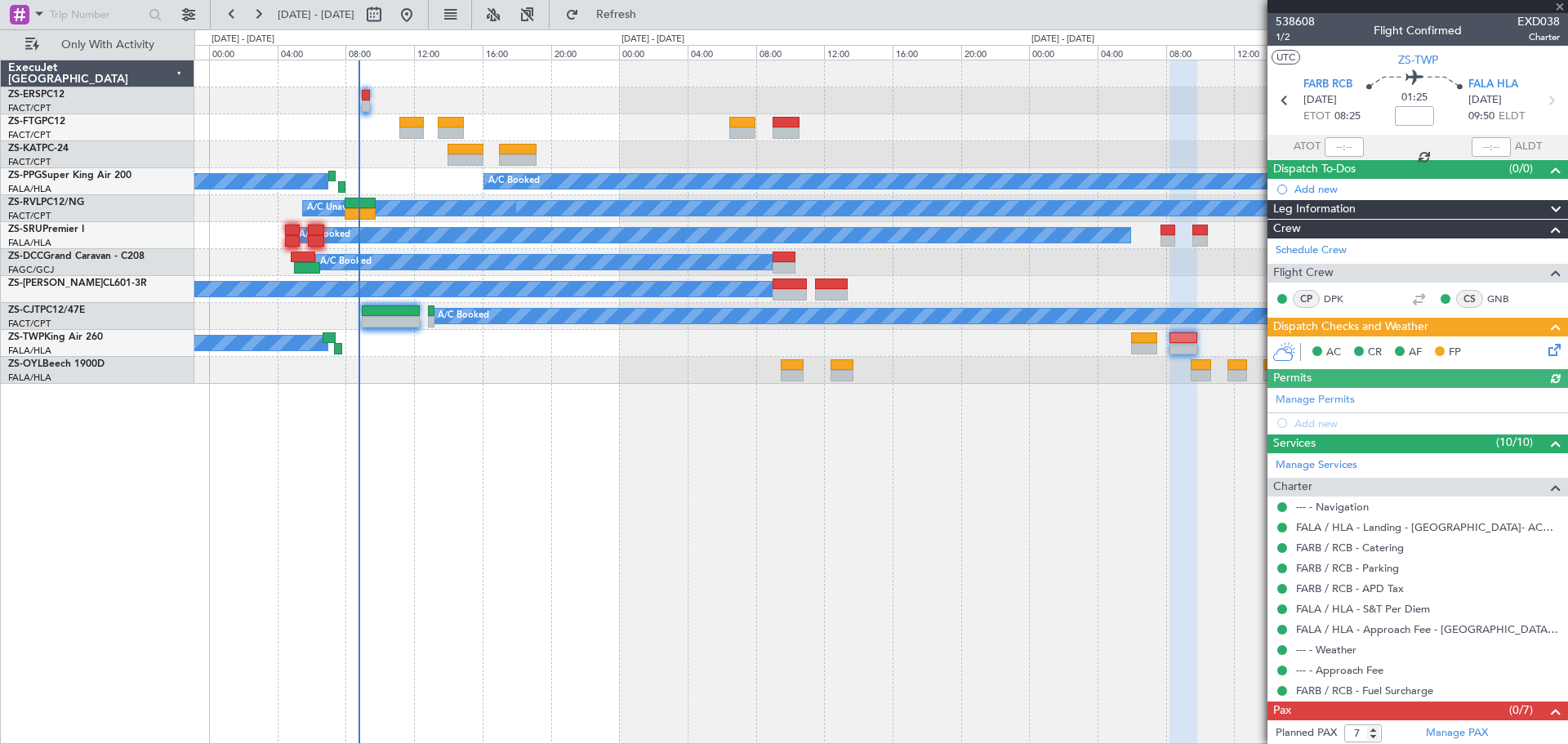
scroll to position [24, 0]
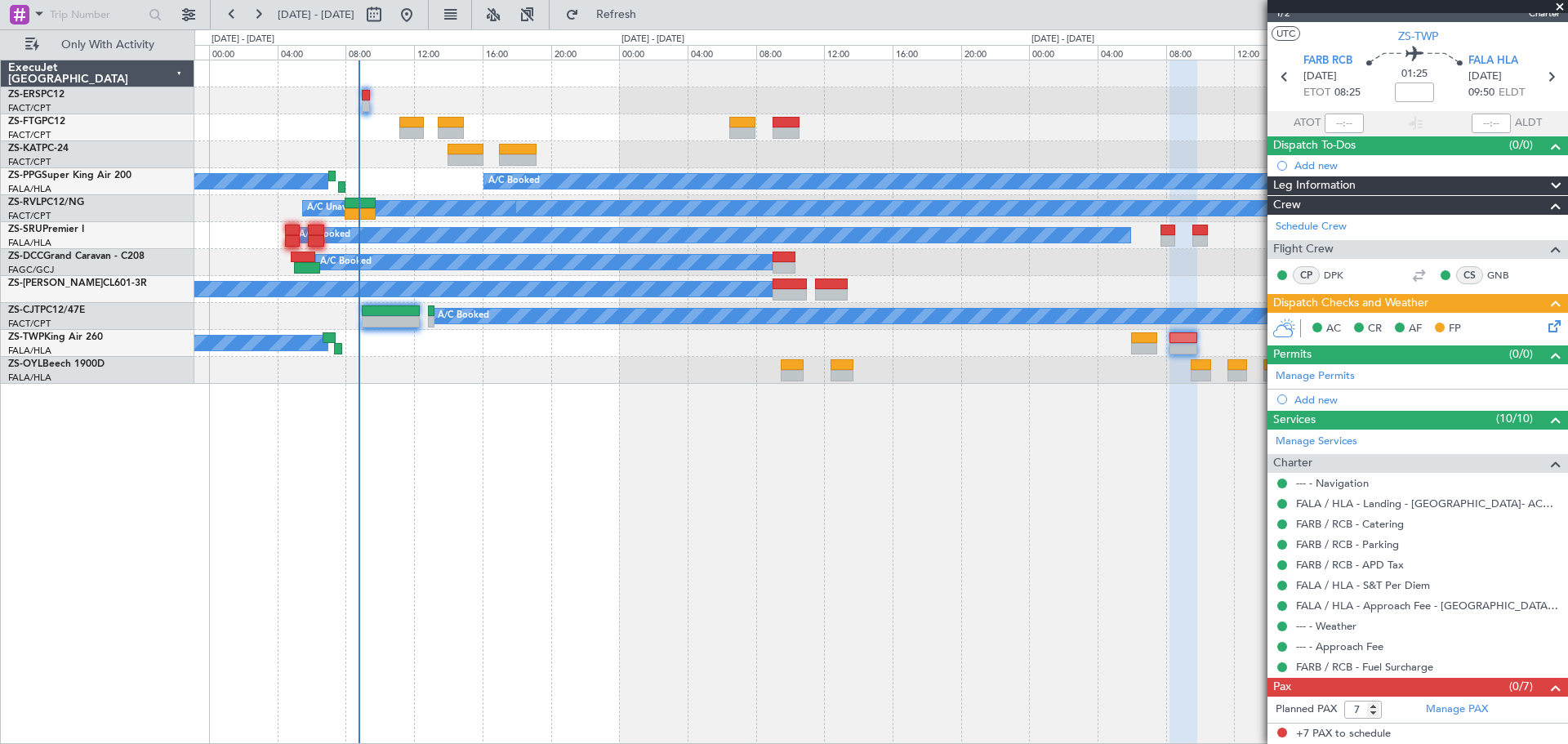
click at [1560, 7] on span at bounding box center [1560, 7] width 16 height 15
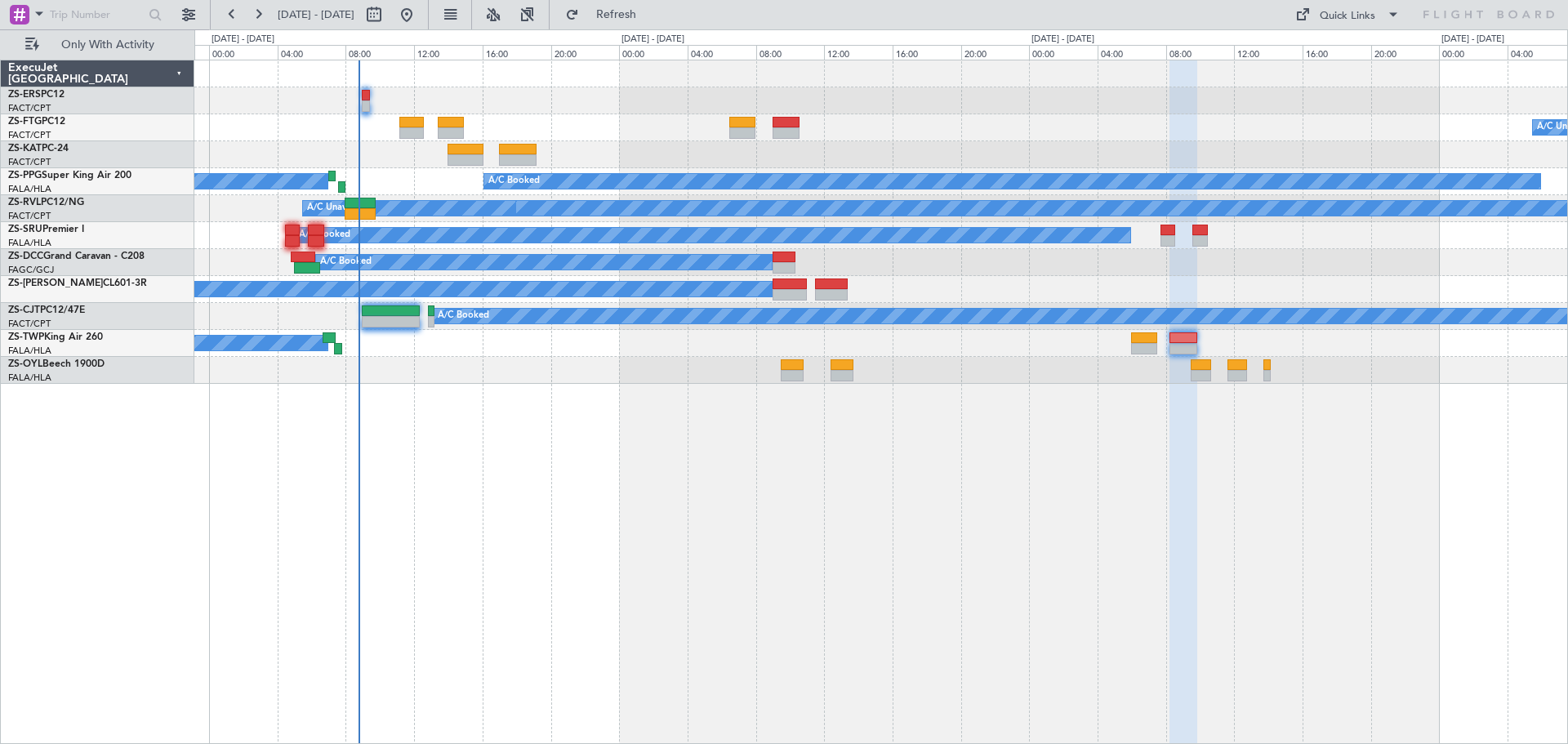
type input "0"
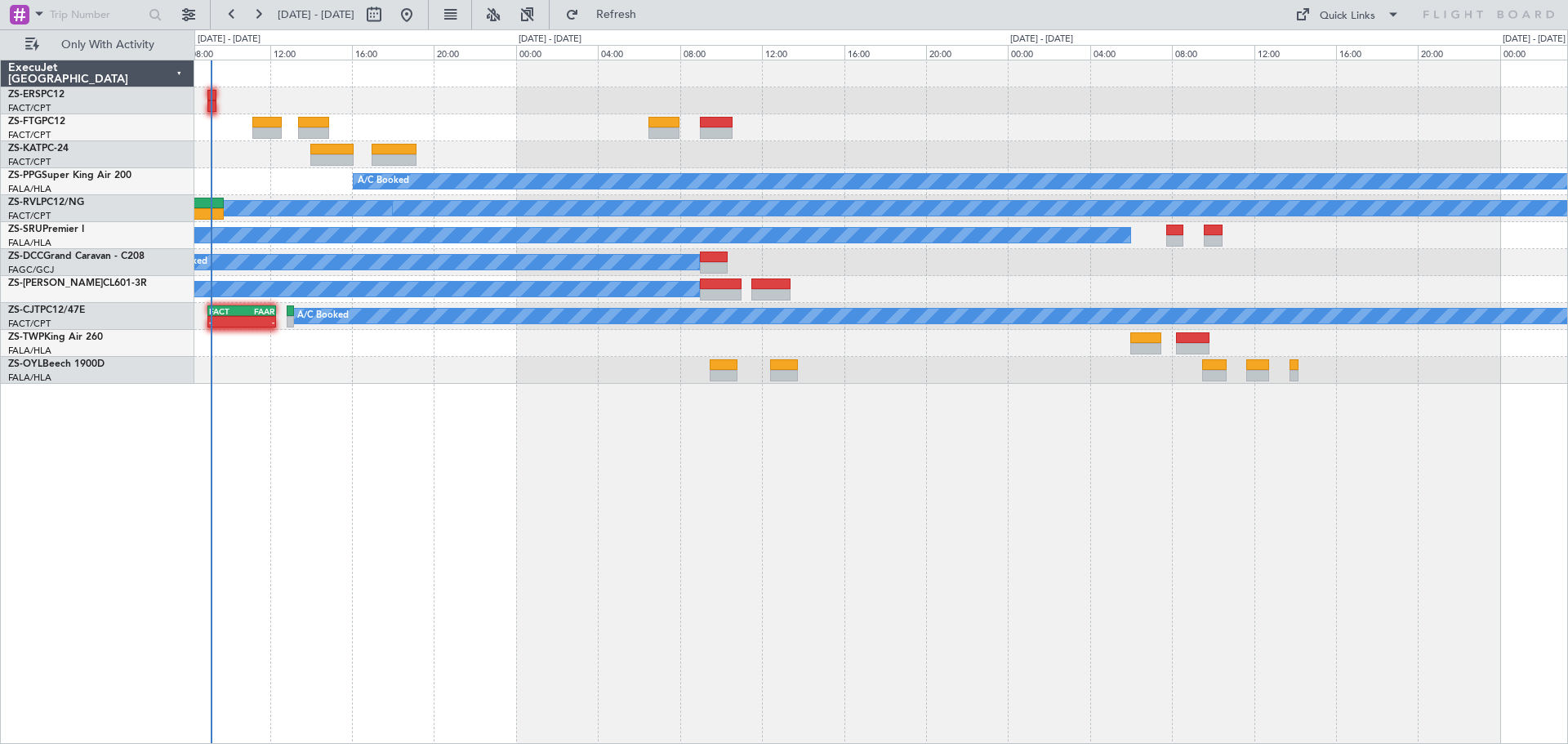
click at [896, 517] on div "A/C Unavailable A/C Booked A/C Booked A/C Booked A/C Booked A/C Booked A/C Book…" at bounding box center [881, 402] width 1374 height 684
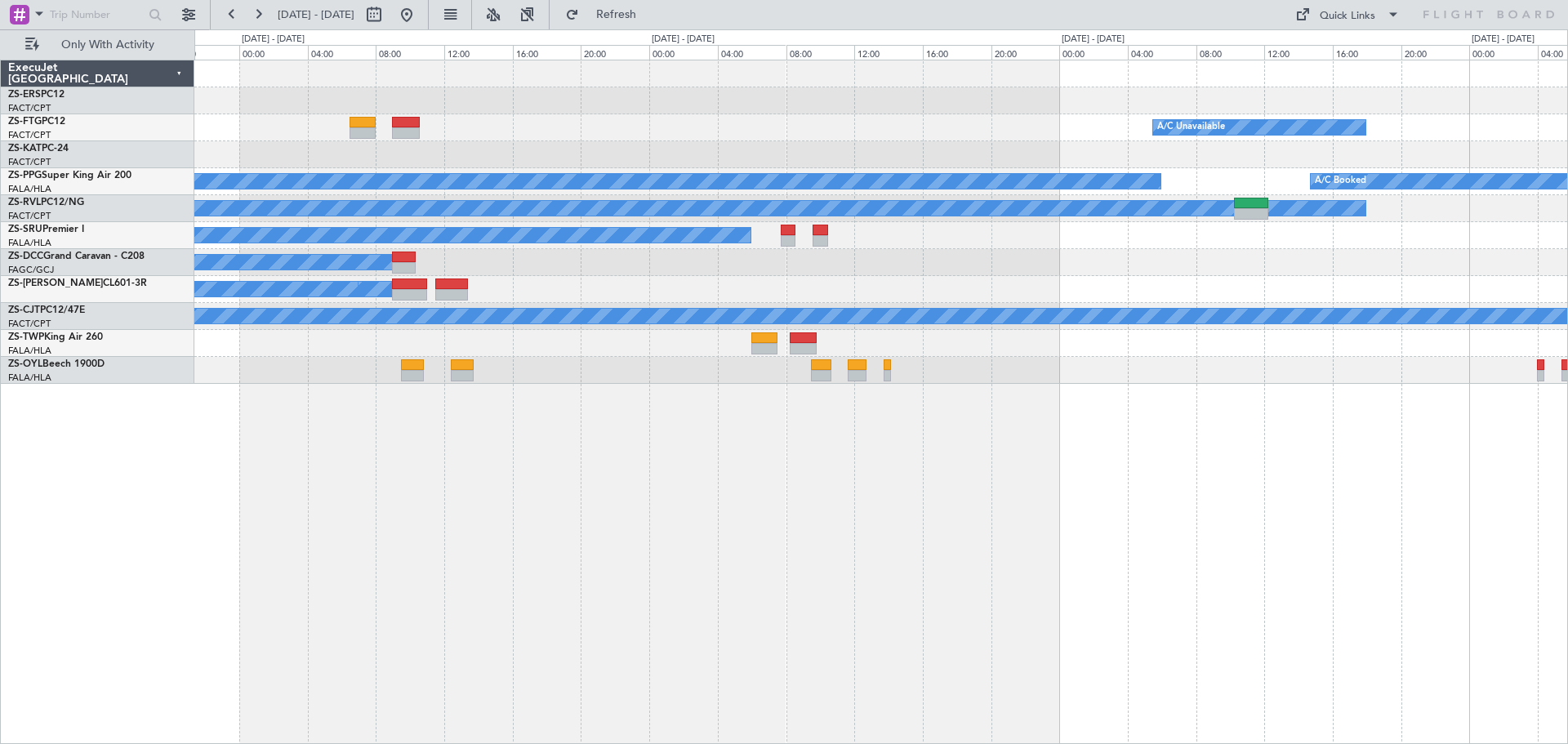
click at [1196, 529] on div "A/C Unavailable A/C Booked A/C Booked A/C Booked A/C Unavailable A/C Booked A/C…" at bounding box center [881, 402] width 1374 height 684
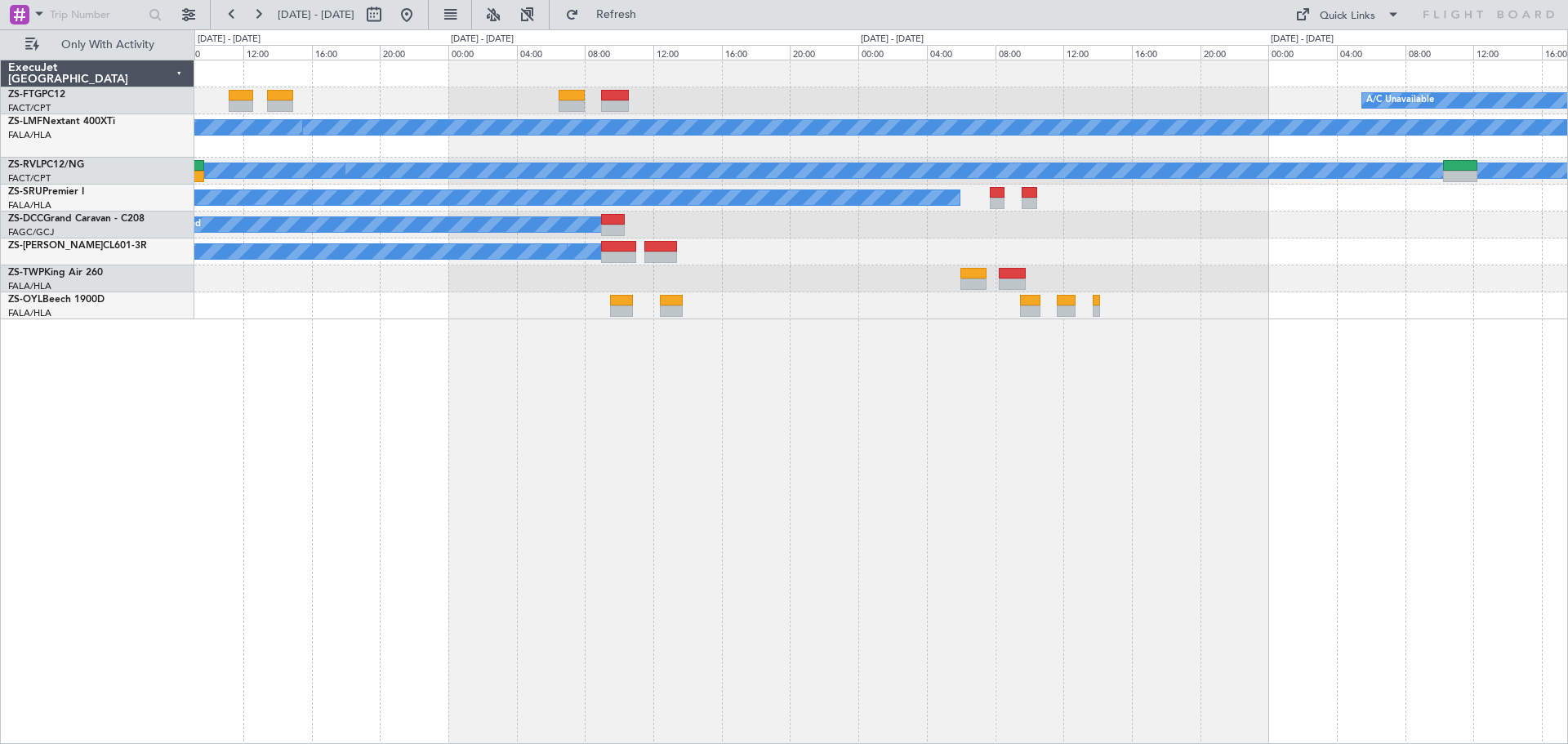
click at [1367, 520] on div "A/C Unavailable A/C Booked A/C Booked A/C Booked A/C Booked A/C Booked A/C Book…" at bounding box center [881, 402] width 1374 height 684
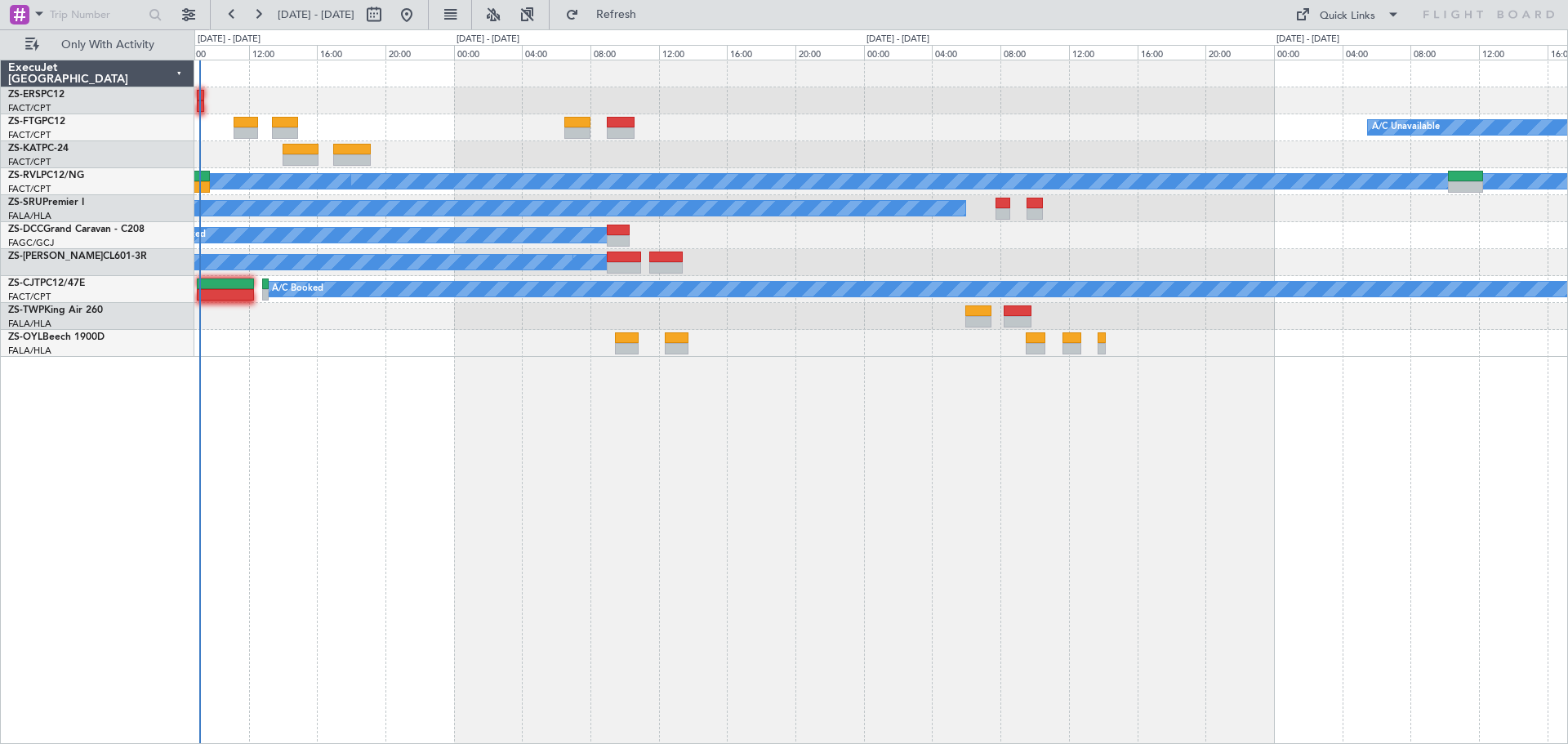
click at [794, 458] on div "A/C Unavailable A/C Unavailable A/C Booked A/C Booked A/C Booked A/C Unavailabl…" at bounding box center [881, 402] width 1374 height 684
